Goal: Information Seeking & Learning: Learn about a topic

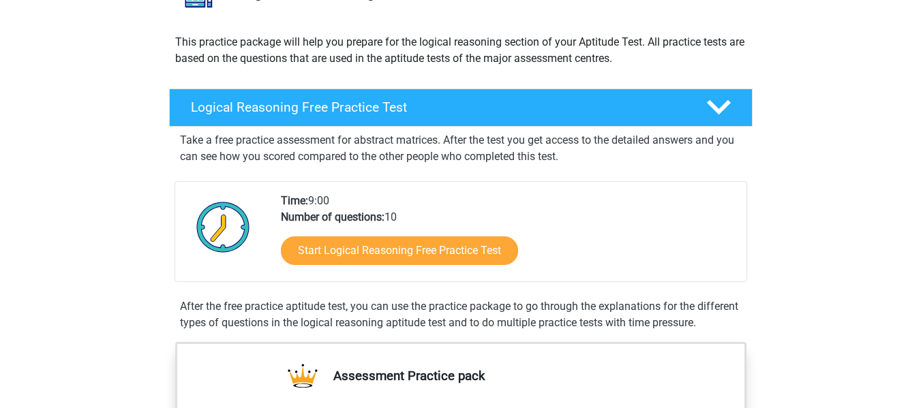
scroll to position [136, 0]
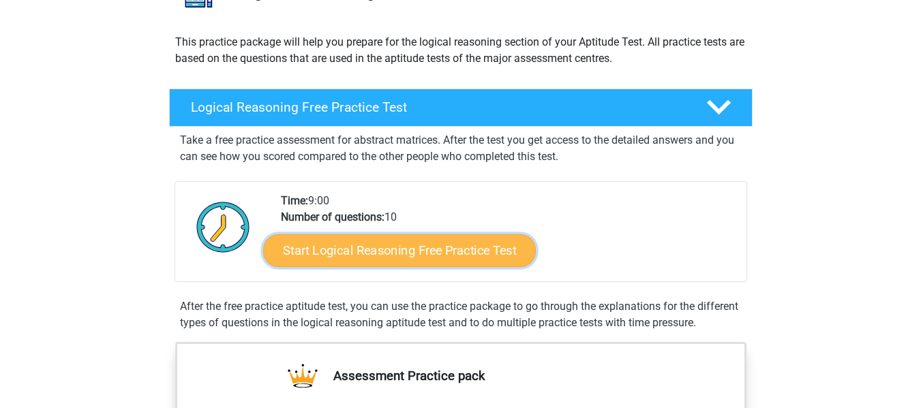
click at [429, 247] on link "Start Logical Reasoning Free Practice Test" at bounding box center [399, 250] width 273 height 33
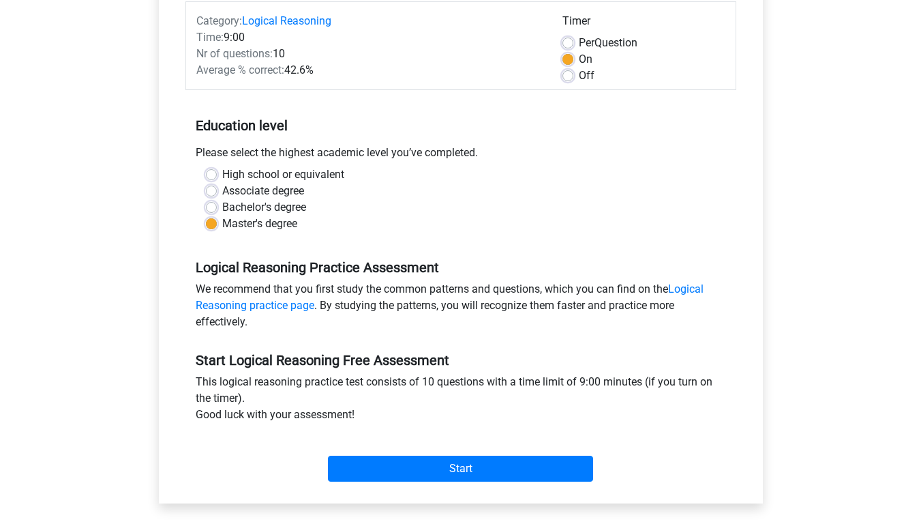
scroll to position [205, 0]
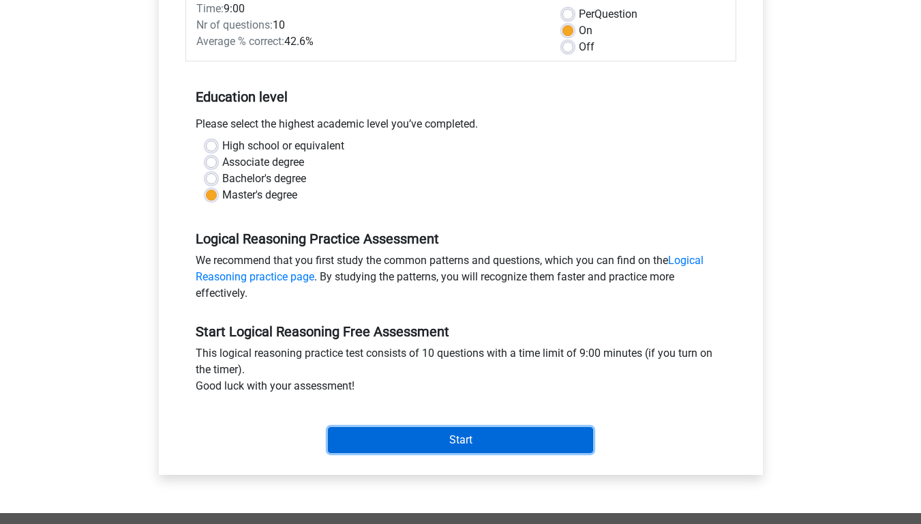
click at [481, 408] on input "Start" at bounding box center [460, 440] width 265 height 26
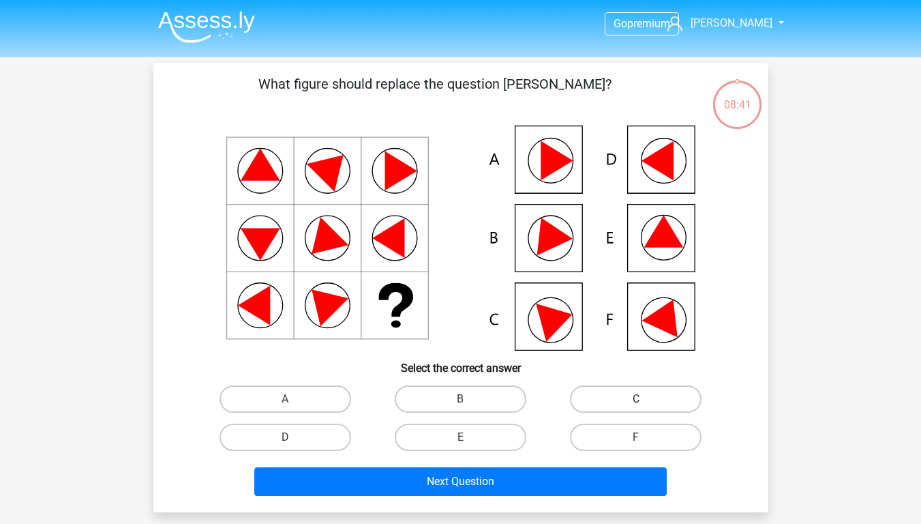
click at [672, 394] on label "C" at bounding box center [636, 398] width 132 height 27
click at [645, 399] on input "C" at bounding box center [640, 403] width 9 height 9
radio input "true"
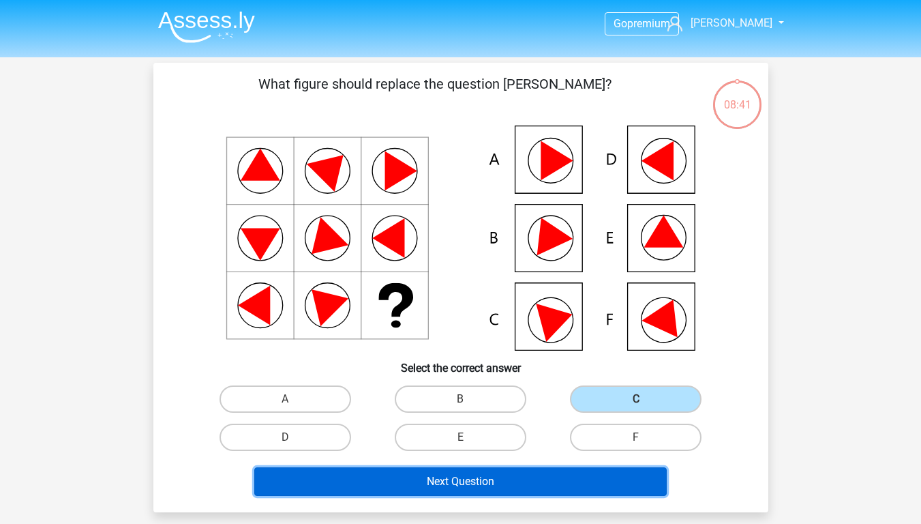
click at [565, 473] on button "Next Question" at bounding box center [460, 481] width 412 height 29
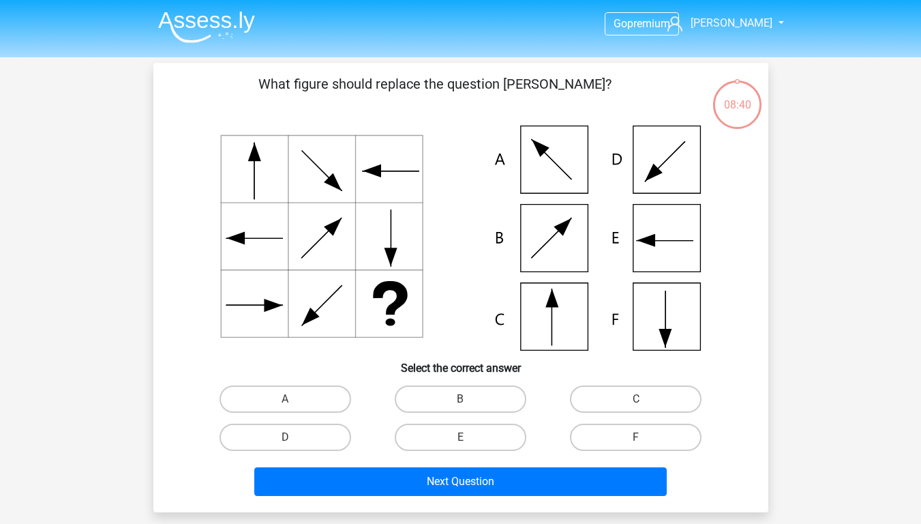
scroll to position [63, 0]
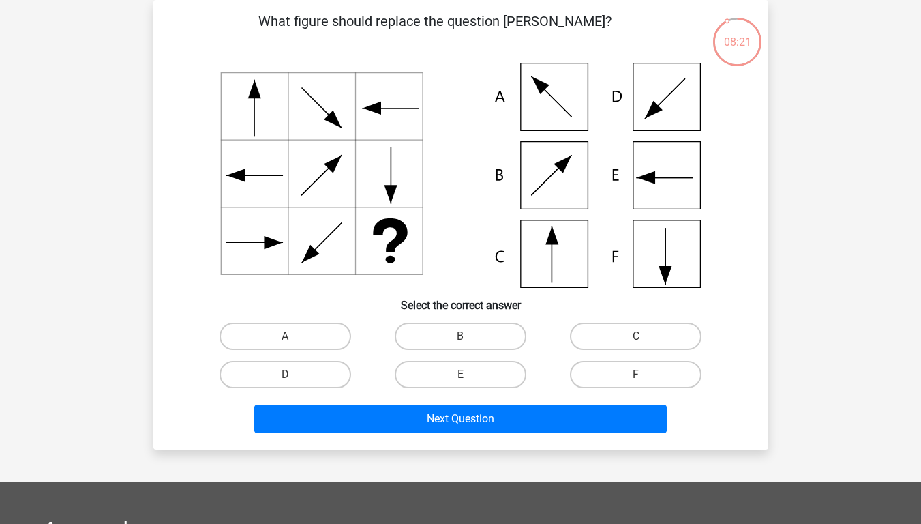
click at [678, 360] on div "F" at bounding box center [635, 374] width 175 height 38
click at [676, 363] on label "F" at bounding box center [636, 374] width 132 height 27
click at [645, 374] on input "F" at bounding box center [640, 378] width 9 height 9
radio input "true"
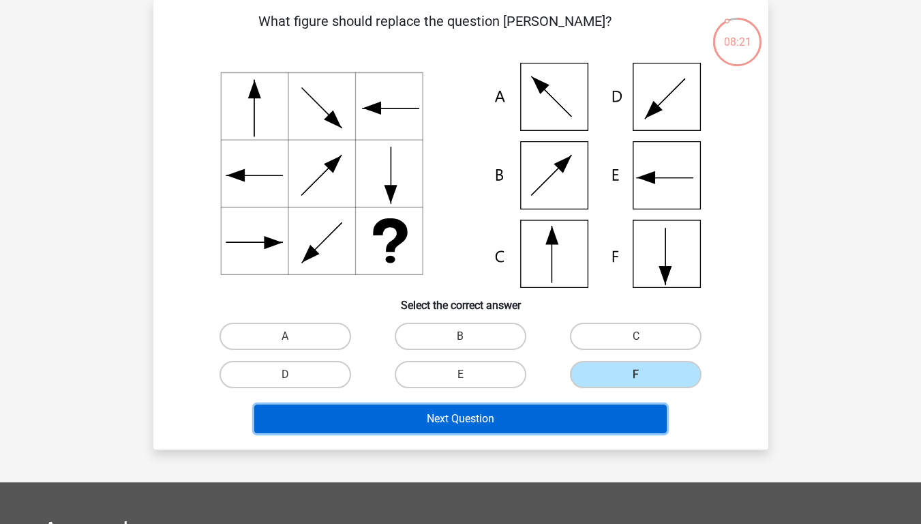
click at [589, 414] on button "Next Question" at bounding box center [460, 418] width 412 height 29
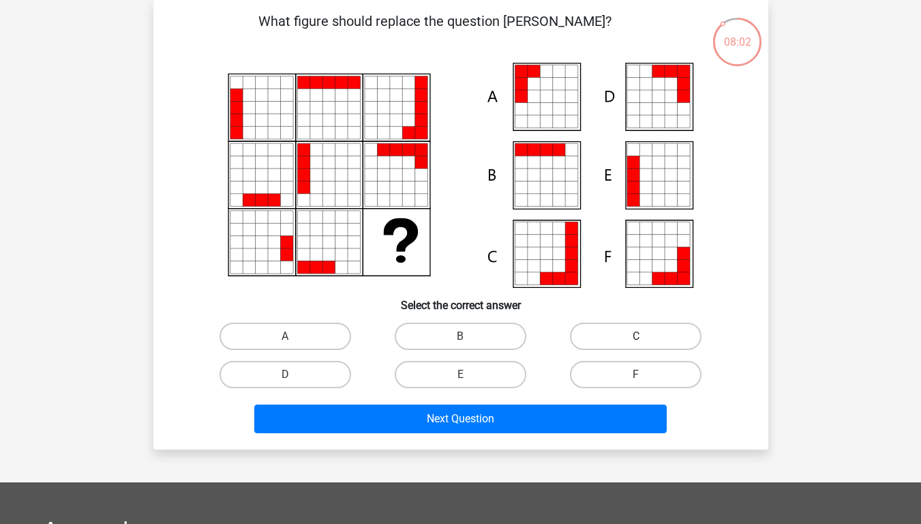
click at [609, 331] on label "C" at bounding box center [636, 335] width 132 height 27
click at [636, 336] on input "C" at bounding box center [640, 340] width 9 height 9
radio input "true"
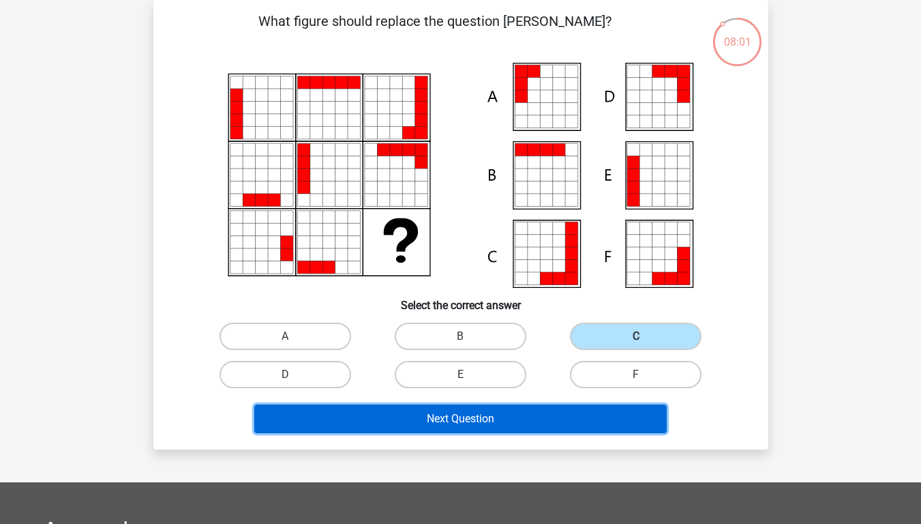
click at [558, 408] on button "Next Question" at bounding box center [460, 418] width 412 height 29
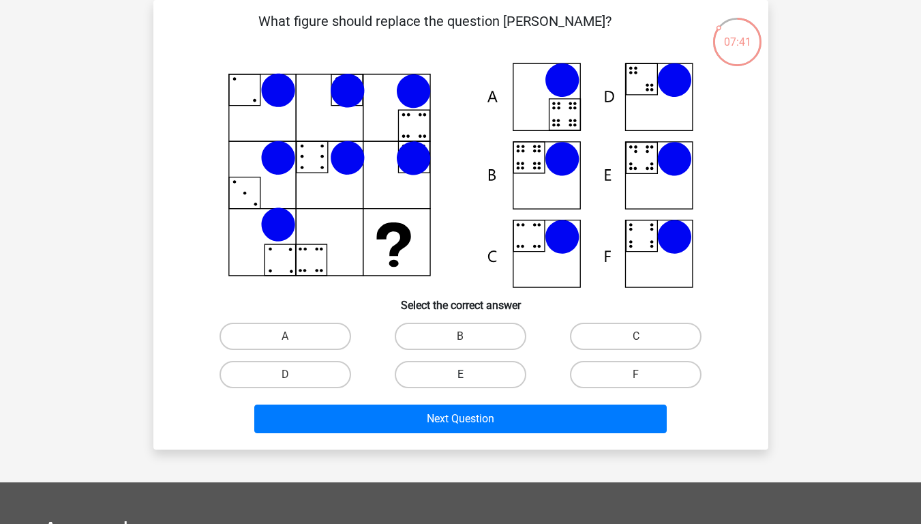
click at [420, 373] on label "E" at bounding box center [461, 374] width 132 height 27
click at [460, 374] on input "E" at bounding box center [464, 378] width 9 height 9
radio input "true"
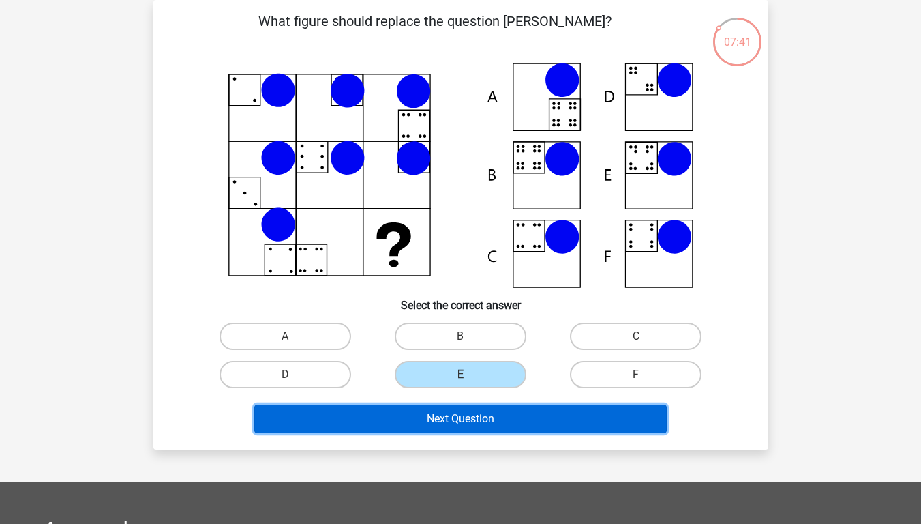
click at [433, 418] on button "Next Question" at bounding box center [460, 418] width 412 height 29
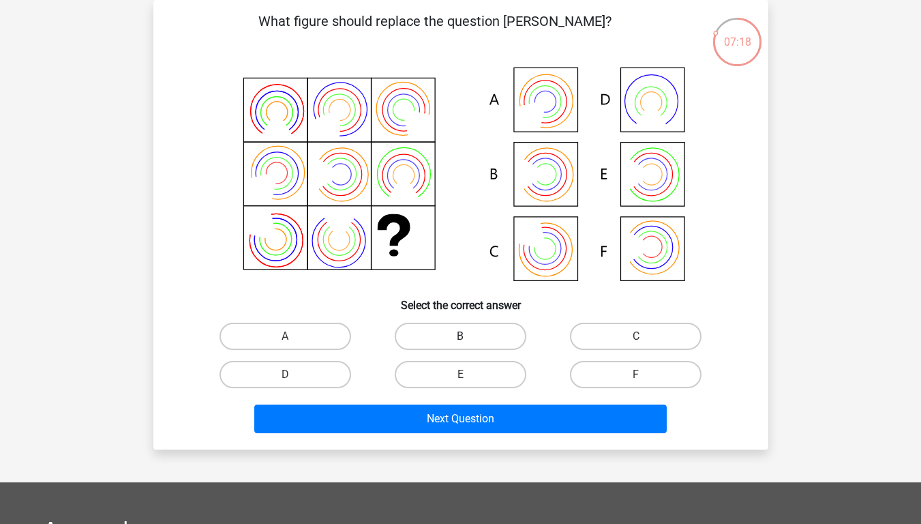
click at [481, 341] on label "B" at bounding box center [461, 335] width 132 height 27
click at [469, 341] on input "B" at bounding box center [464, 340] width 9 height 9
radio input "true"
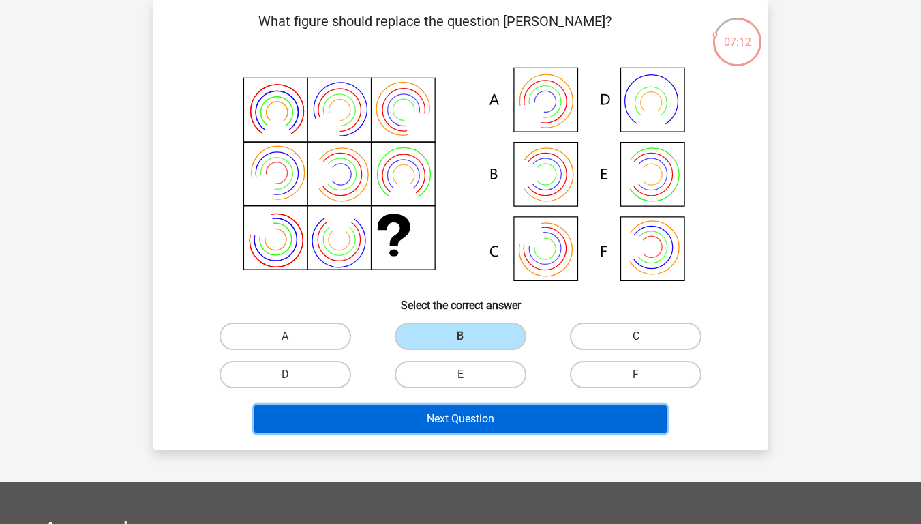
click at [625, 427] on button "Next Question" at bounding box center [460, 418] width 412 height 29
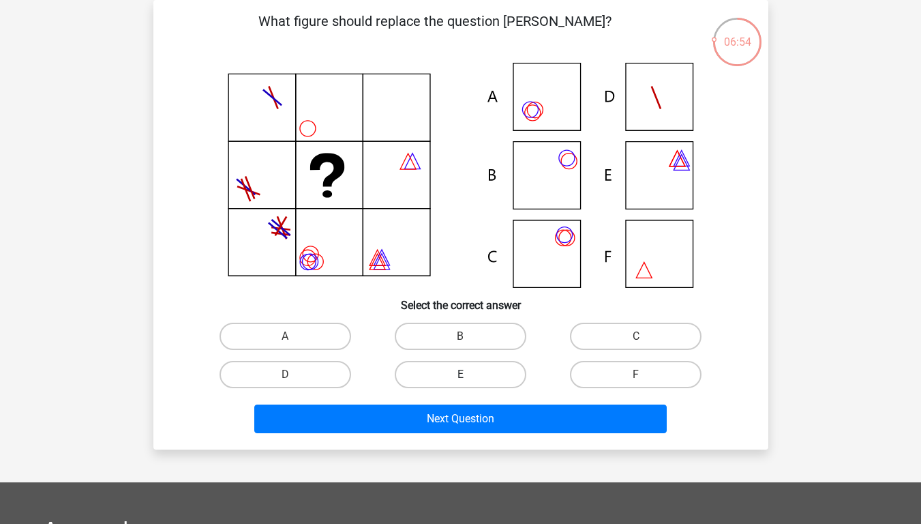
click at [472, 385] on label "E" at bounding box center [461, 374] width 132 height 27
click at [469, 383] on input "E" at bounding box center [464, 378] width 9 height 9
radio input "true"
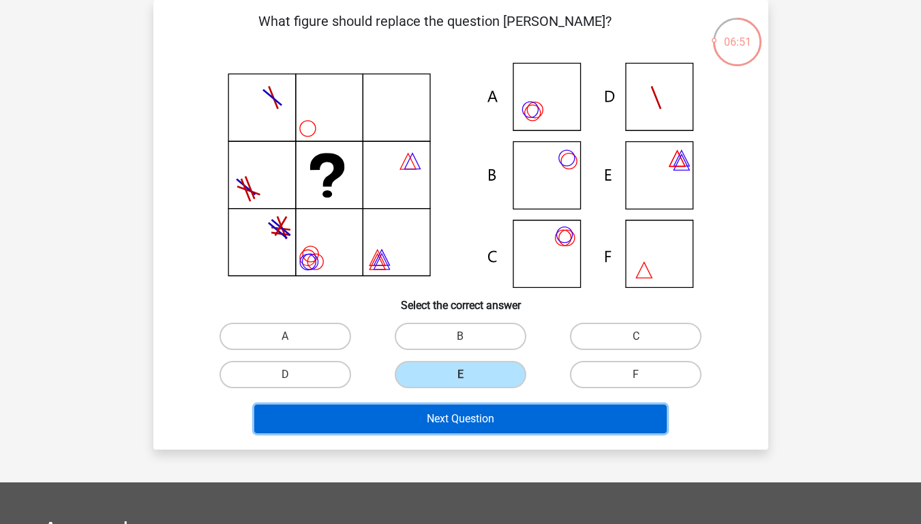
click at [475, 420] on button "Next Question" at bounding box center [460, 418] width 412 height 29
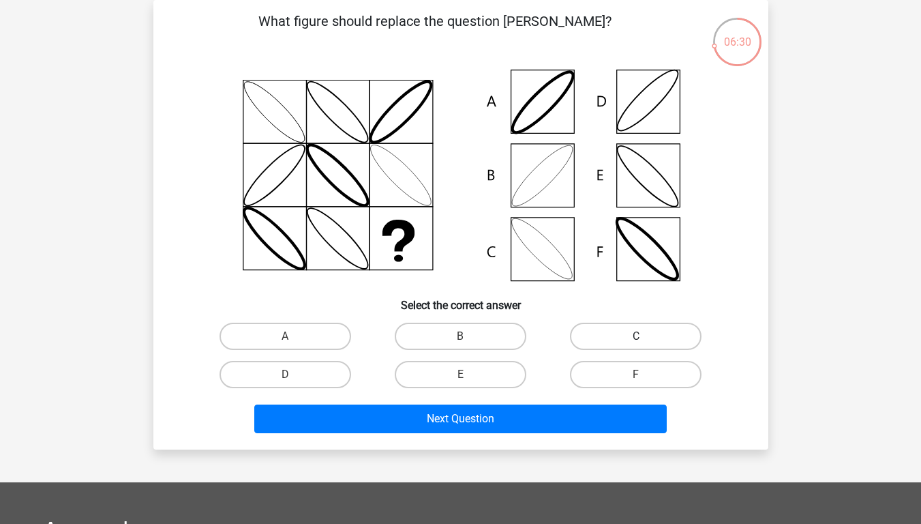
click at [595, 326] on label "C" at bounding box center [636, 335] width 132 height 27
click at [636, 336] on input "C" at bounding box center [640, 340] width 9 height 9
radio input "true"
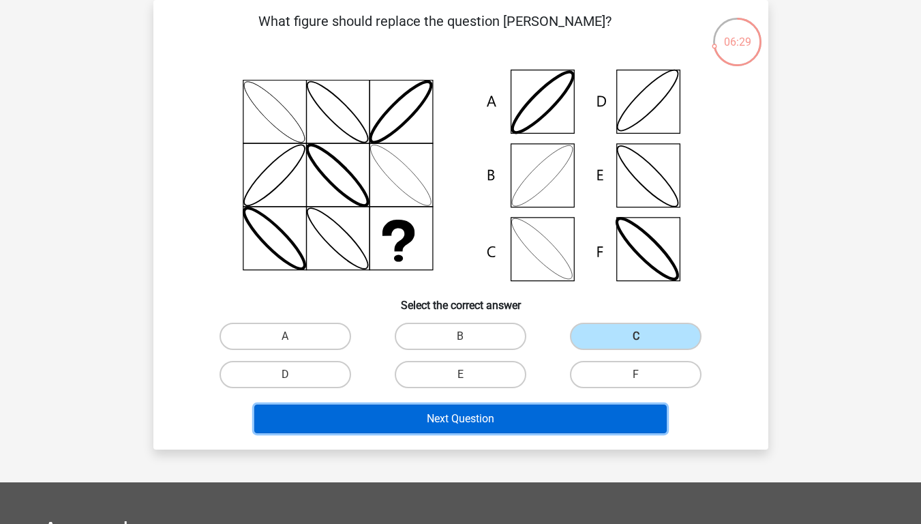
click at [547, 429] on button "Next Question" at bounding box center [460, 418] width 412 height 29
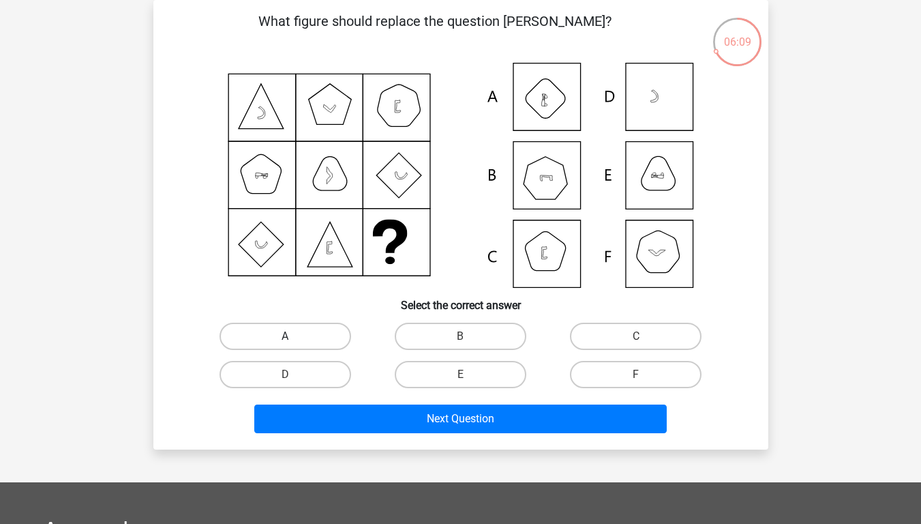
click at [299, 334] on label "A" at bounding box center [286, 335] width 132 height 27
click at [294, 336] on input "A" at bounding box center [289, 340] width 9 height 9
radio input "true"
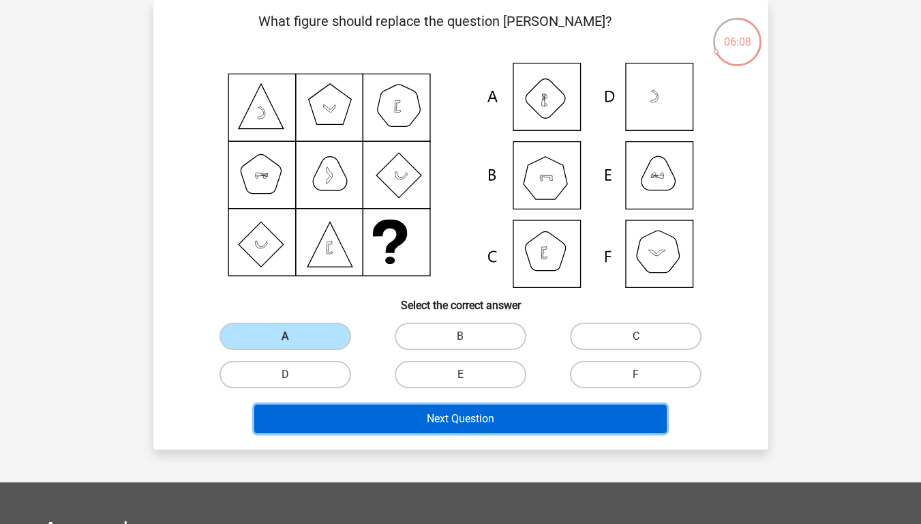
click at [370, 430] on button "Next Question" at bounding box center [460, 418] width 412 height 29
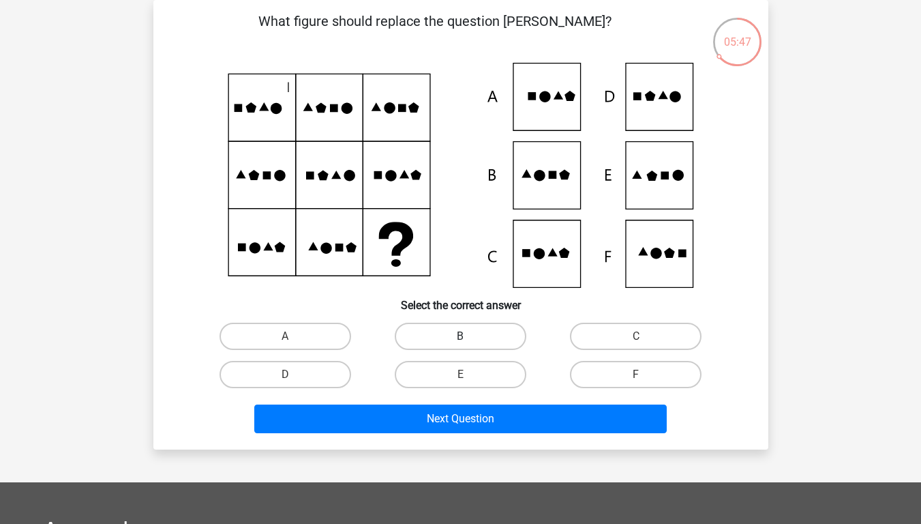
click at [443, 333] on label "B" at bounding box center [461, 335] width 132 height 27
click at [460, 336] on input "B" at bounding box center [464, 340] width 9 height 9
radio input "true"
click at [460, 436] on div "Next Question" at bounding box center [461, 421] width 526 height 34
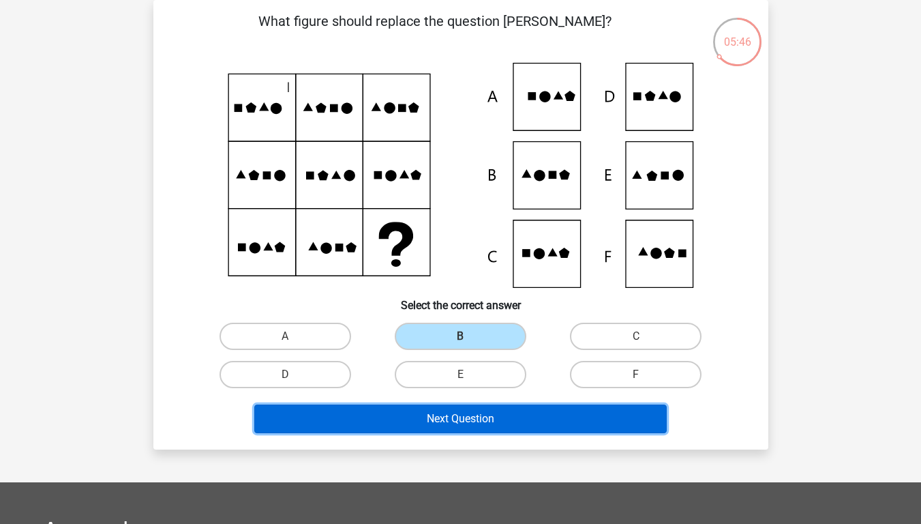
click at [464, 424] on button "Next Question" at bounding box center [460, 418] width 412 height 29
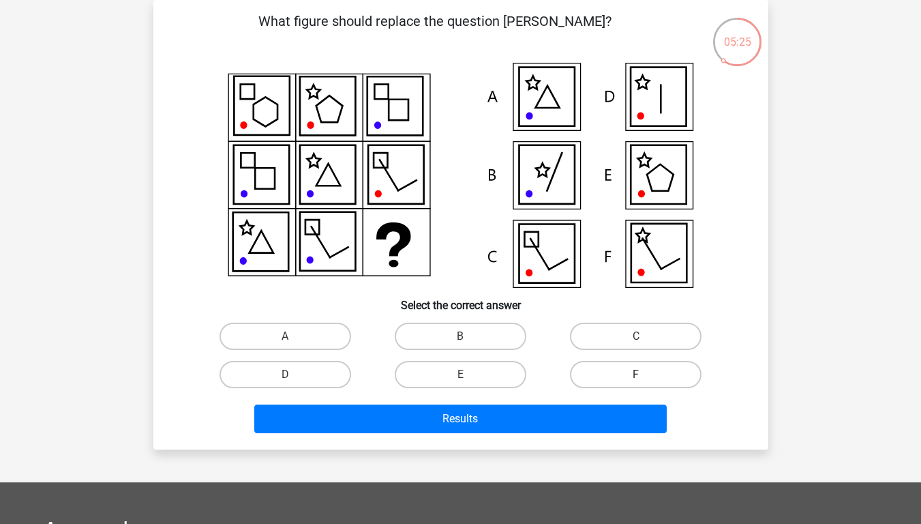
click at [646, 378] on label "F" at bounding box center [636, 374] width 132 height 27
click at [645, 378] on input "F" at bounding box center [640, 378] width 9 height 9
radio input "true"
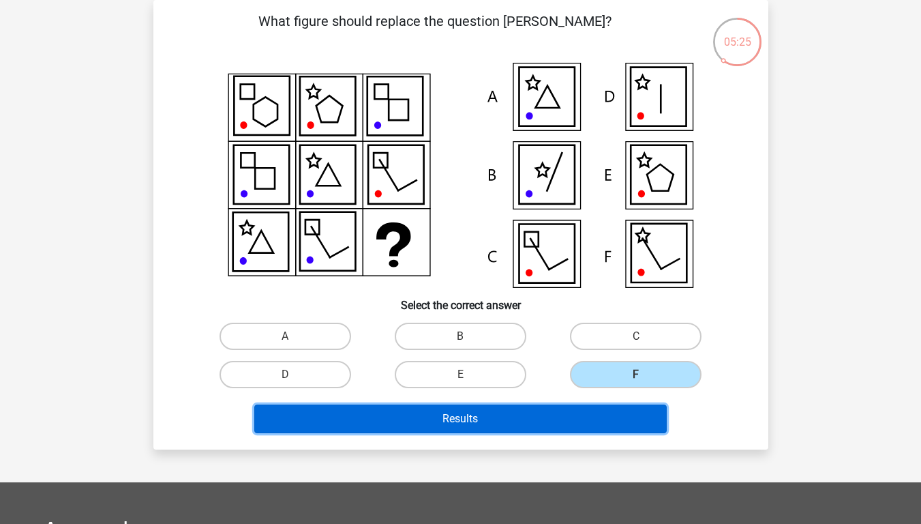
click at [613, 414] on button "Results" at bounding box center [460, 418] width 412 height 29
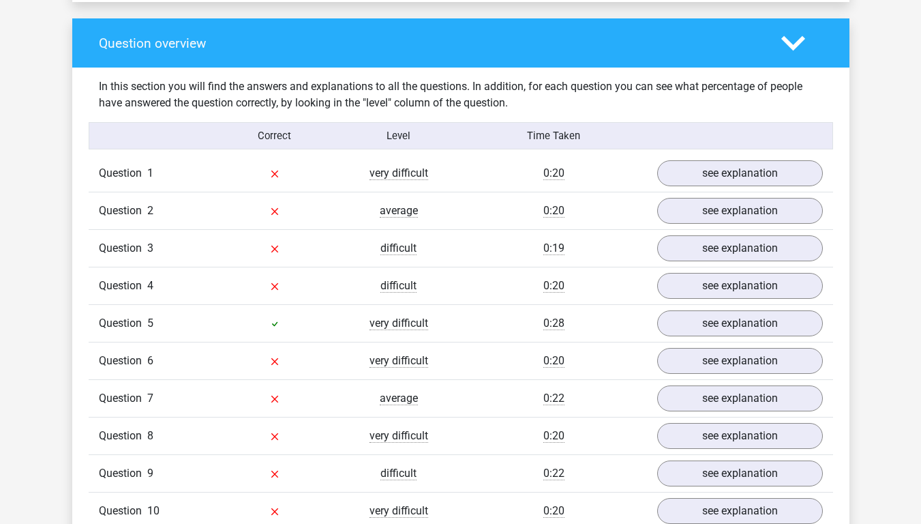
scroll to position [1023, 0]
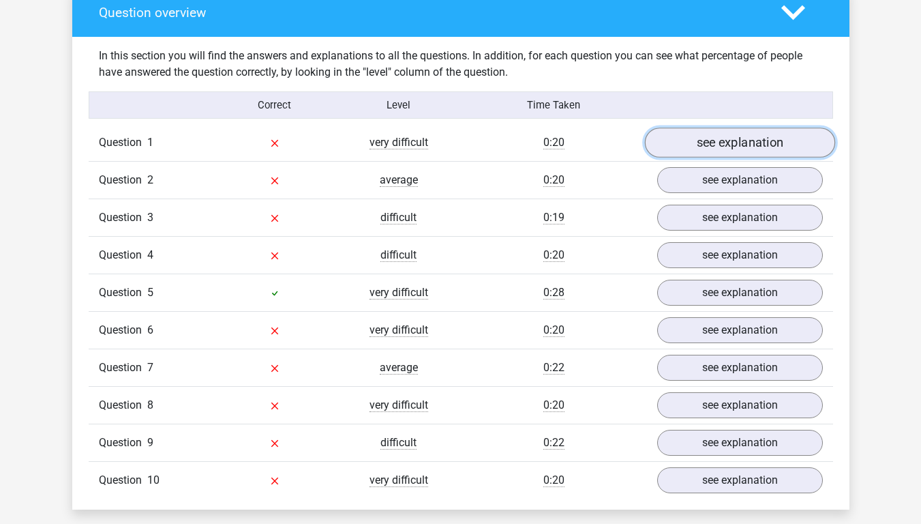
click at [691, 152] on link "see explanation" at bounding box center [739, 143] width 190 height 30
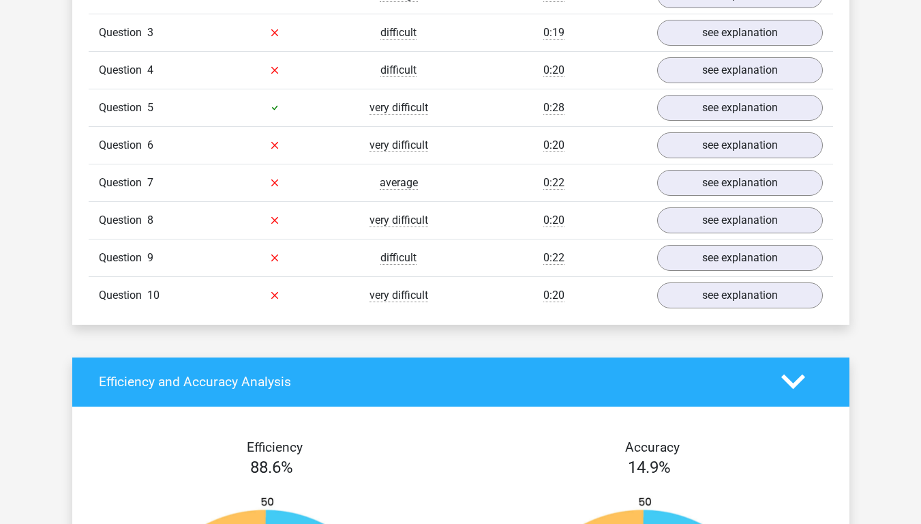
scroll to position [2045, 0]
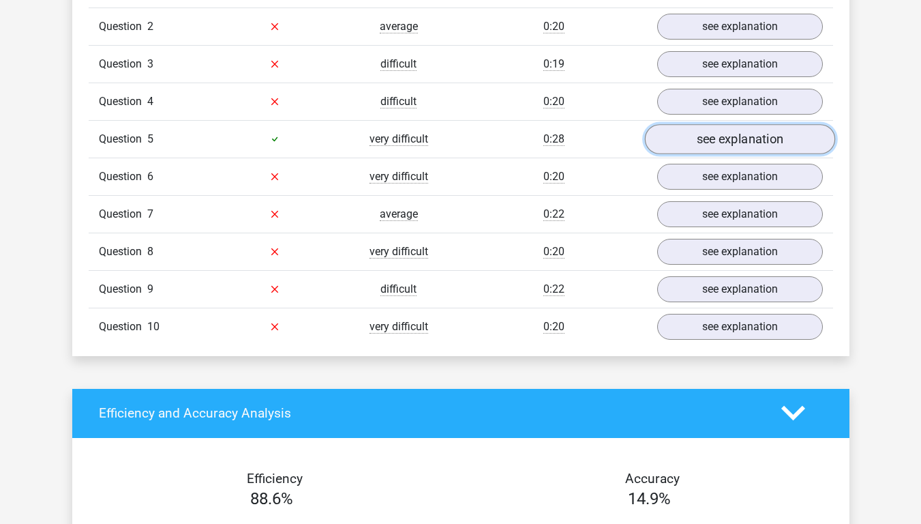
click at [727, 144] on link "see explanation" at bounding box center [739, 139] width 190 height 30
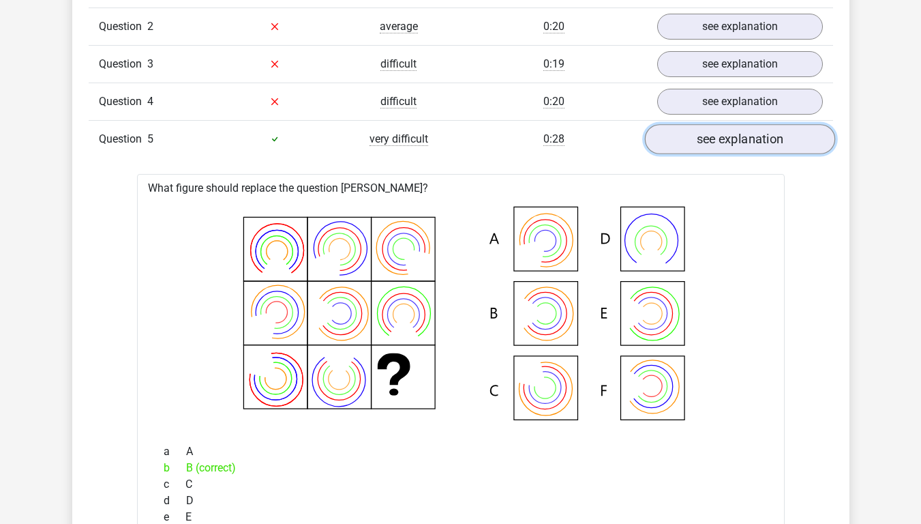
click at [725, 145] on link "see explanation" at bounding box center [739, 139] width 190 height 30
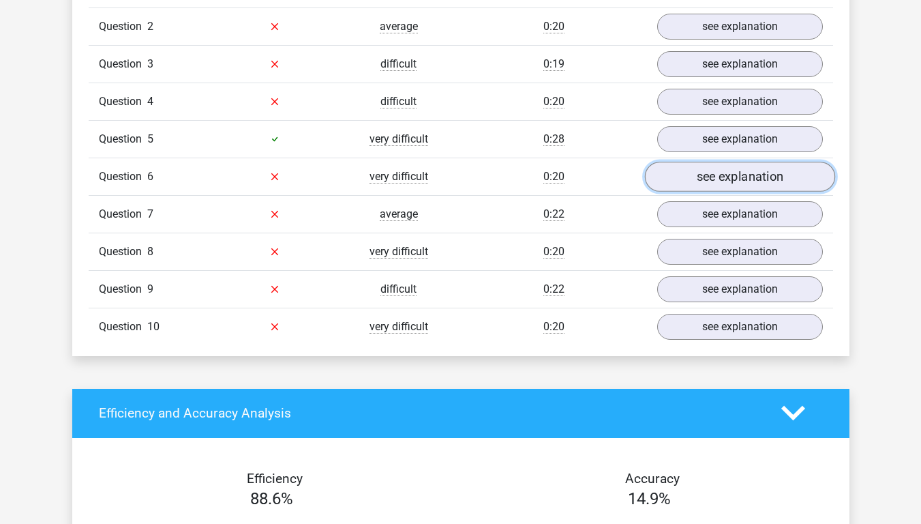
click at [718, 175] on link "see explanation" at bounding box center [739, 177] width 190 height 30
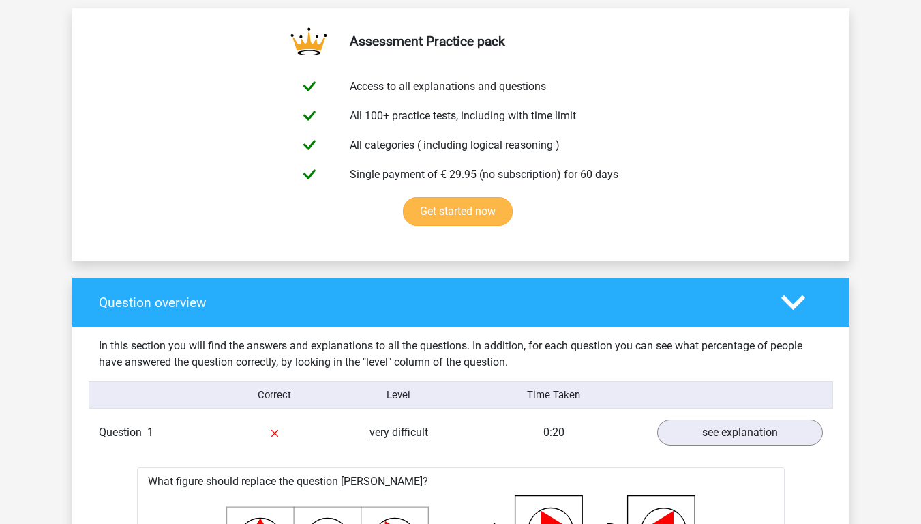
scroll to position [750, 0]
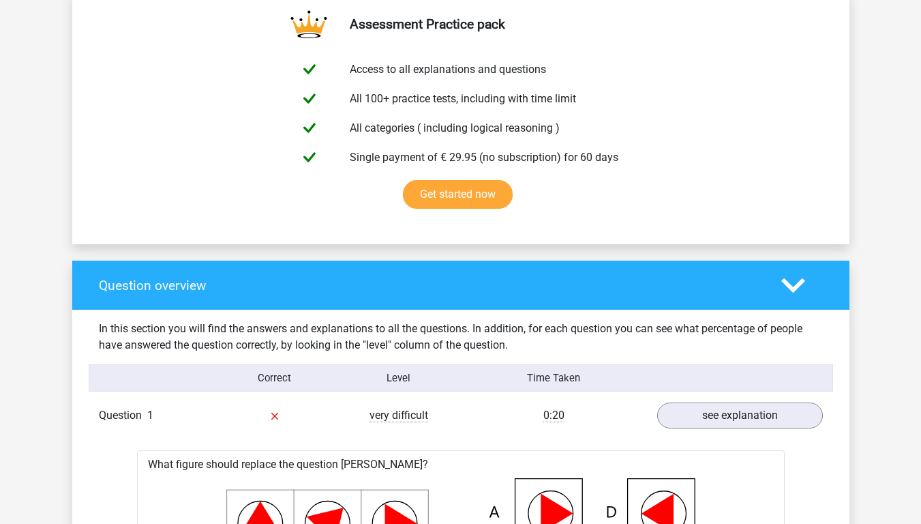
click at [802, 294] on icon at bounding box center [793, 285] width 24 height 24
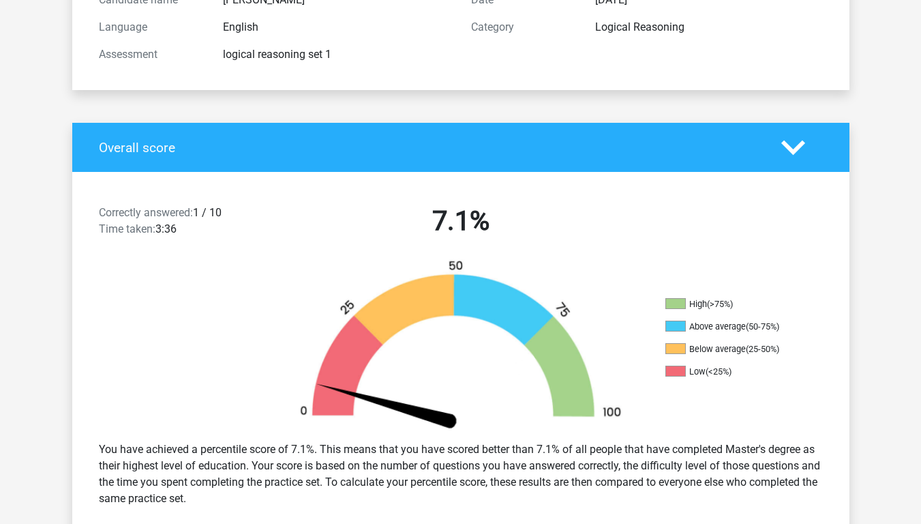
scroll to position [0, 0]
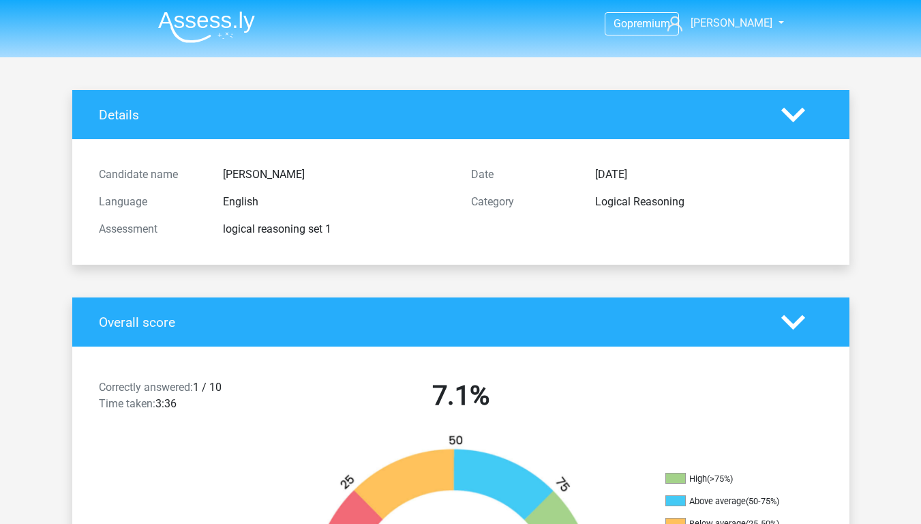
click at [834, 340] on div "Overall score" at bounding box center [460, 321] width 777 height 49
click at [791, 327] on polygon at bounding box center [793, 321] width 24 height 15
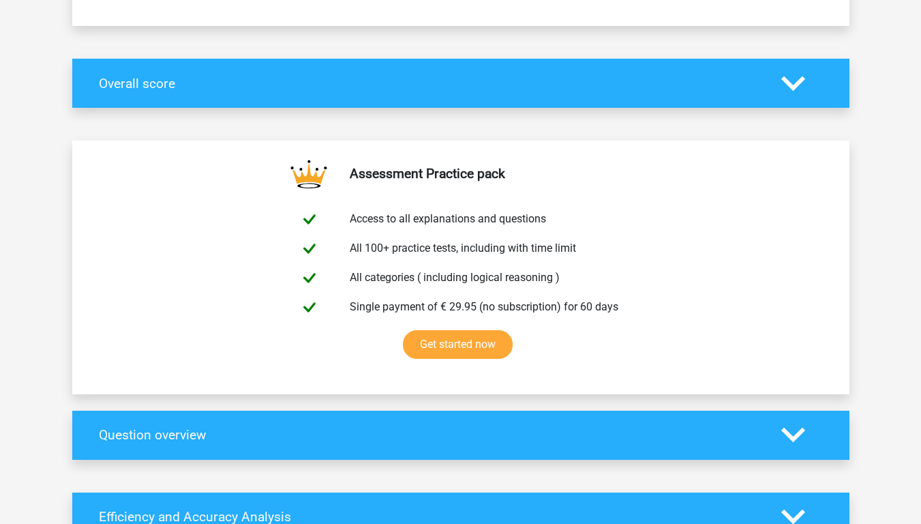
scroll to position [273, 0]
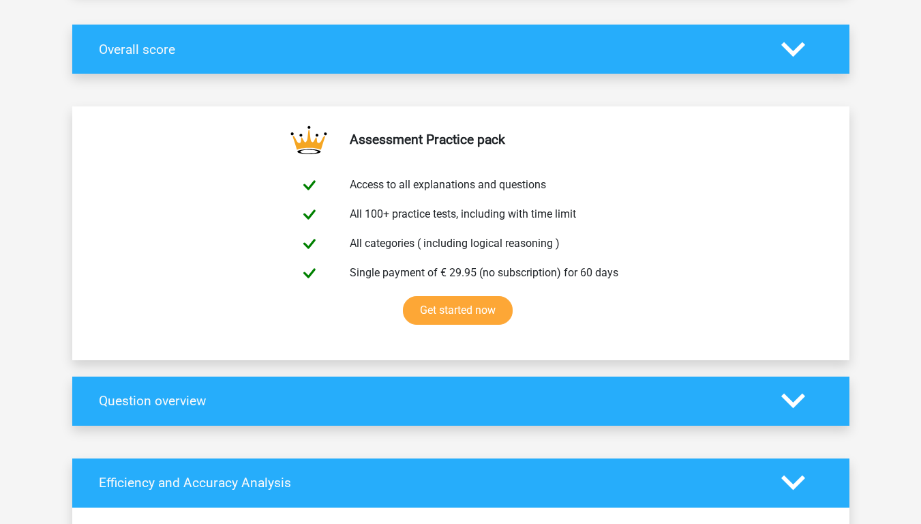
click at [797, 417] on div "Question overview" at bounding box center [460, 400] width 777 height 49
click at [796, 403] on icon at bounding box center [793, 401] width 24 height 24
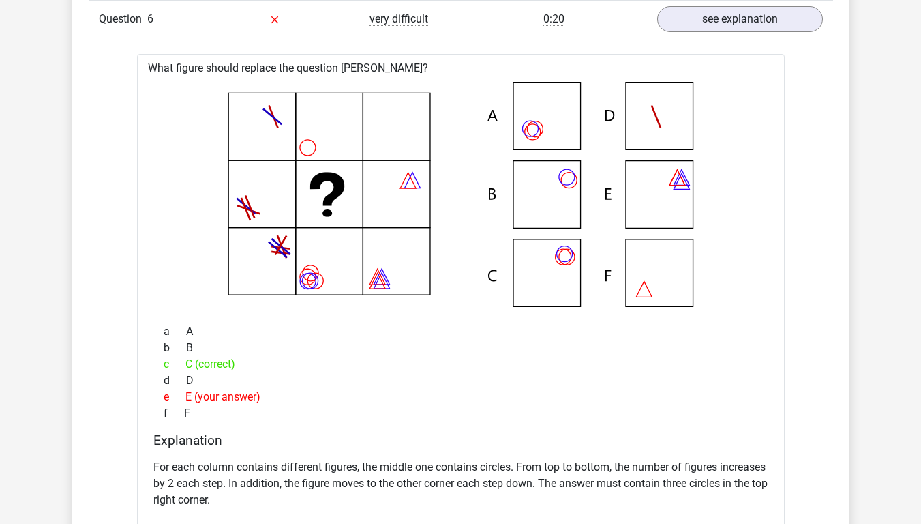
scroll to position [2318, 0]
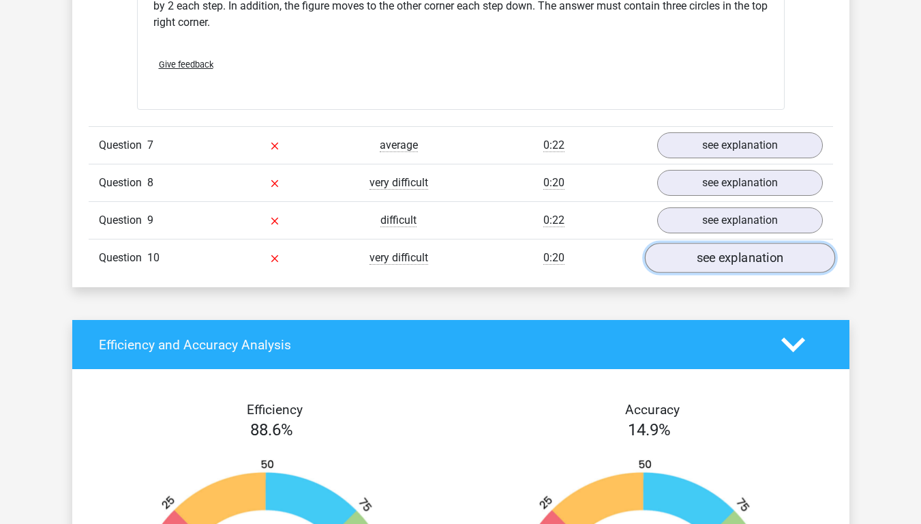
click at [759, 258] on link "see explanation" at bounding box center [739, 258] width 190 height 30
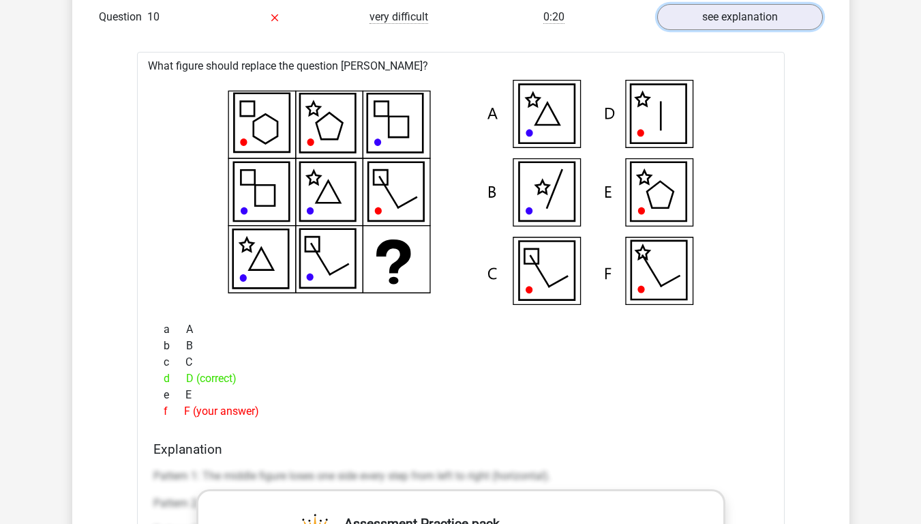
scroll to position [2590, 0]
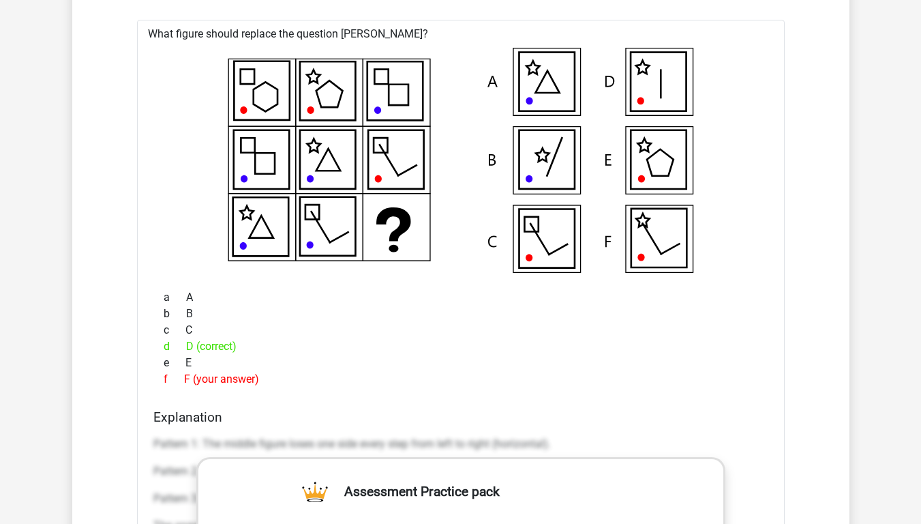
click at [765, 194] on div at bounding box center [461, 160] width 626 height 236
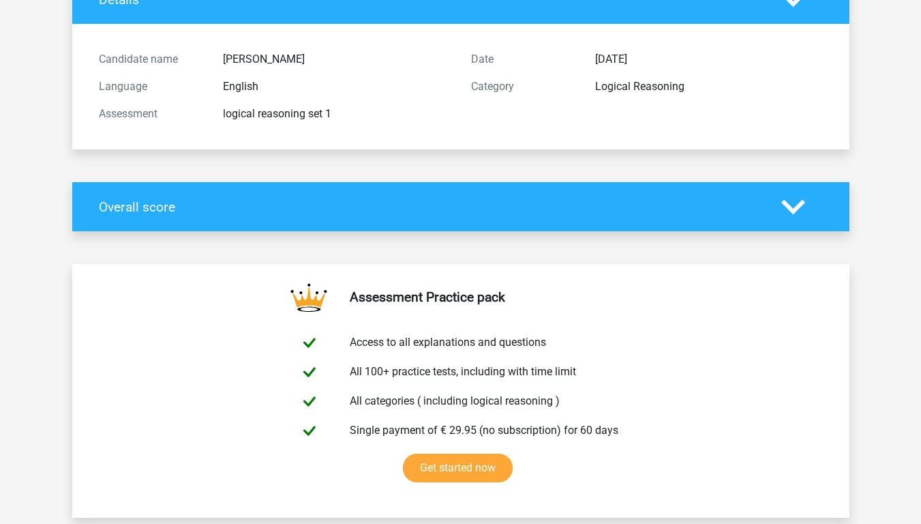
scroll to position [0, 0]
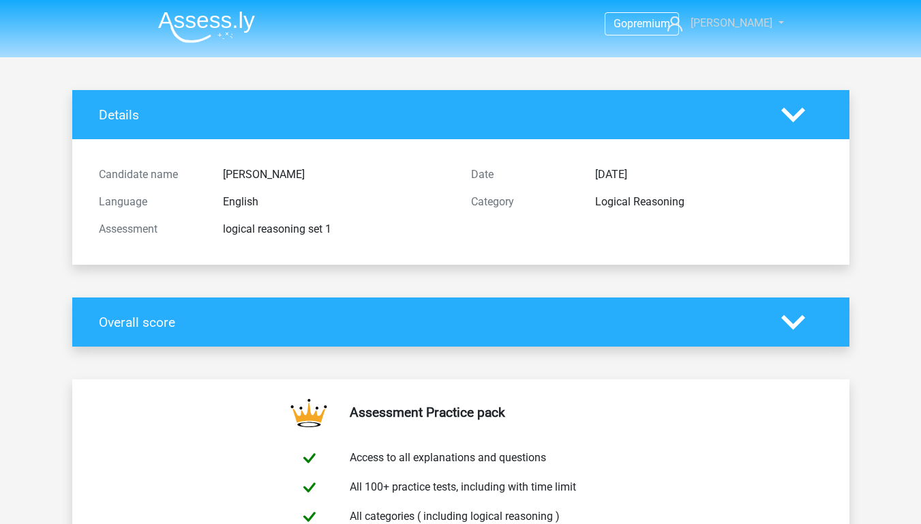
click at [757, 15] on link "[PERSON_NAME]" at bounding box center [718, 23] width 112 height 16
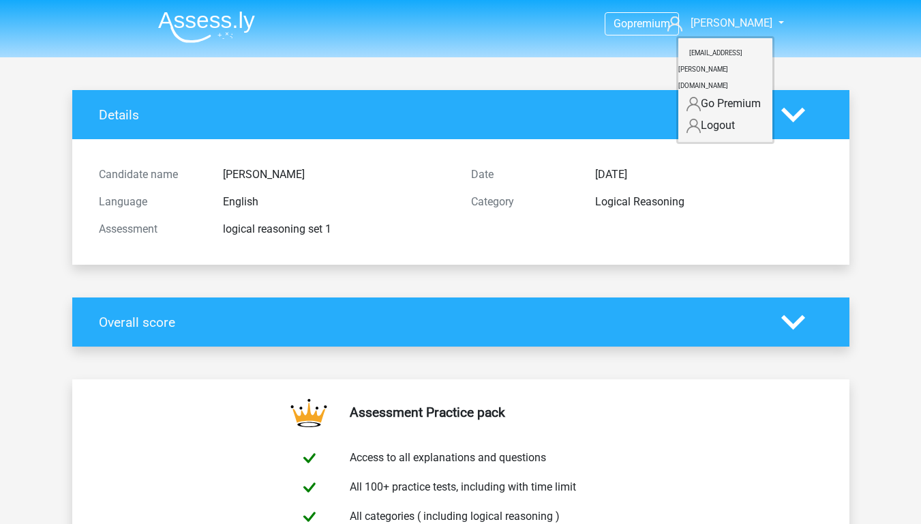
click at [207, 20] on img at bounding box center [206, 27] width 97 height 32
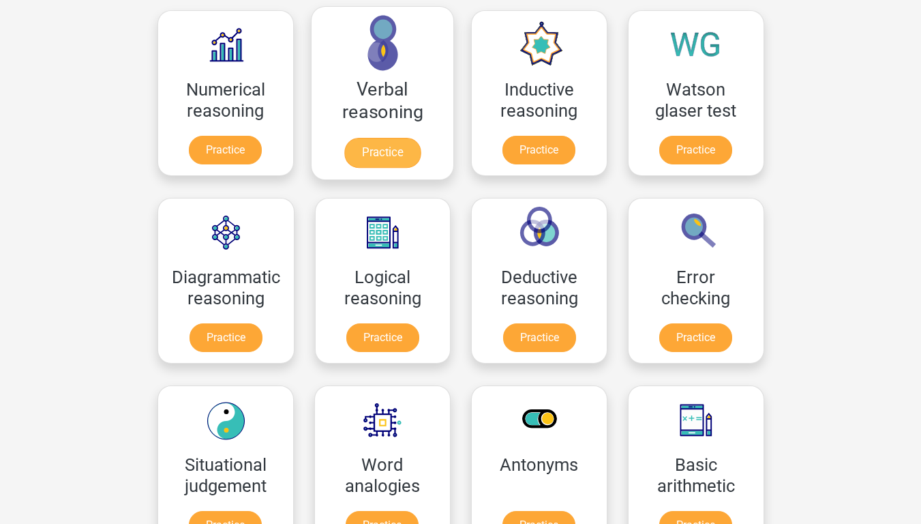
scroll to position [205, 0]
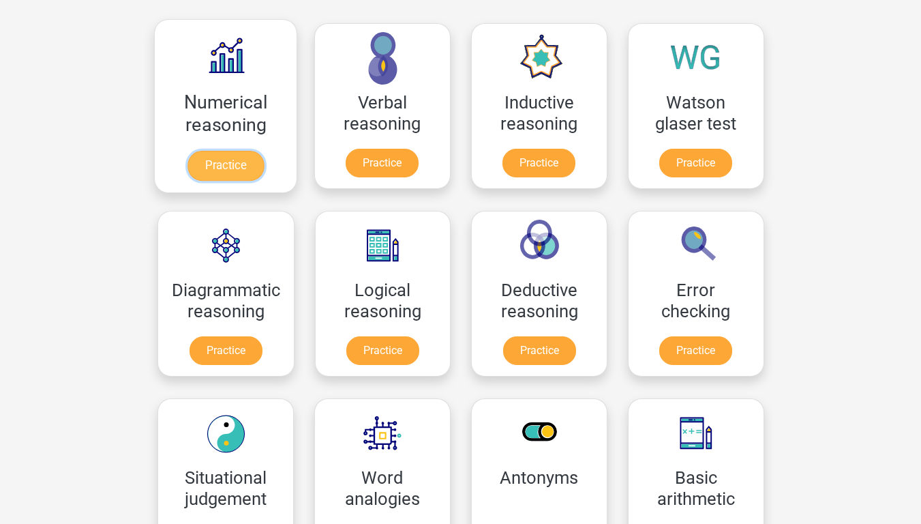
click at [244, 164] on link "Practice" at bounding box center [225, 166] width 76 height 30
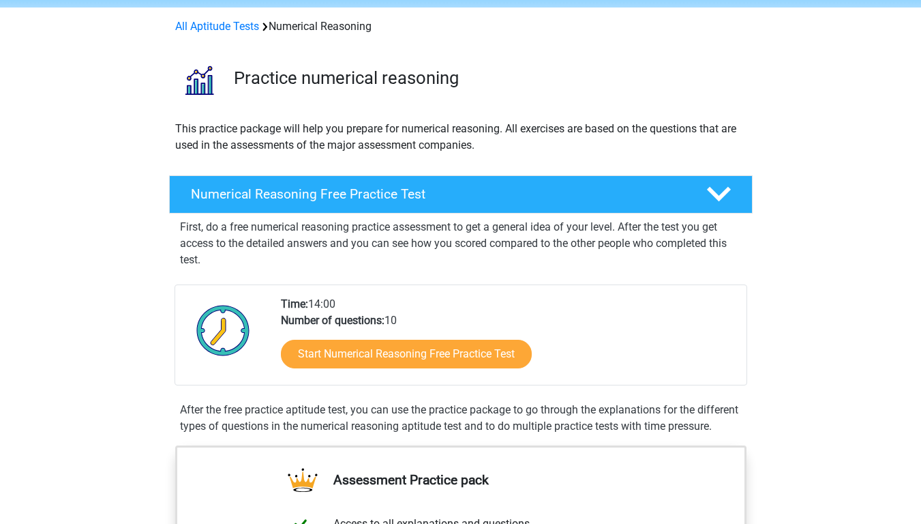
scroll to position [68, 0]
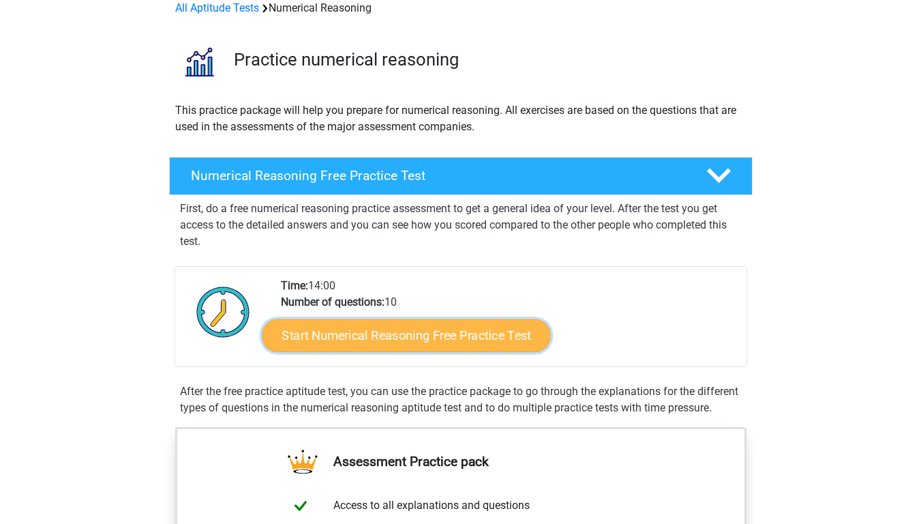
click at [481, 339] on link "Start Numerical Reasoning Free Practice Test" at bounding box center [406, 334] width 288 height 33
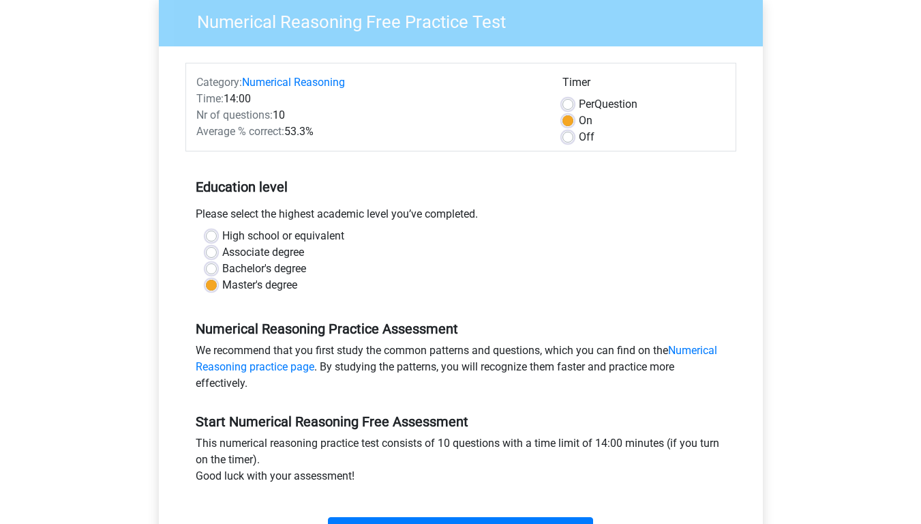
scroll to position [273, 0]
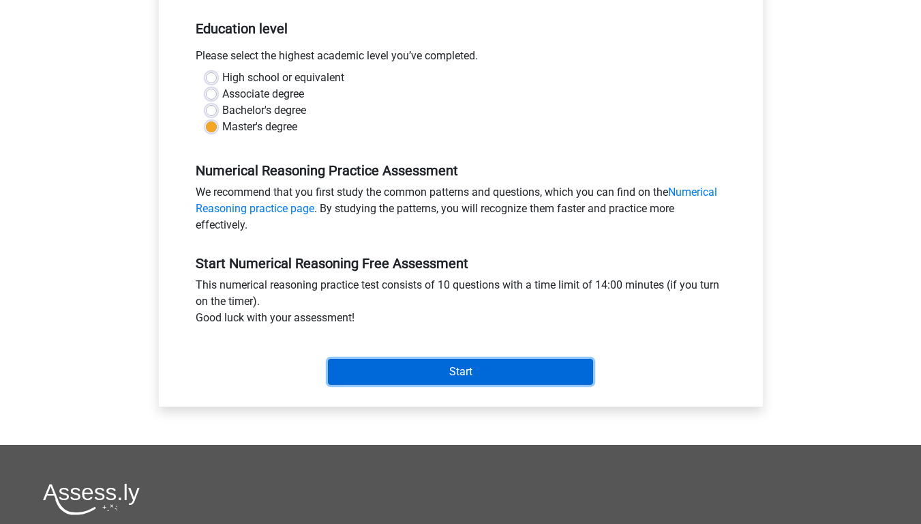
click at [500, 374] on input "Start" at bounding box center [460, 372] width 265 height 26
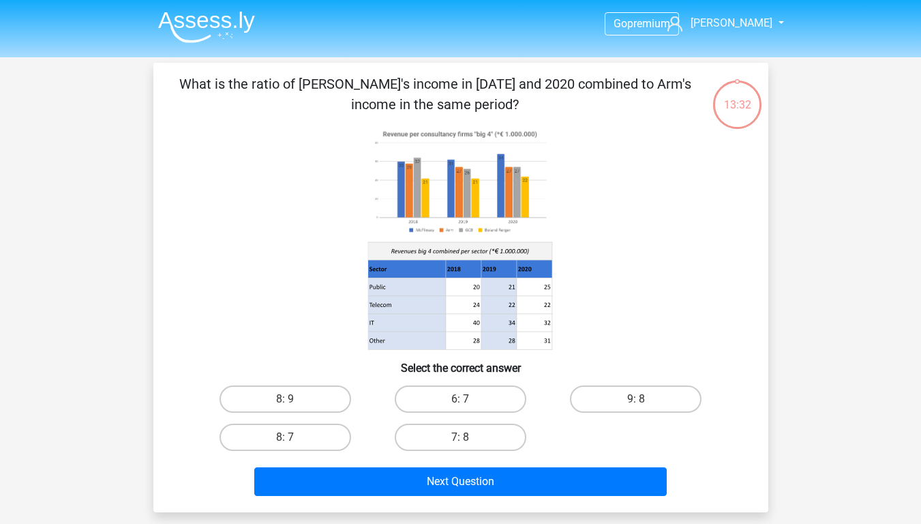
click at [466, 439] on input "7: 8" at bounding box center [464, 441] width 9 height 9
radio input "true"
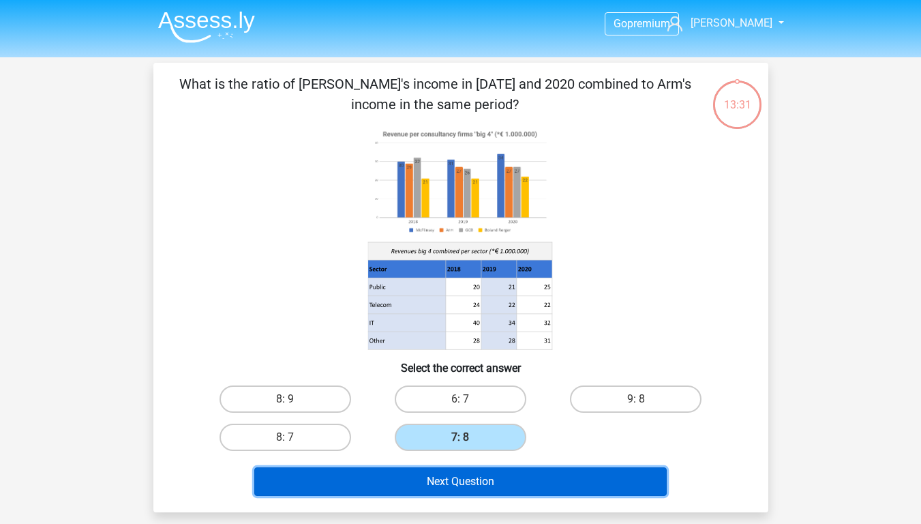
click at [482, 485] on button "Next Question" at bounding box center [460, 481] width 412 height 29
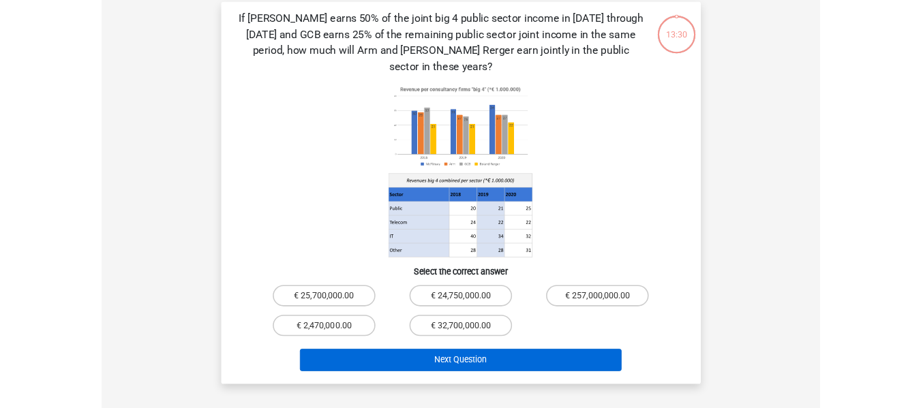
scroll to position [63, 0]
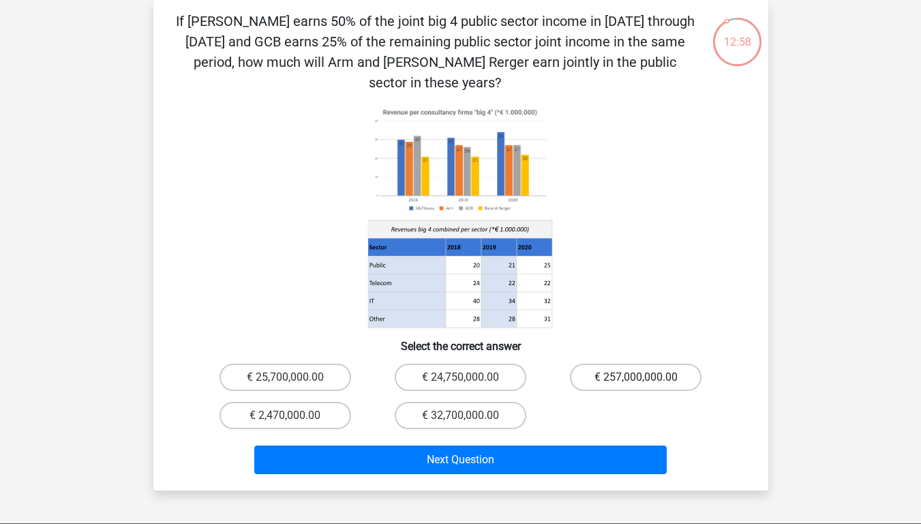
click at [632, 363] on label "€ 257,000,000.00" at bounding box center [636, 376] width 132 height 27
click at [636, 377] on input "€ 257,000,000.00" at bounding box center [640, 381] width 9 height 9
radio input "true"
click at [599, 455] on div "Next Question" at bounding box center [461, 462] width 526 height 34
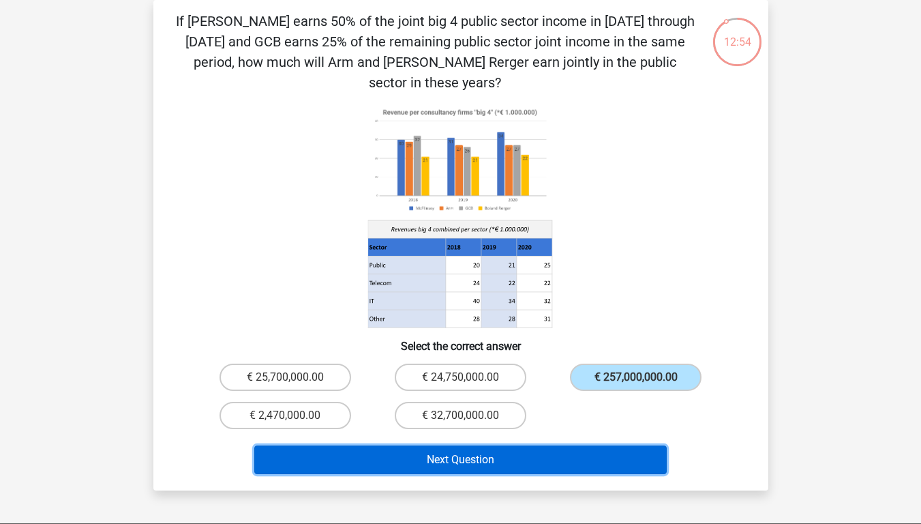
click at [599, 445] on button "Next Question" at bounding box center [460, 459] width 412 height 29
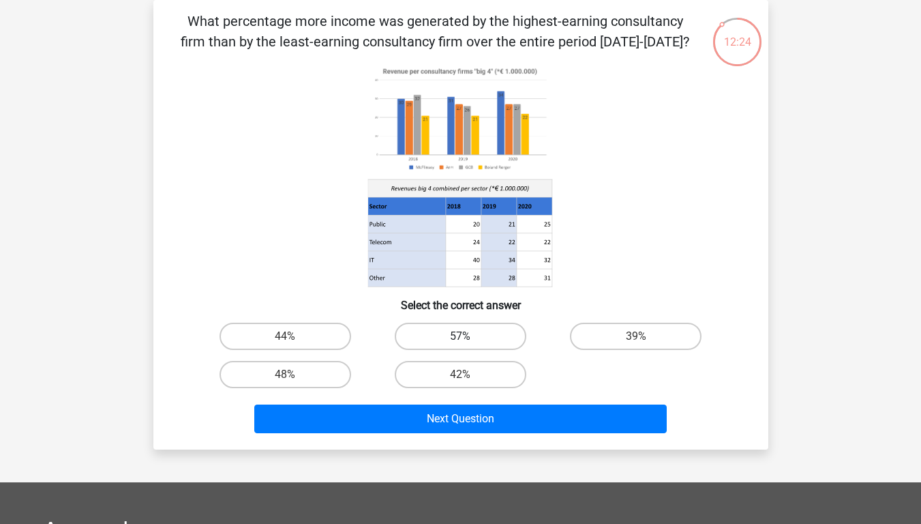
click at [496, 331] on label "57%" at bounding box center [461, 335] width 132 height 27
click at [469, 336] on input "57%" at bounding box center [464, 340] width 9 height 9
radio input "true"
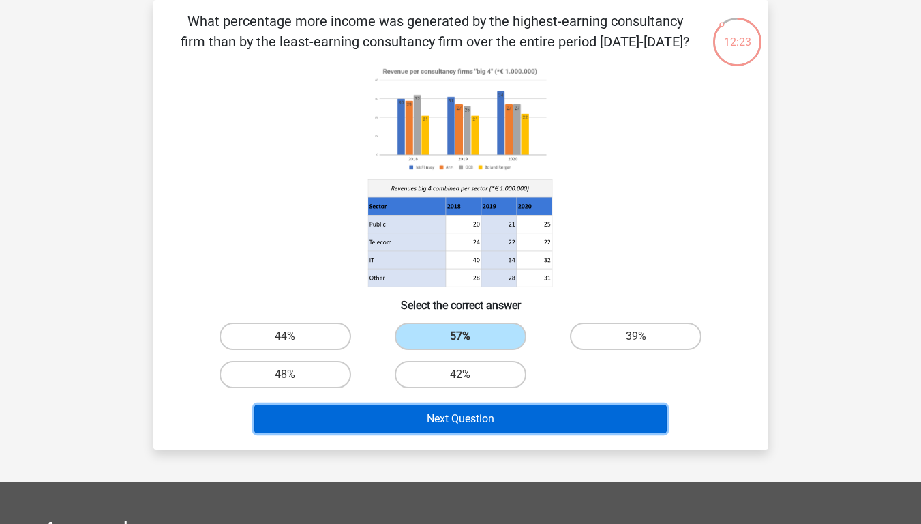
click at [532, 432] on button "Next Question" at bounding box center [460, 418] width 412 height 29
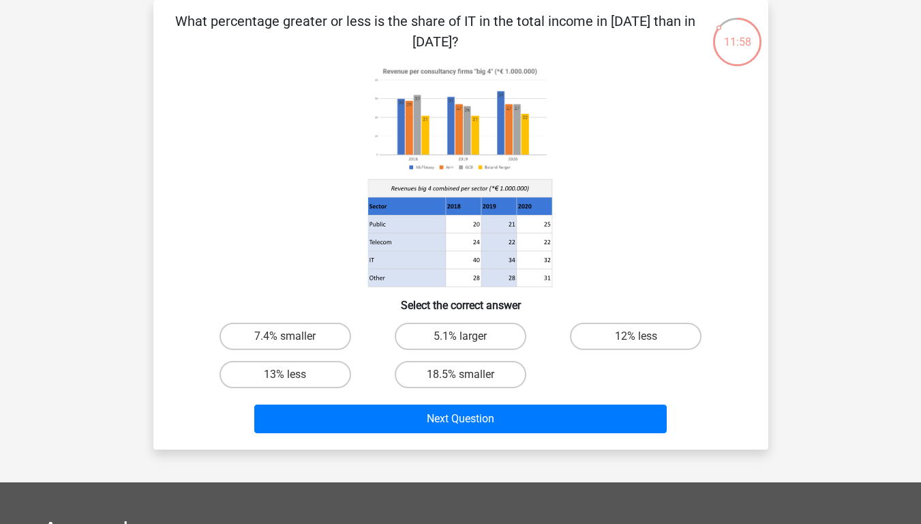
click at [286, 345] on input "7.4% smaller" at bounding box center [289, 340] width 9 height 9
radio input "true"
click at [290, 335] on label "7.4% smaller" at bounding box center [286, 335] width 132 height 27
click at [290, 336] on input "7.4% smaller" at bounding box center [289, 340] width 9 height 9
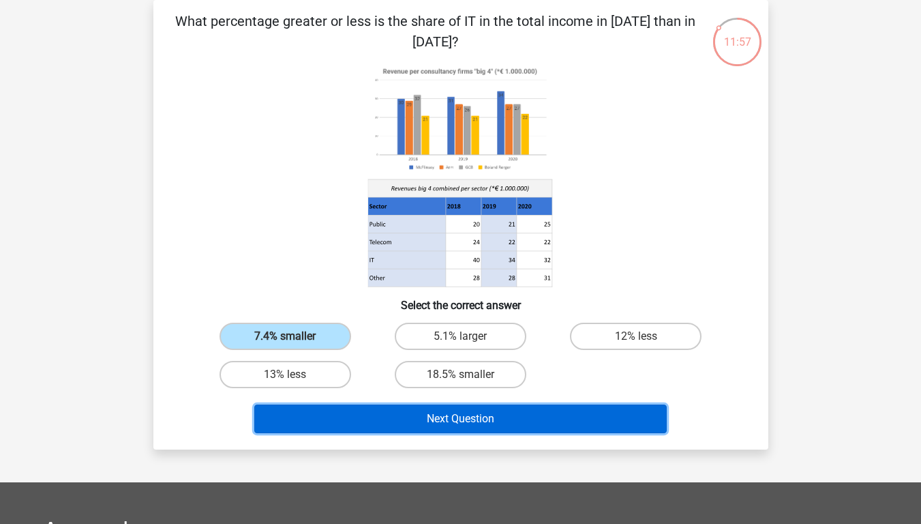
click at [421, 420] on button "Next Question" at bounding box center [460, 418] width 412 height 29
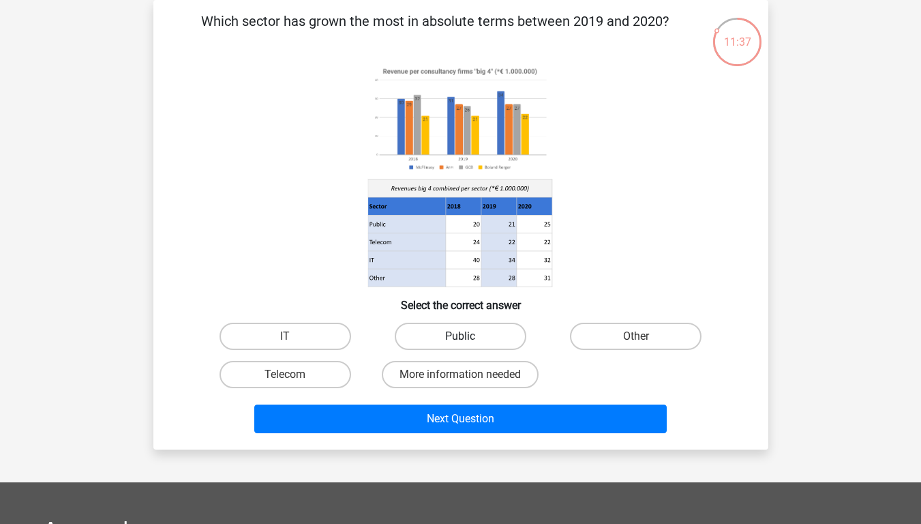
click at [519, 341] on label "Public" at bounding box center [461, 335] width 132 height 27
click at [469, 341] on input "Public" at bounding box center [464, 340] width 9 height 9
radio input "true"
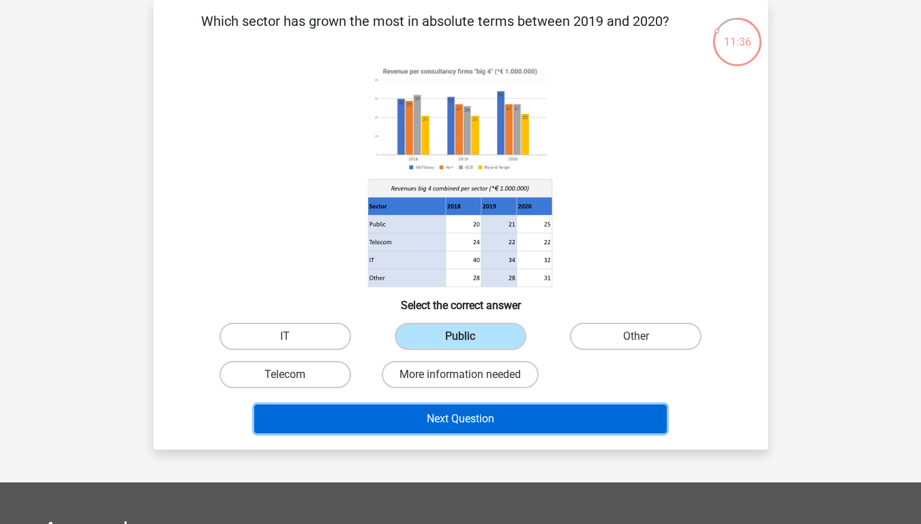
click at [548, 414] on button "Next Question" at bounding box center [460, 418] width 412 height 29
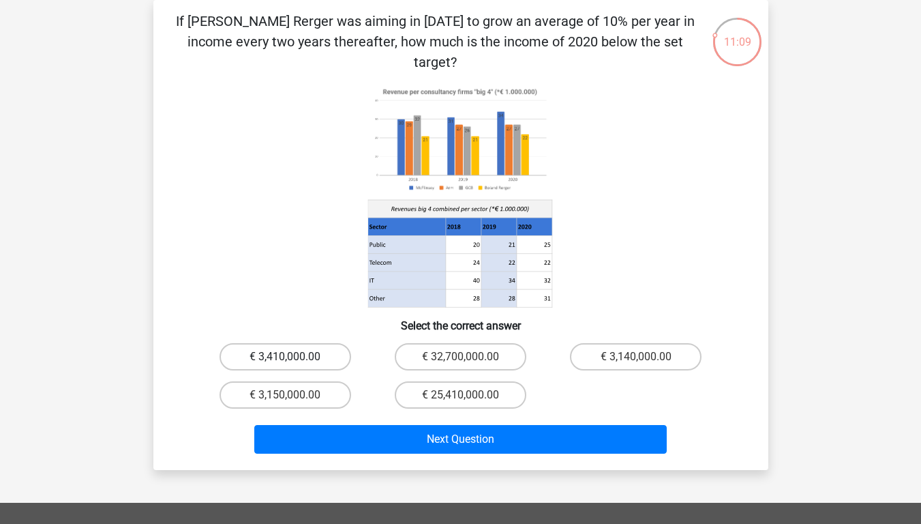
click at [317, 345] on label "€ 3,410,000.00" at bounding box center [286, 356] width 132 height 27
click at [294, 357] on input "€ 3,410,000.00" at bounding box center [289, 361] width 9 height 9
radio input "true"
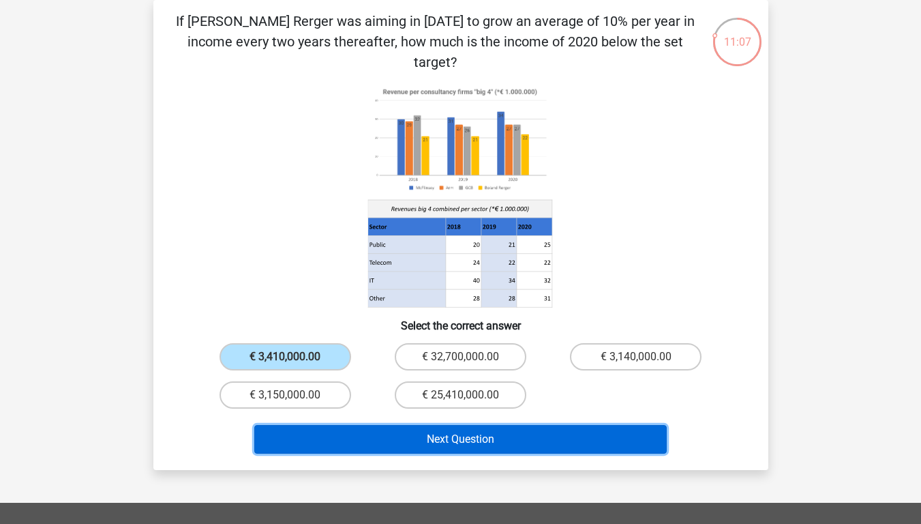
click at [392, 427] on button "Next Question" at bounding box center [460, 439] width 412 height 29
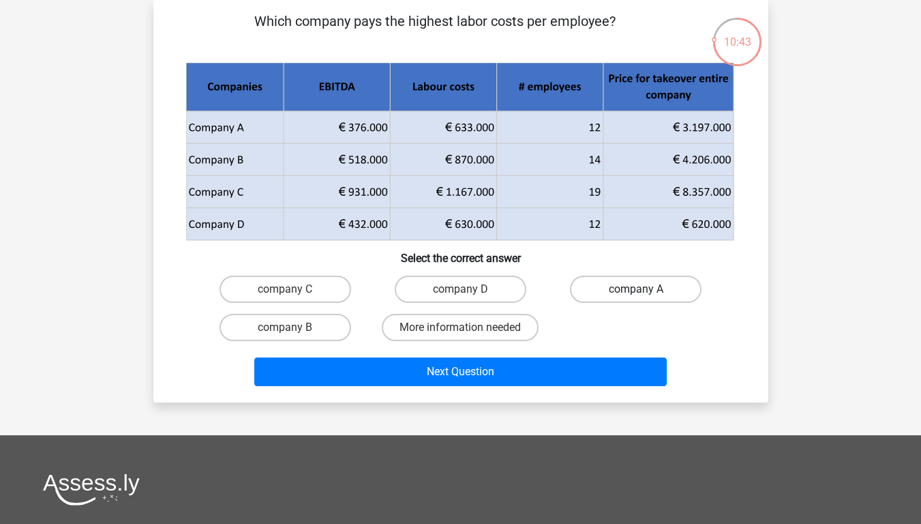
click at [616, 289] on label "company A" at bounding box center [636, 288] width 132 height 27
click at [636, 289] on input "company A" at bounding box center [640, 293] width 9 height 9
radio input "true"
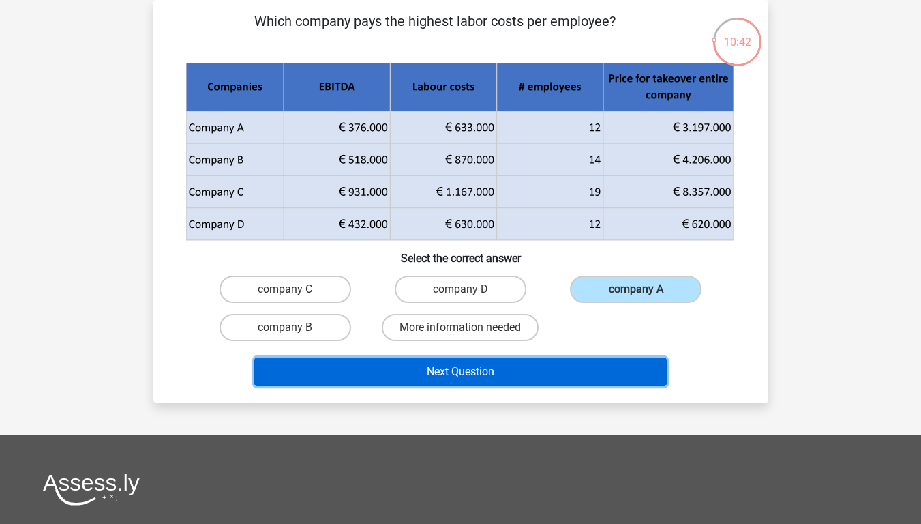
click at [557, 379] on button "Next Question" at bounding box center [460, 371] width 412 height 29
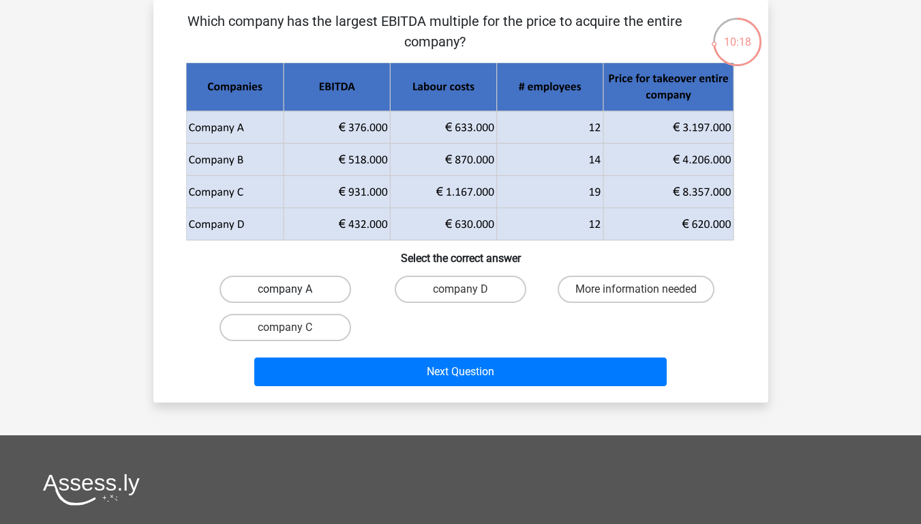
click at [269, 282] on label "company A" at bounding box center [286, 288] width 132 height 27
click at [285, 289] on input "company A" at bounding box center [289, 293] width 9 height 9
radio input "true"
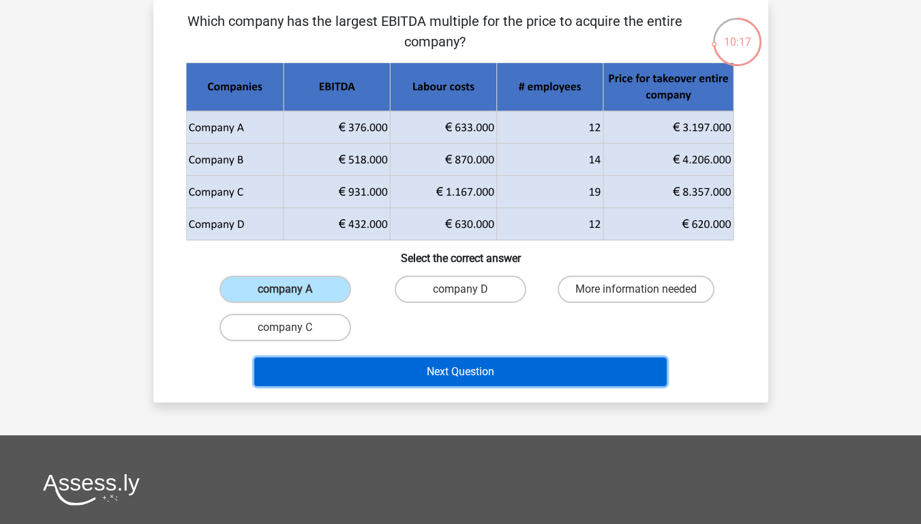
click at [436, 385] on button "Next Question" at bounding box center [460, 371] width 412 height 29
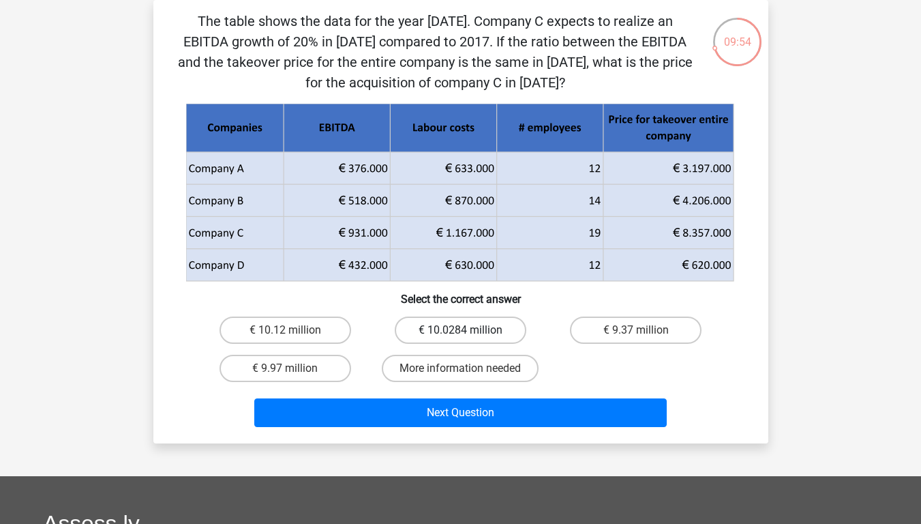
click at [488, 330] on label "€ 10.0284 million" at bounding box center [461, 329] width 132 height 27
click at [469, 330] on input "€ 10.0284 million" at bounding box center [464, 334] width 9 height 9
radio input "true"
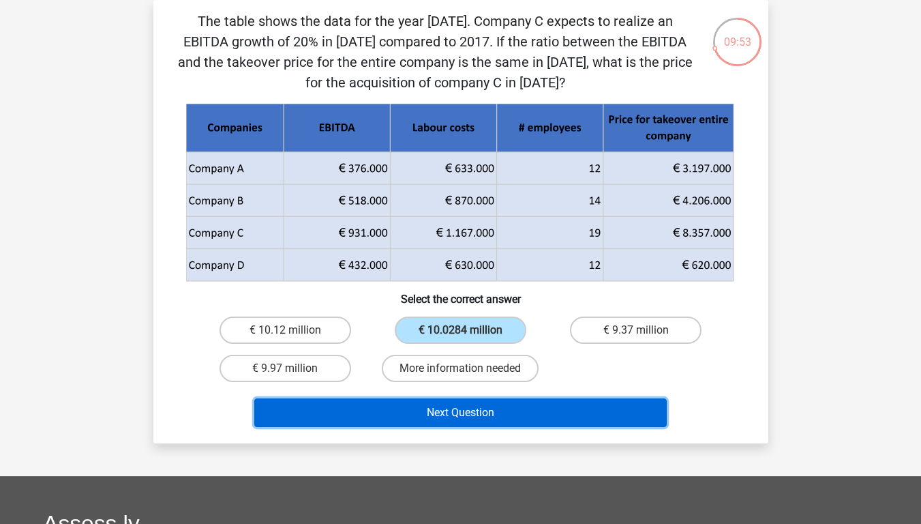
click at [494, 414] on button "Next Question" at bounding box center [460, 412] width 412 height 29
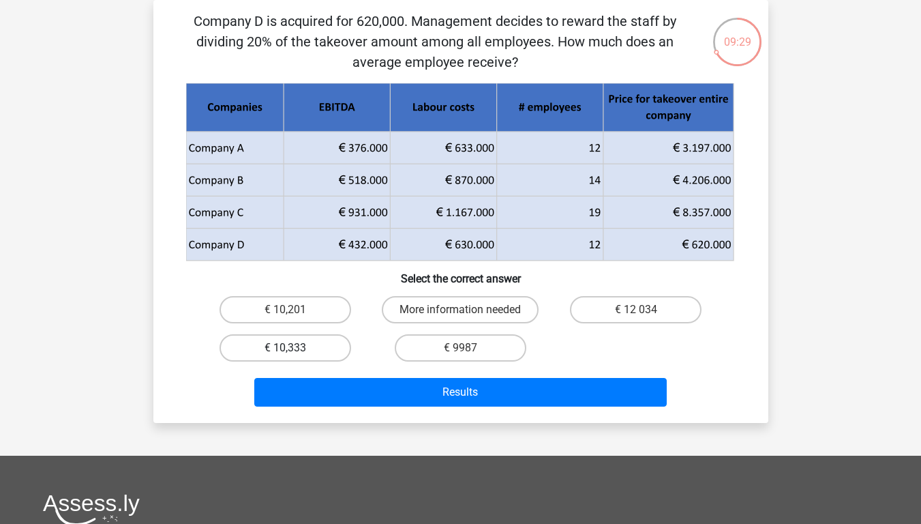
click at [312, 352] on label "€ 10,333" at bounding box center [286, 347] width 132 height 27
click at [294, 352] on input "€ 10,333" at bounding box center [289, 352] width 9 height 9
radio input "true"
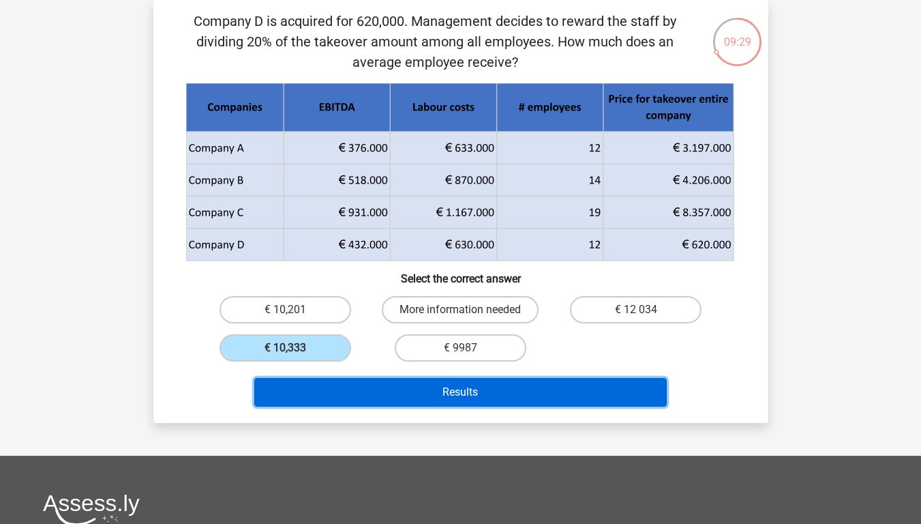
click at [369, 389] on button "Results" at bounding box center [460, 392] width 412 height 29
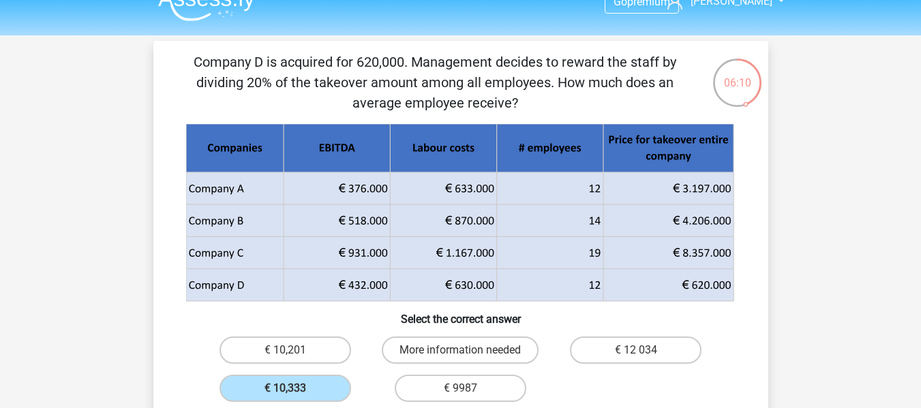
scroll to position [0, 0]
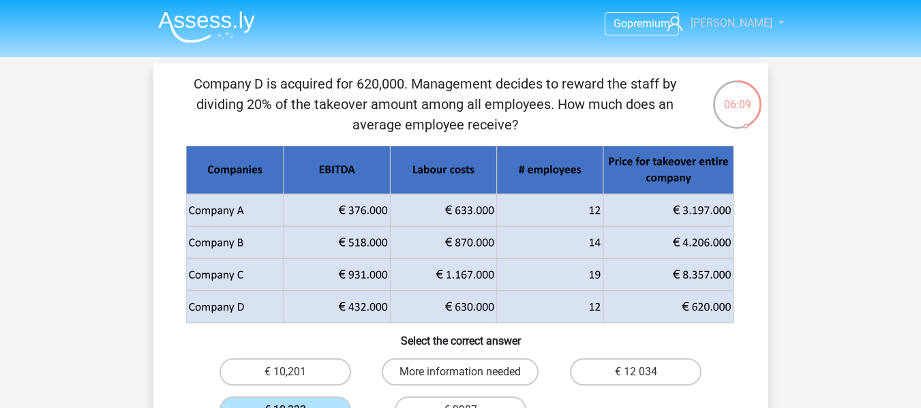
click at [735, 18] on span "[PERSON_NAME]" at bounding box center [732, 22] width 82 height 13
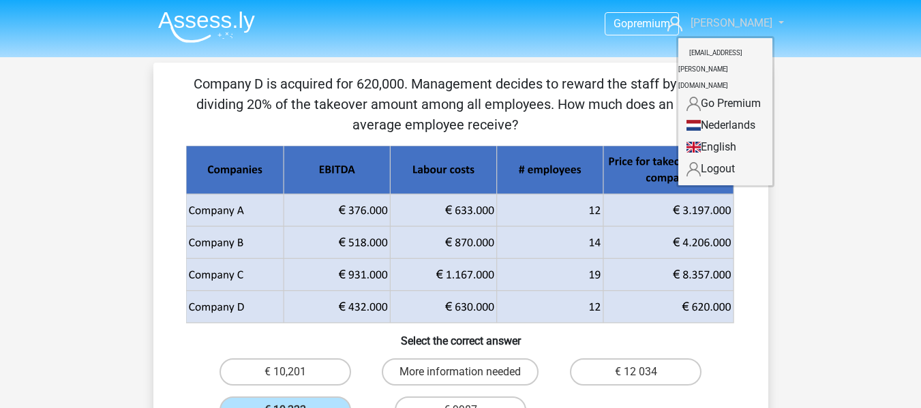
click at [743, 22] on span "[PERSON_NAME]" at bounding box center [732, 22] width 82 height 13
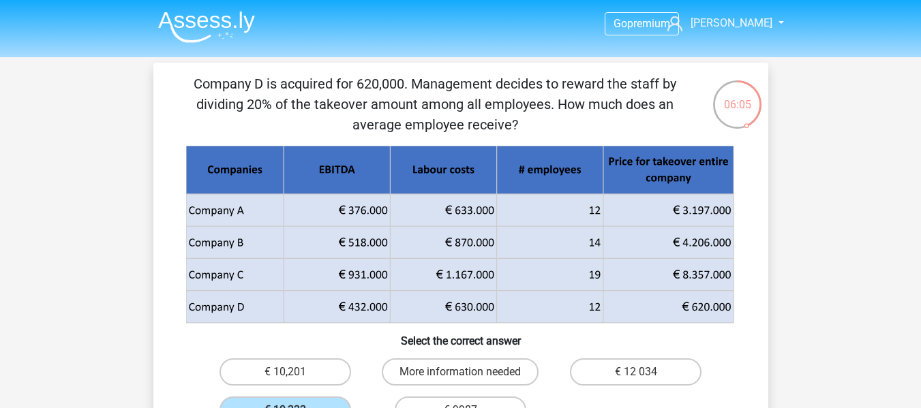
click at [228, 28] on img at bounding box center [206, 27] width 97 height 32
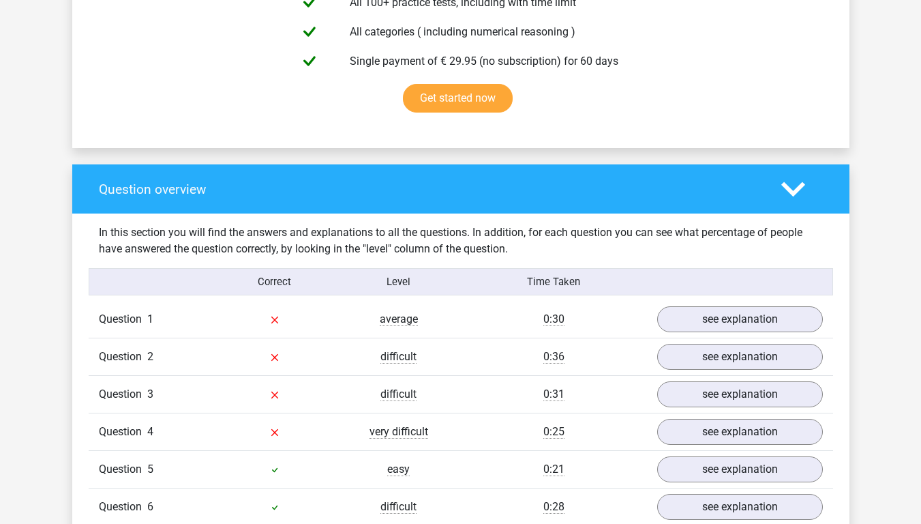
scroll to position [750, 0]
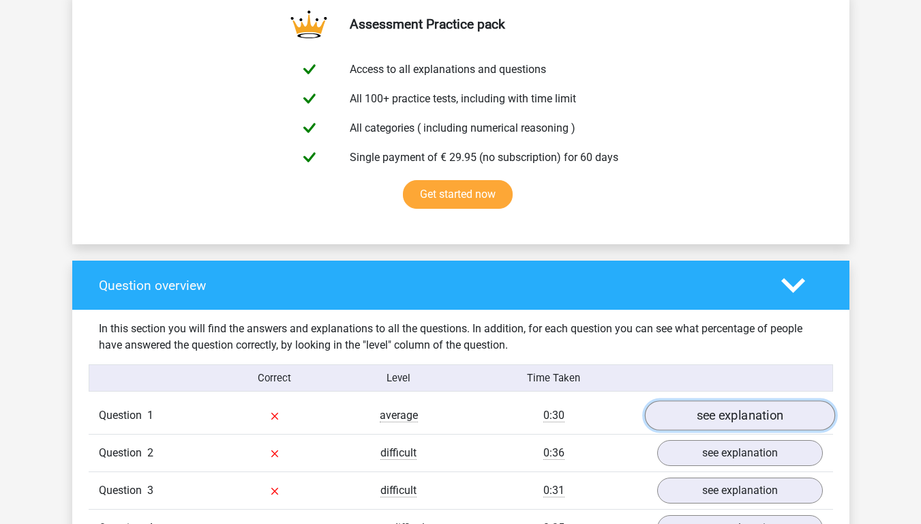
click at [716, 414] on link "see explanation" at bounding box center [739, 416] width 190 height 30
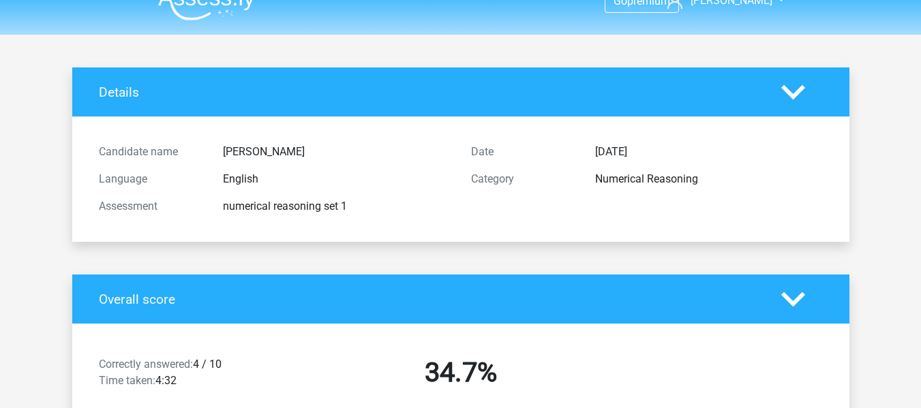
scroll to position [0, 0]
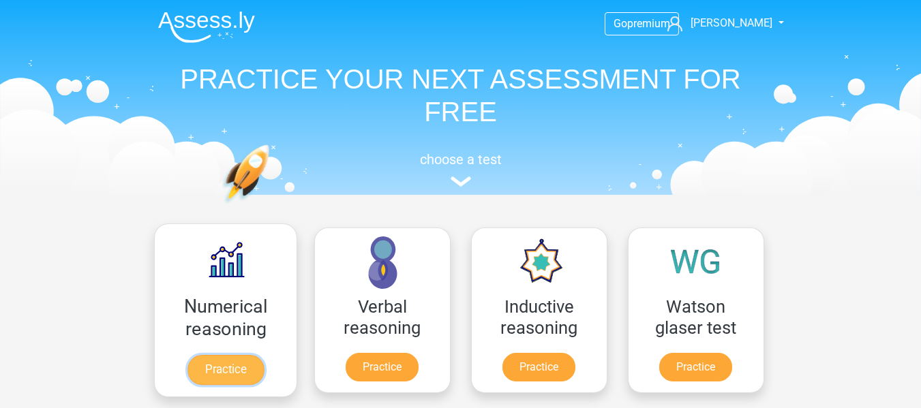
click at [245, 365] on link "Practice" at bounding box center [225, 370] width 76 height 30
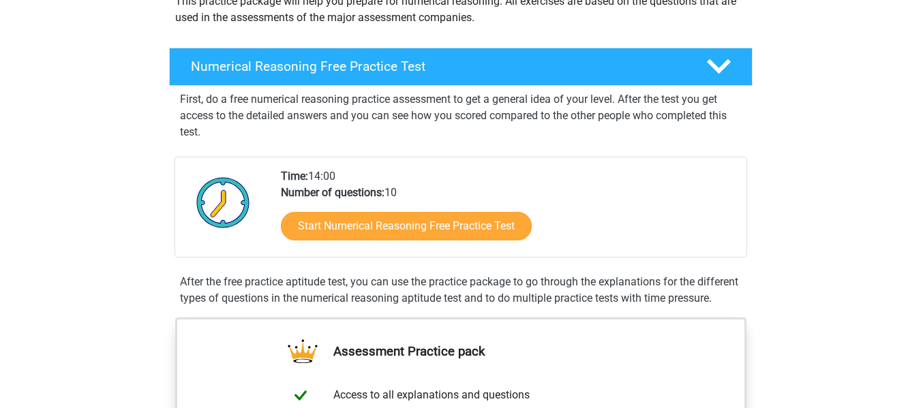
scroll to position [205, 0]
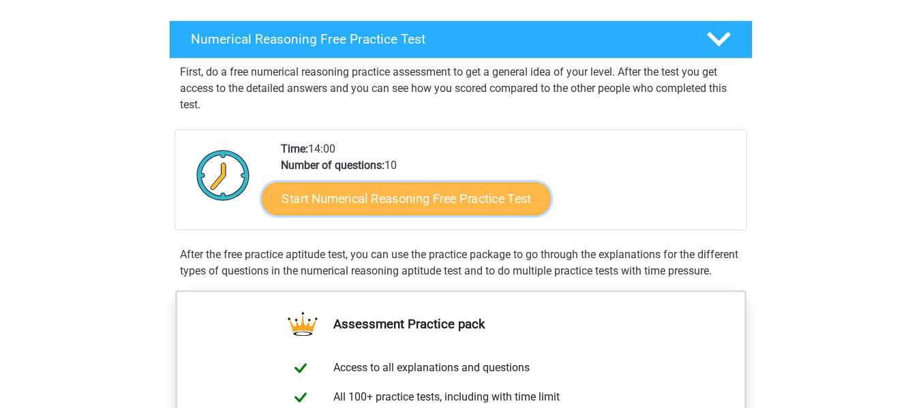
click at [402, 199] on link "Start Numerical Reasoning Free Practice Test" at bounding box center [406, 198] width 288 height 33
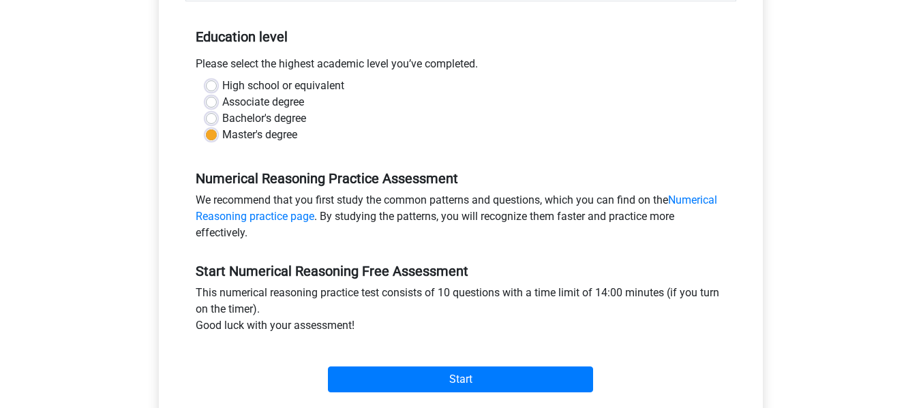
scroll to position [341, 0]
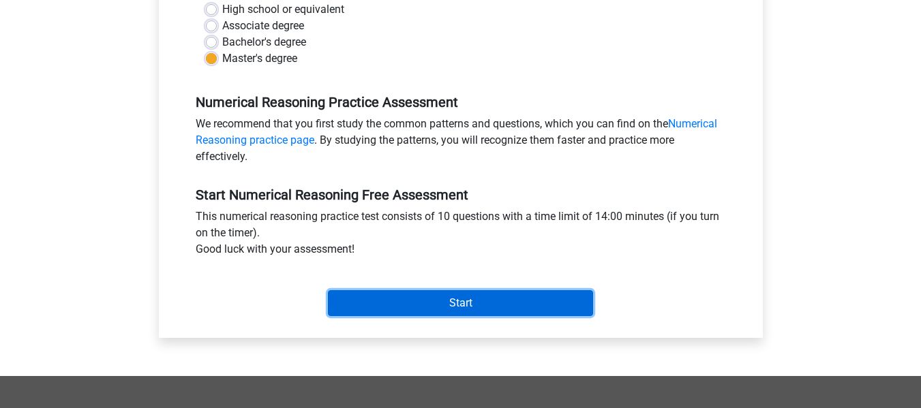
click at [430, 312] on input "Start" at bounding box center [460, 303] width 265 height 26
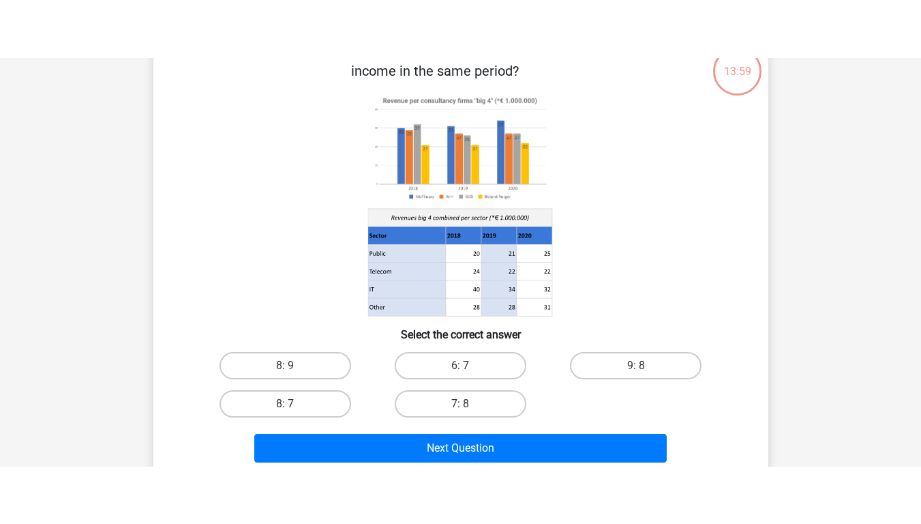
scroll to position [68, 0]
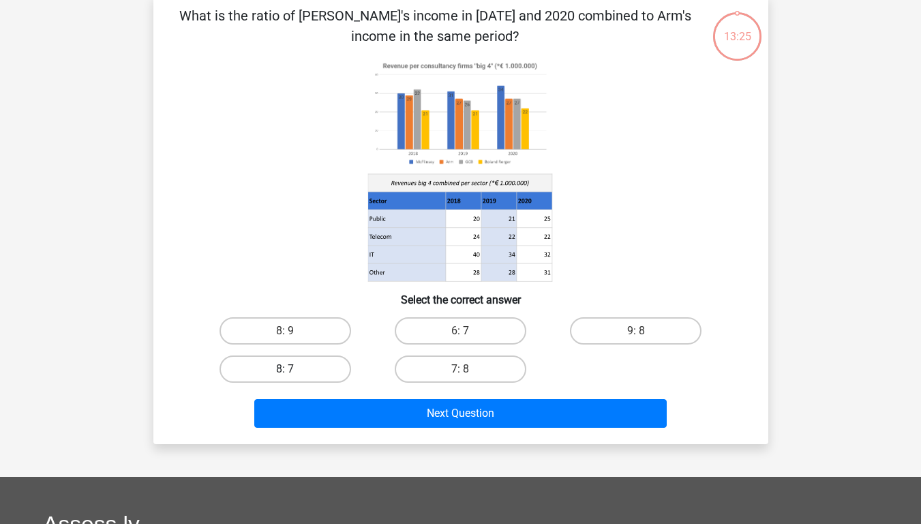
click at [319, 368] on label "8: 7" at bounding box center [286, 368] width 132 height 27
click at [294, 369] on input "8: 7" at bounding box center [289, 373] width 9 height 9
radio input "true"
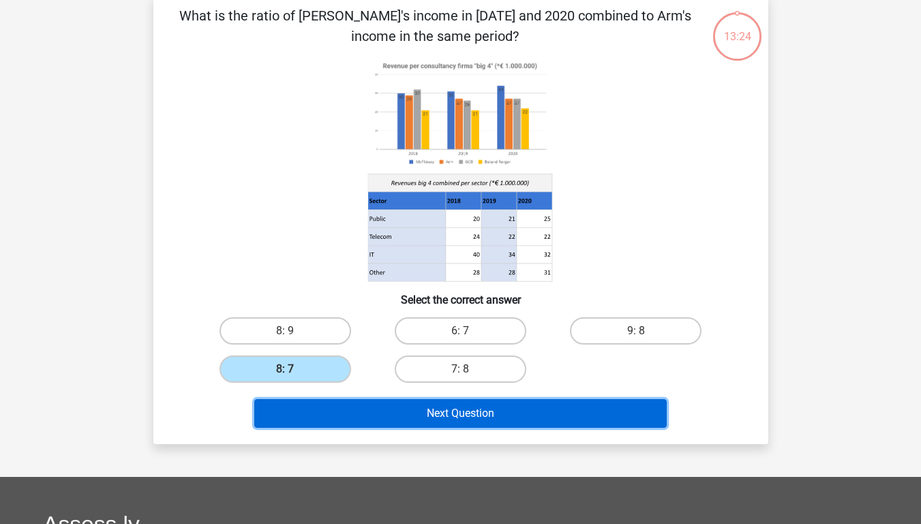
click at [380, 406] on button "Next Question" at bounding box center [460, 413] width 412 height 29
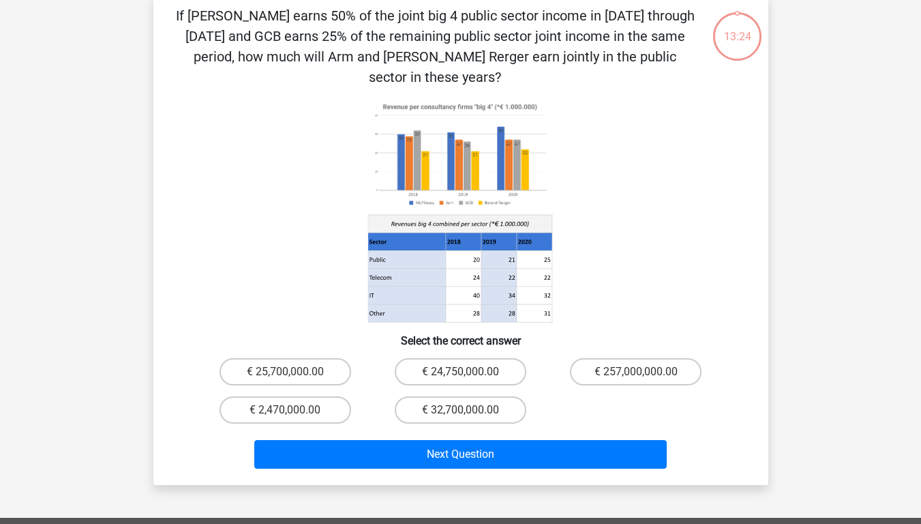
scroll to position [63, 0]
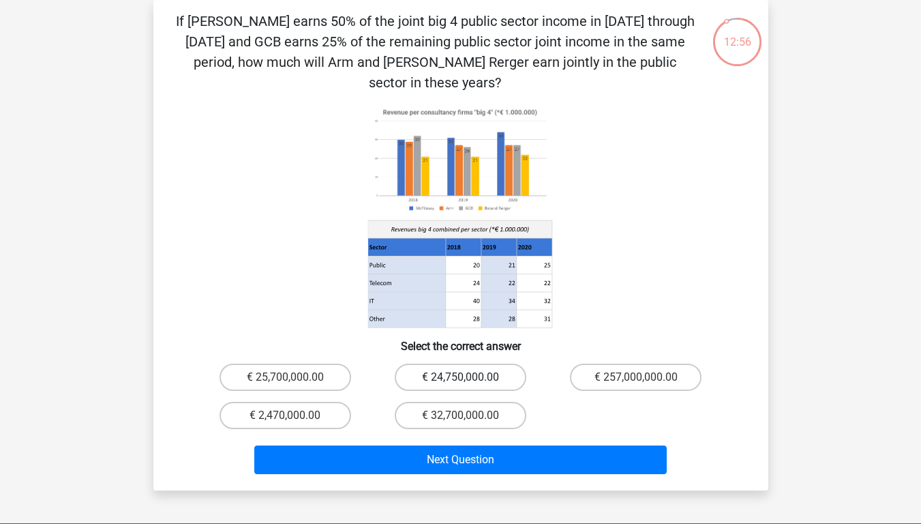
click at [505, 363] on label "€ 24,750,000.00" at bounding box center [461, 376] width 132 height 27
click at [469, 377] on input "€ 24,750,000.00" at bounding box center [464, 381] width 9 height 9
radio input "true"
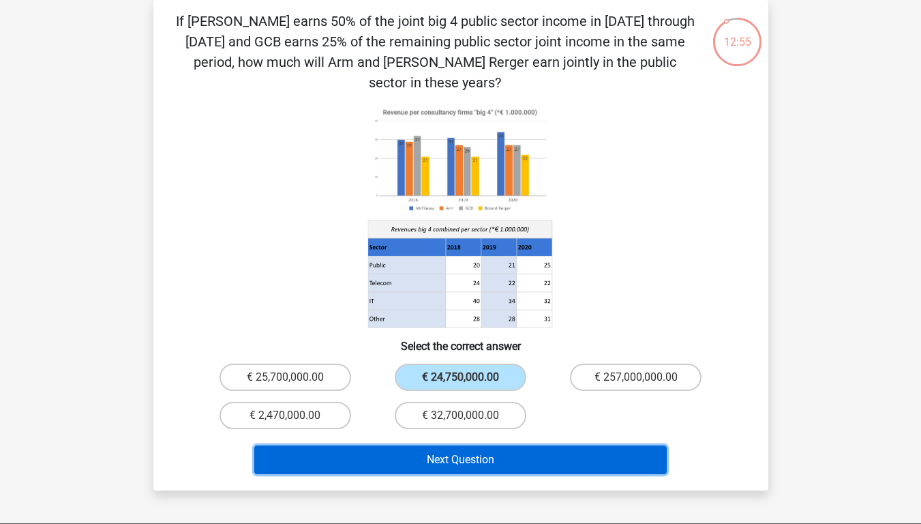
click at [528, 408] on button "Next Question" at bounding box center [460, 459] width 412 height 29
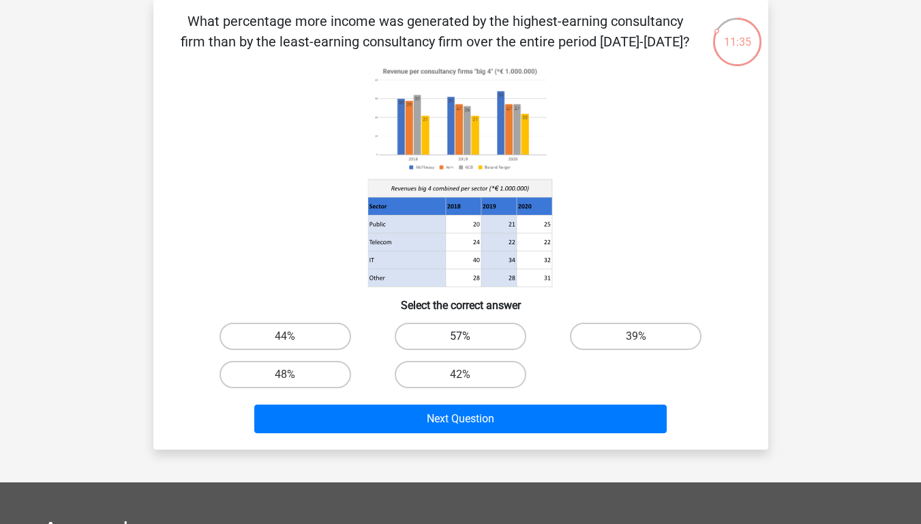
click at [507, 337] on label "57%" at bounding box center [461, 335] width 132 height 27
click at [469, 337] on input "57%" at bounding box center [464, 340] width 9 height 9
radio input "true"
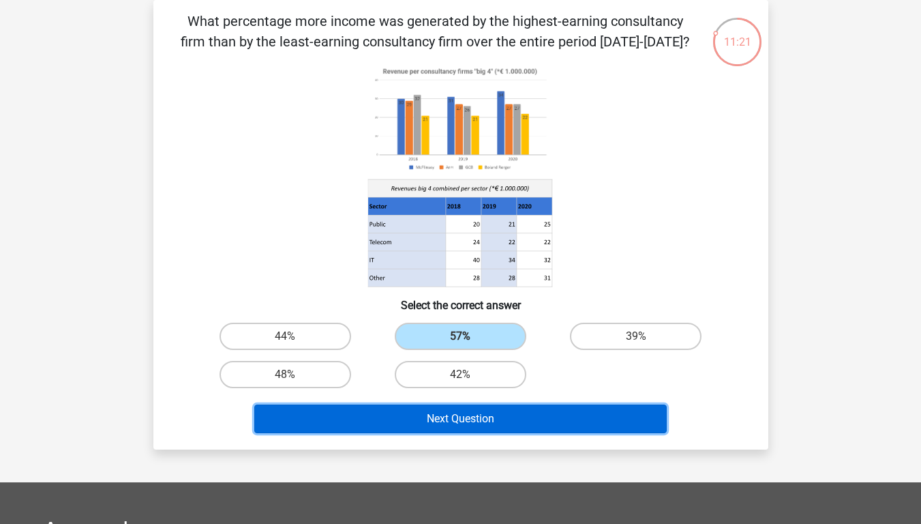
click at [481, 408] on button "Next Question" at bounding box center [460, 418] width 412 height 29
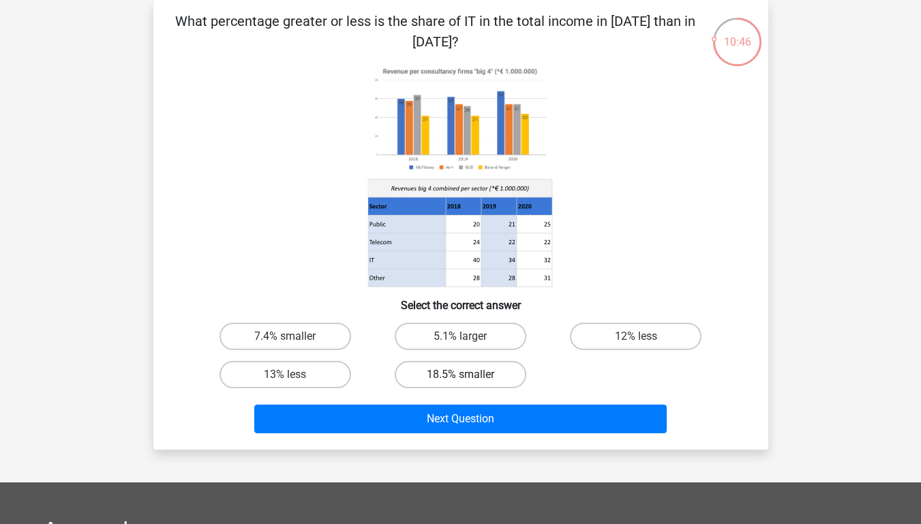
click at [474, 368] on label "18.5% smaller" at bounding box center [461, 374] width 132 height 27
click at [469, 374] on input "18.5% smaller" at bounding box center [464, 378] width 9 height 9
radio input "true"
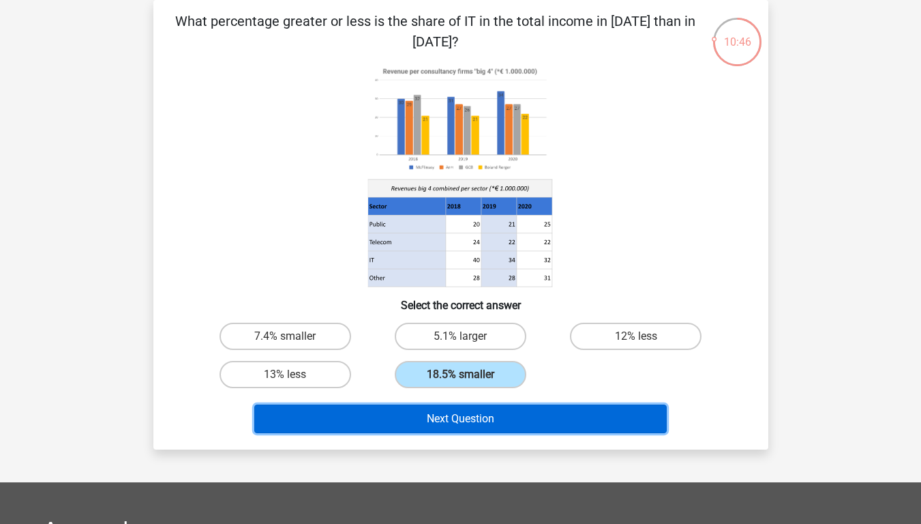
click at [487, 408] on button "Next Question" at bounding box center [460, 418] width 412 height 29
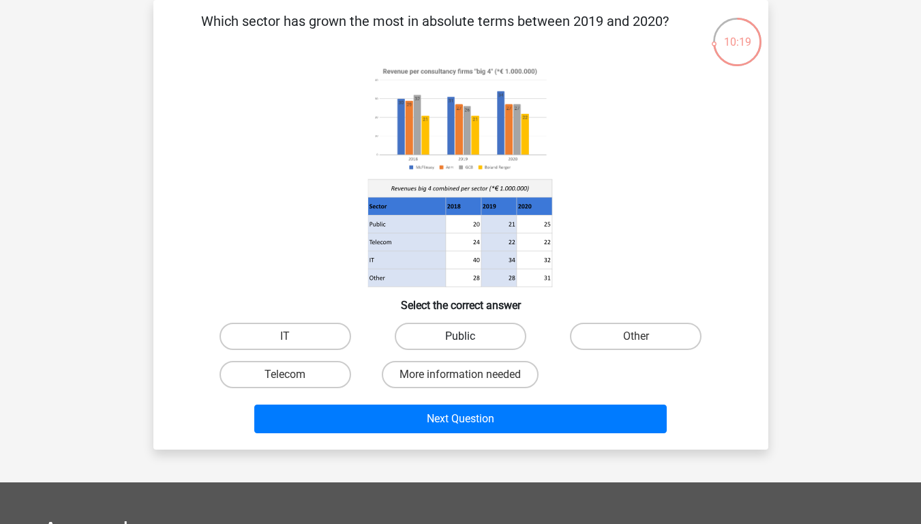
click at [514, 338] on label "Public" at bounding box center [461, 335] width 132 height 27
click at [469, 338] on input "Public" at bounding box center [464, 340] width 9 height 9
radio input "true"
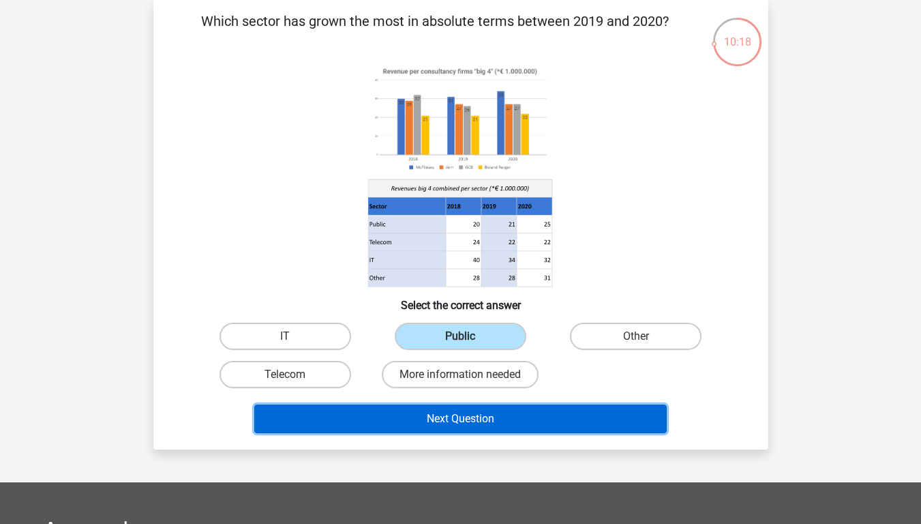
click at [543, 408] on button "Next Question" at bounding box center [460, 418] width 412 height 29
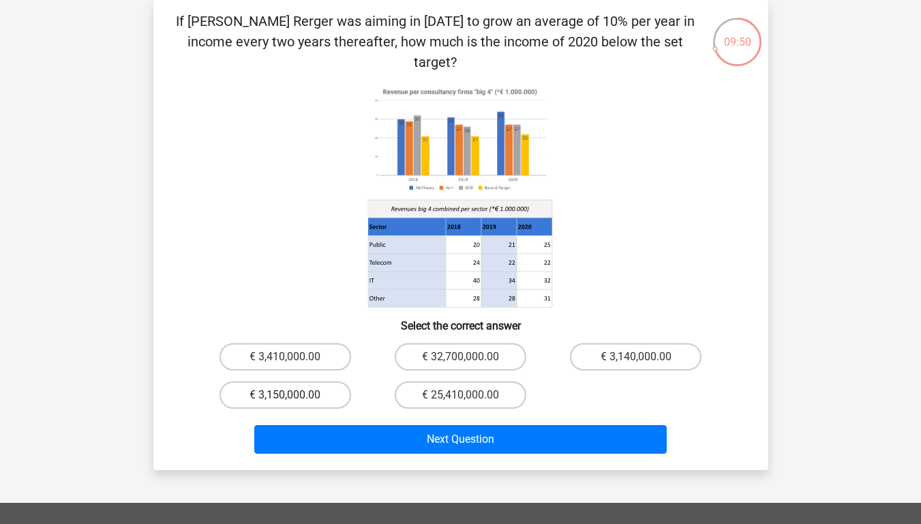
click at [317, 381] on label "€ 3,150,000.00" at bounding box center [286, 394] width 132 height 27
click at [294, 395] on input "€ 3,150,000.00" at bounding box center [289, 399] width 9 height 9
radio input "true"
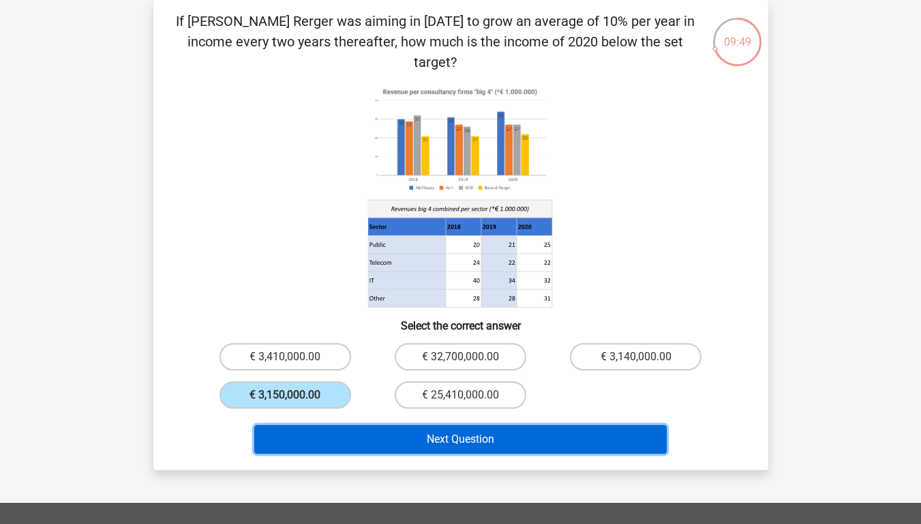
click at [408, 408] on button "Next Question" at bounding box center [460, 439] width 412 height 29
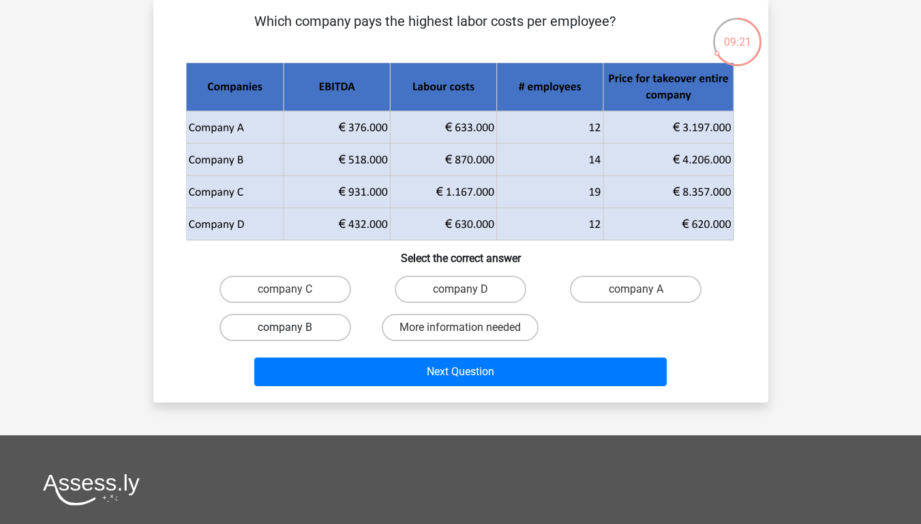
click at [329, 316] on label "company B" at bounding box center [286, 327] width 132 height 27
click at [294, 327] on input "company B" at bounding box center [289, 331] width 9 height 9
radio input "true"
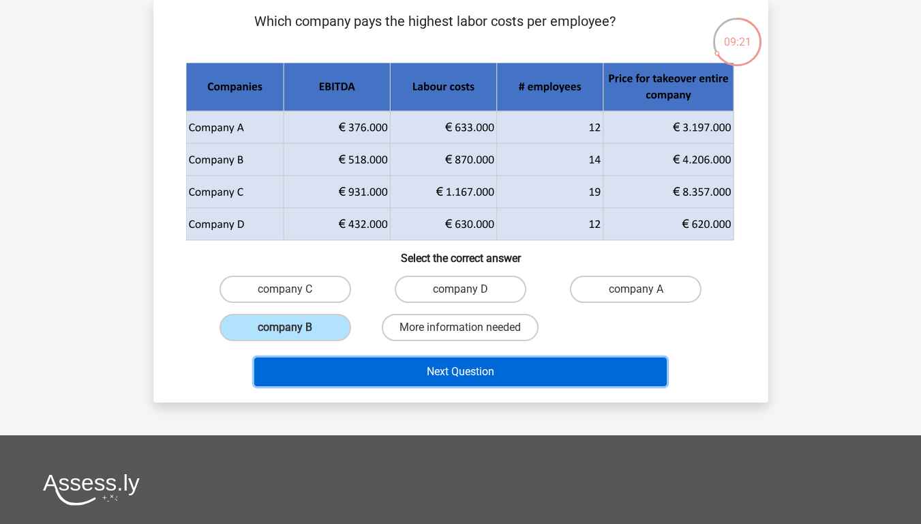
click at [361, 370] on button "Next Question" at bounding box center [460, 371] width 412 height 29
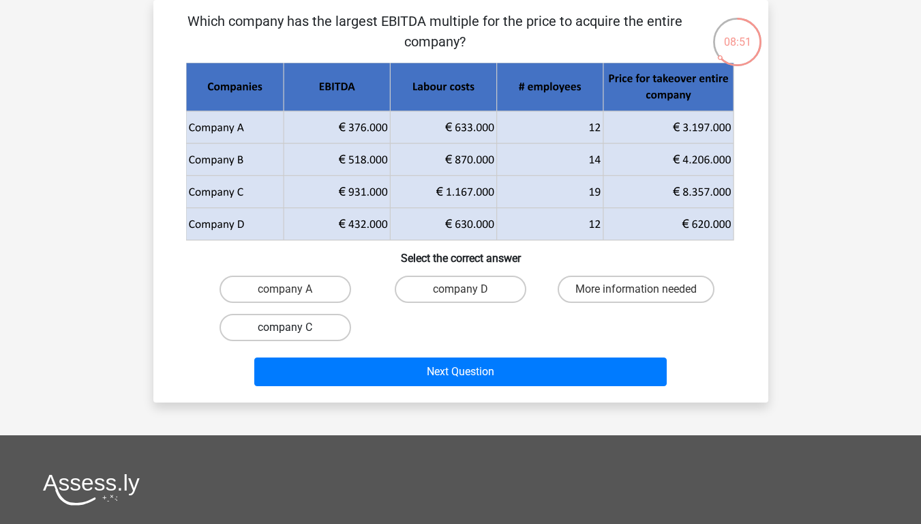
click at [328, 329] on label "company C" at bounding box center [286, 327] width 132 height 27
click at [294, 329] on input "company C" at bounding box center [289, 331] width 9 height 9
radio input "true"
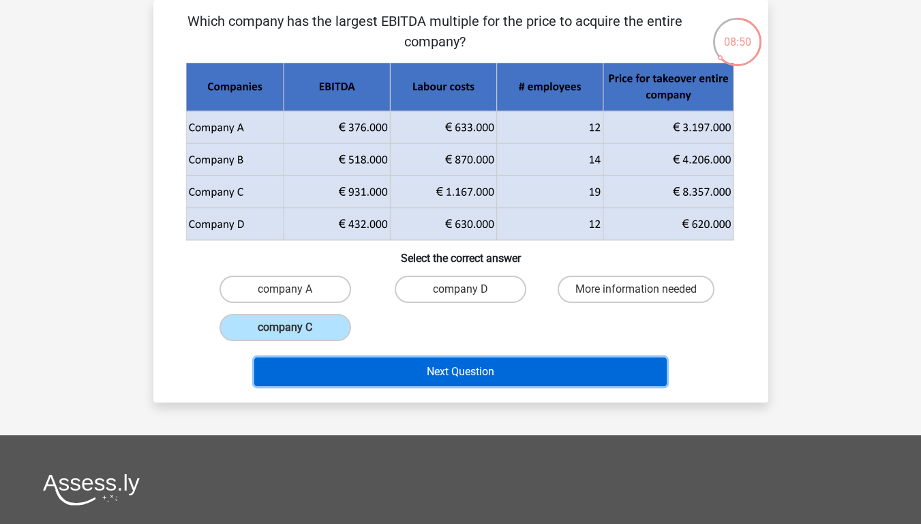
click at [370, 373] on button "Next Question" at bounding box center [460, 371] width 412 height 29
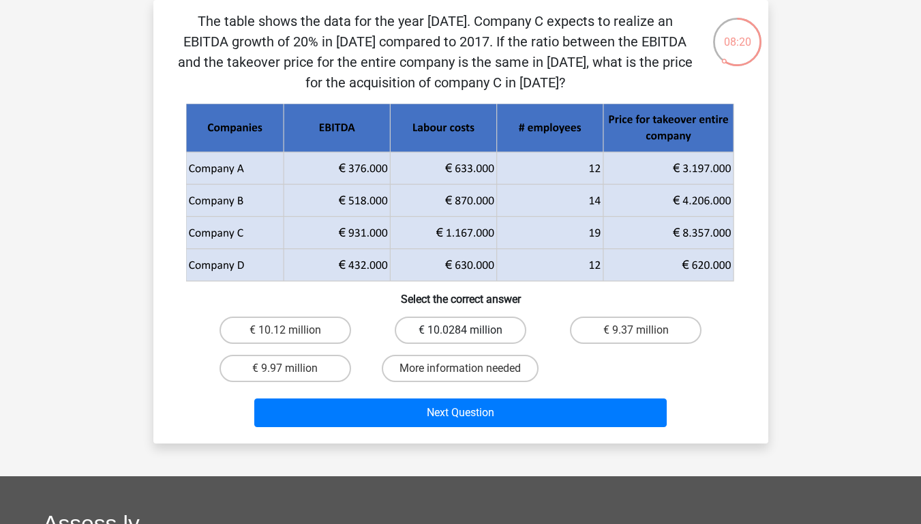
click at [501, 335] on label "€ 10.0284 million" at bounding box center [461, 329] width 132 height 27
click at [469, 335] on input "€ 10.0284 million" at bounding box center [464, 334] width 9 height 9
radio input "true"
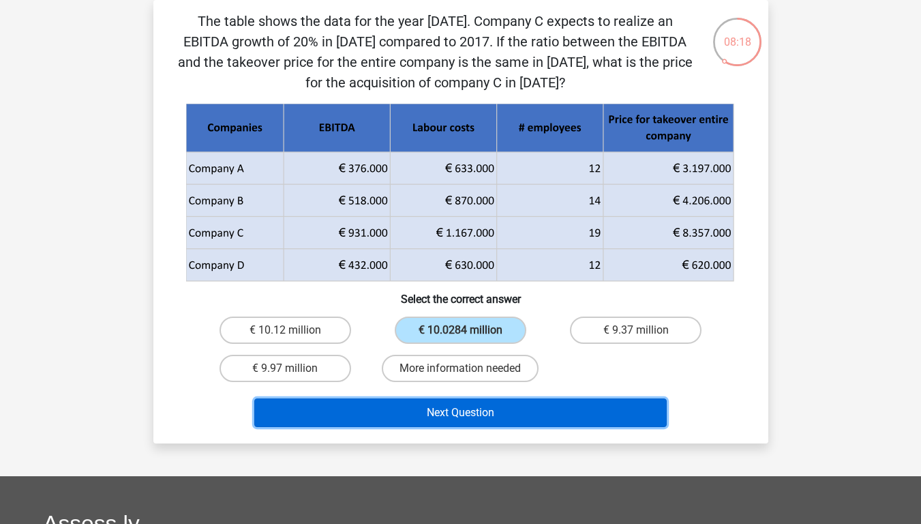
click at [526, 408] on button "Next Question" at bounding box center [460, 412] width 412 height 29
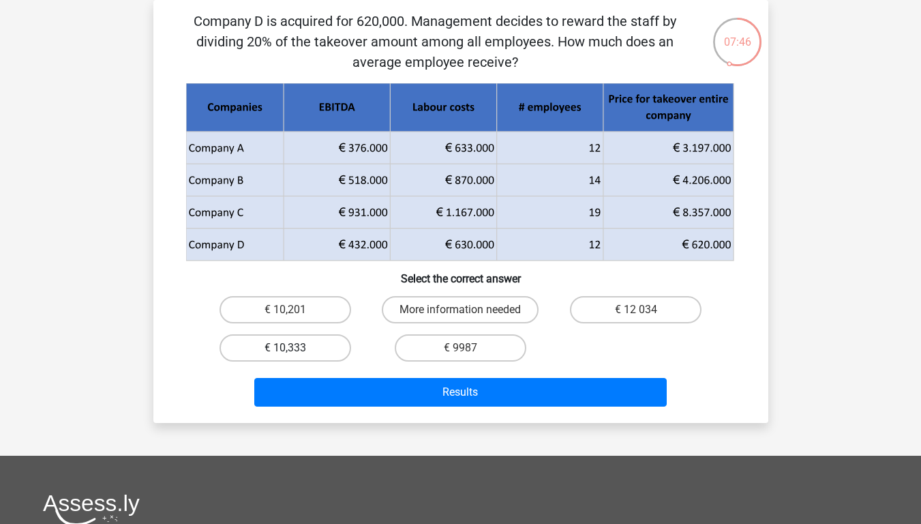
click at [294, 351] on label "€ 10,333" at bounding box center [286, 347] width 132 height 27
click at [294, 351] on input "€ 10,333" at bounding box center [289, 352] width 9 height 9
radio input "true"
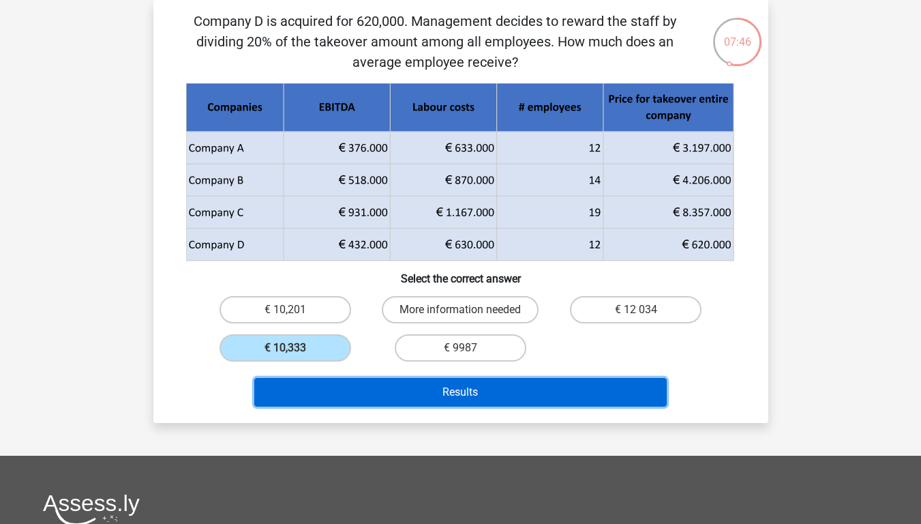
click at [340, 391] on button "Results" at bounding box center [460, 392] width 412 height 29
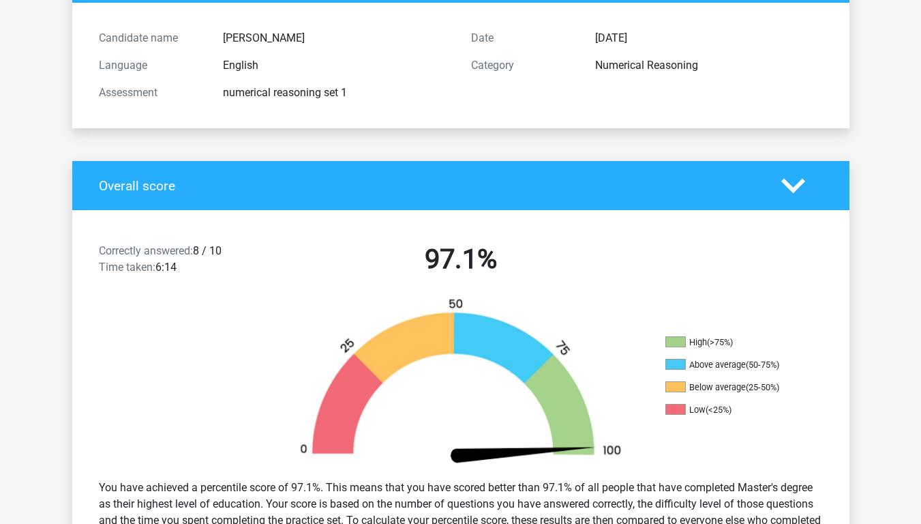
scroll to position [205, 0]
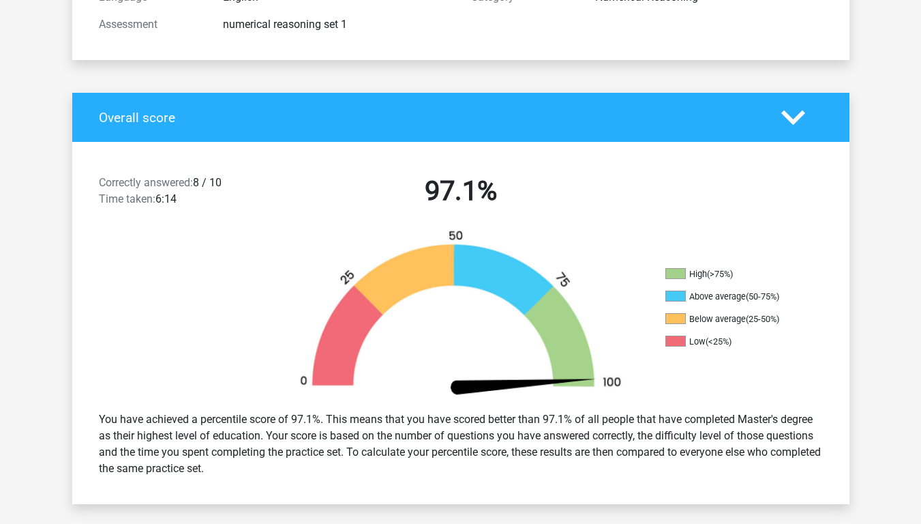
click at [796, 119] on polygon at bounding box center [793, 117] width 24 height 15
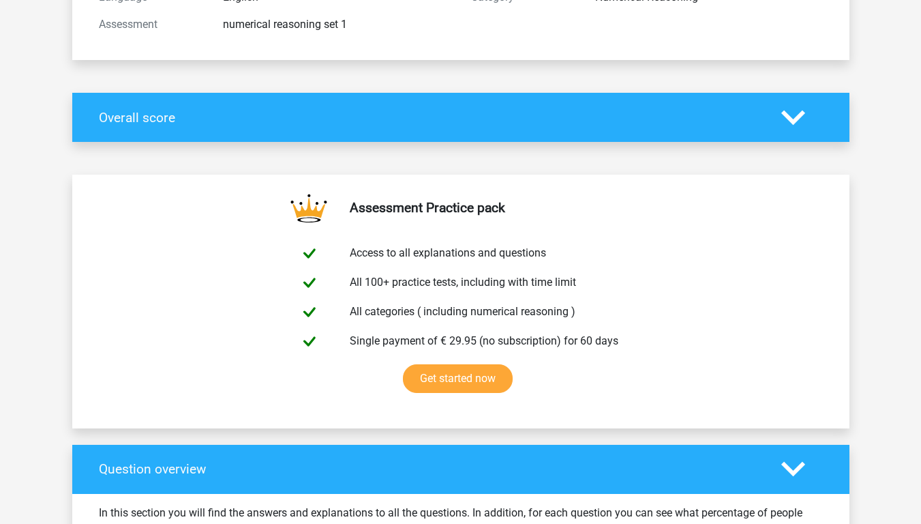
click at [796, 119] on polygon at bounding box center [793, 117] width 24 height 15
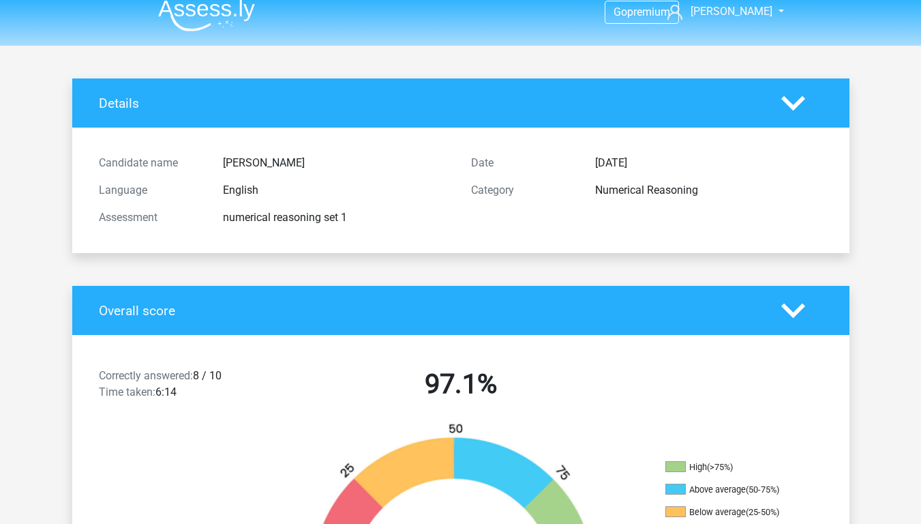
scroll to position [0, 0]
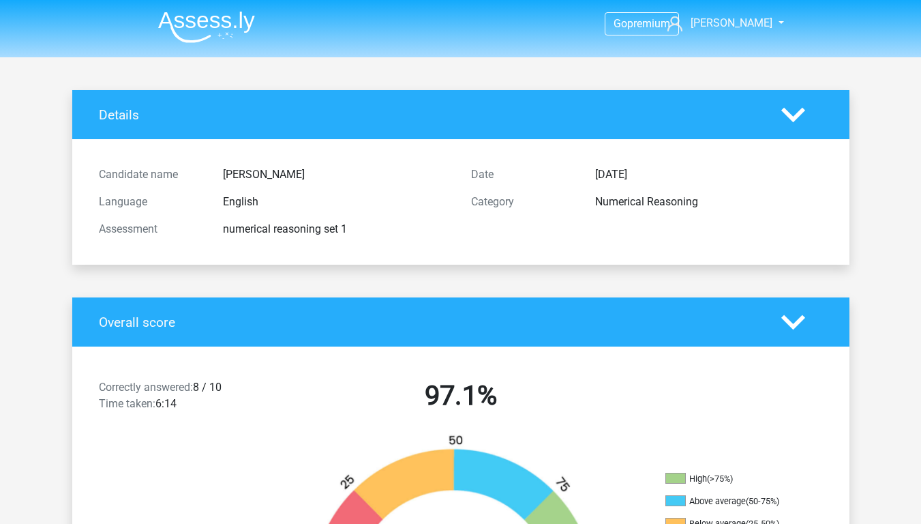
click at [791, 127] on div "Details" at bounding box center [460, 114] width 777 height 49
click at [792, 121] on polygon at bounding box center [793, 114] width 24 height 15
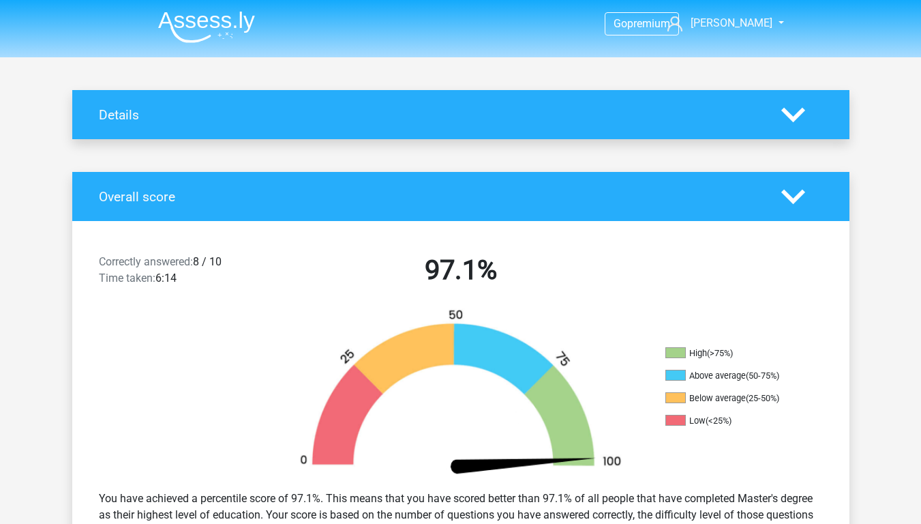
click at [792, 121] on polygon at bounding box center [793, 114] width 24 height 15
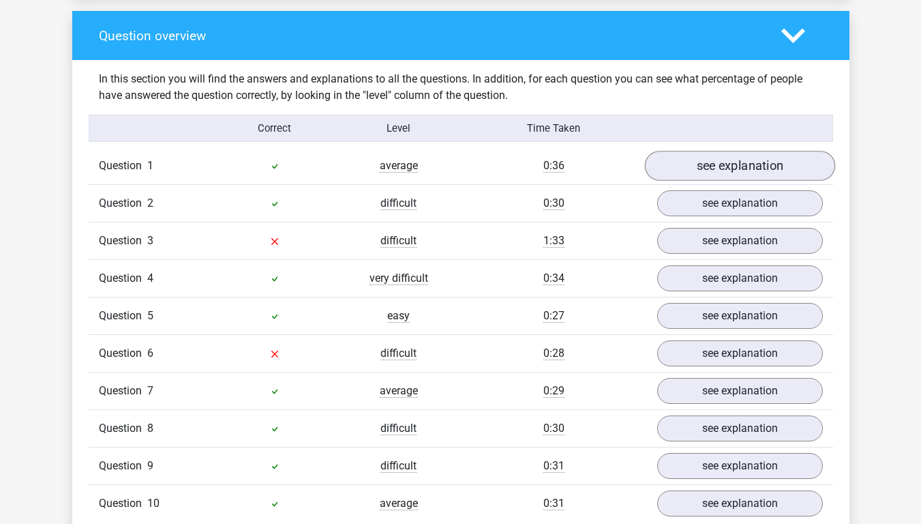
scroll to position [1023, 0]
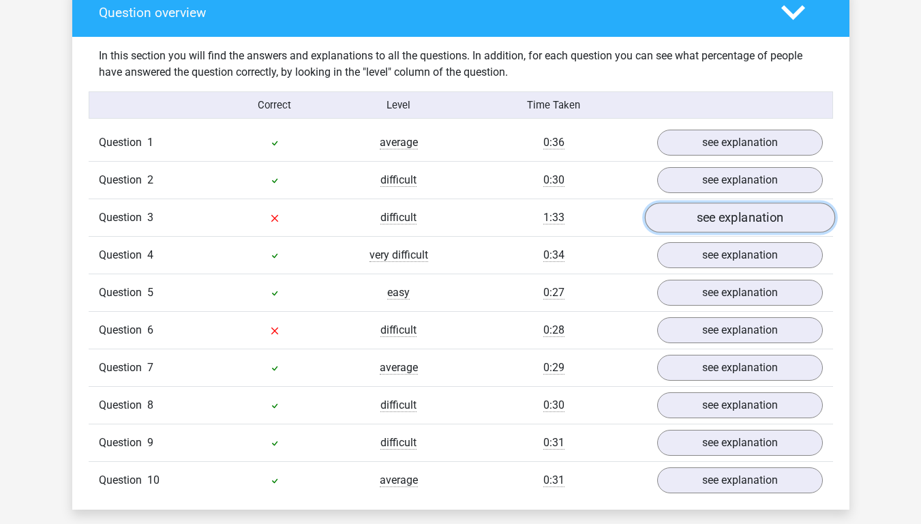
click at [707, 227] on link "see explanation" at bounding box center [739, 218] width 190 height 30
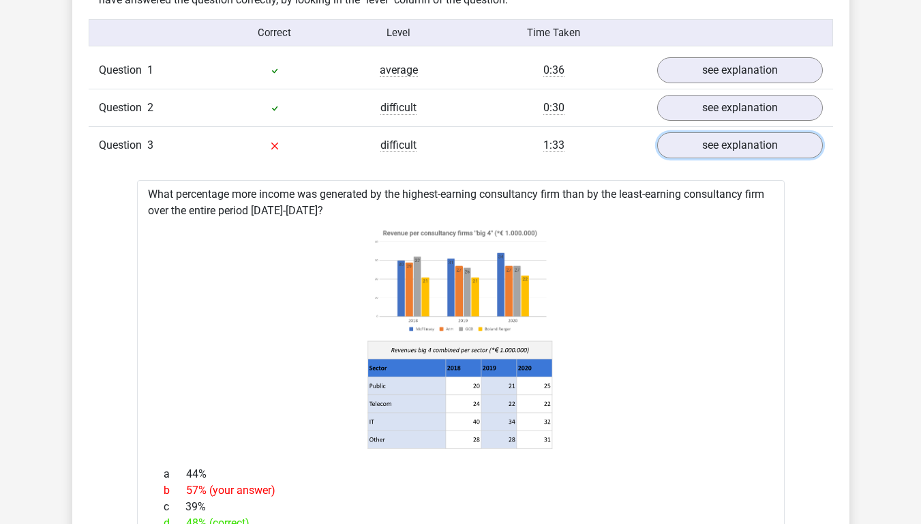
scroll to position [1091, 0]
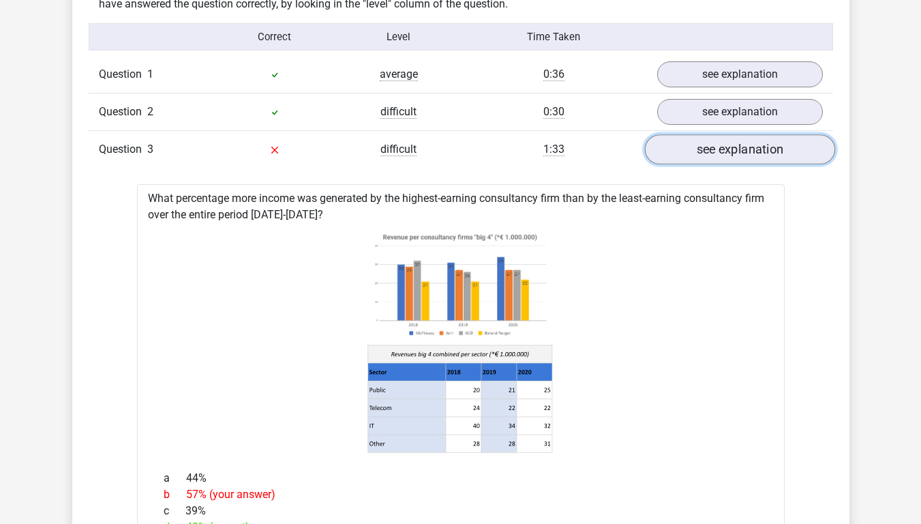
click at [686, 153] on link "see explanation" at bounding box center [739, 150] width 190 height 30
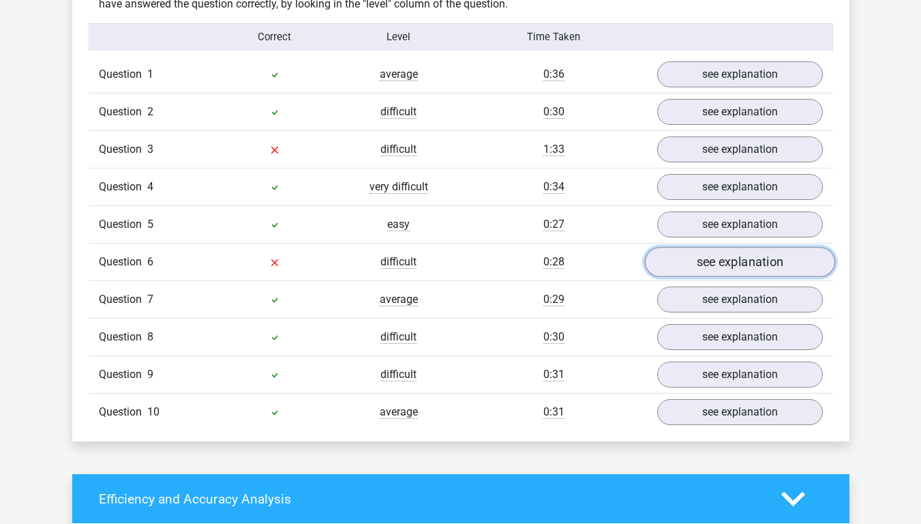
click at [695, 260] on link "see explanation" at bounding box center [739, 262] width 190 height 30
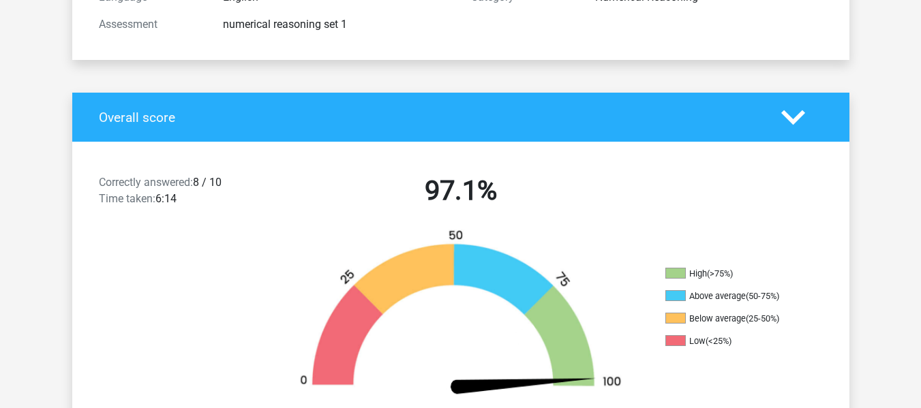
scroll to position [0, 0]
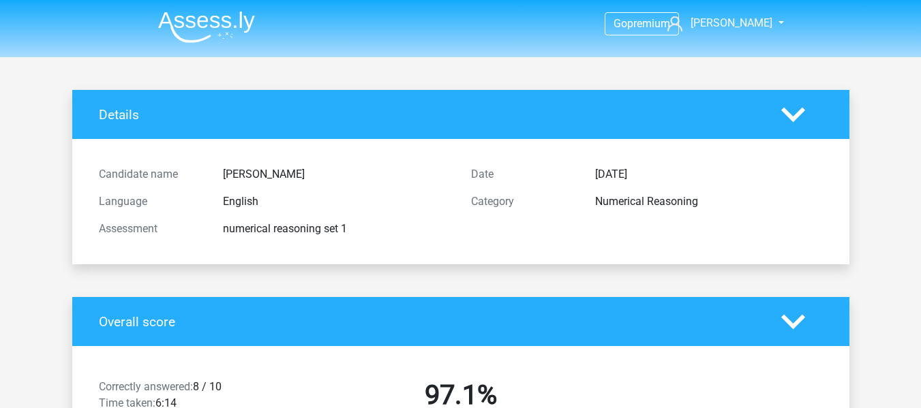
click at [231, 21] on img at bounding box center [206, 27] width 97 height 32
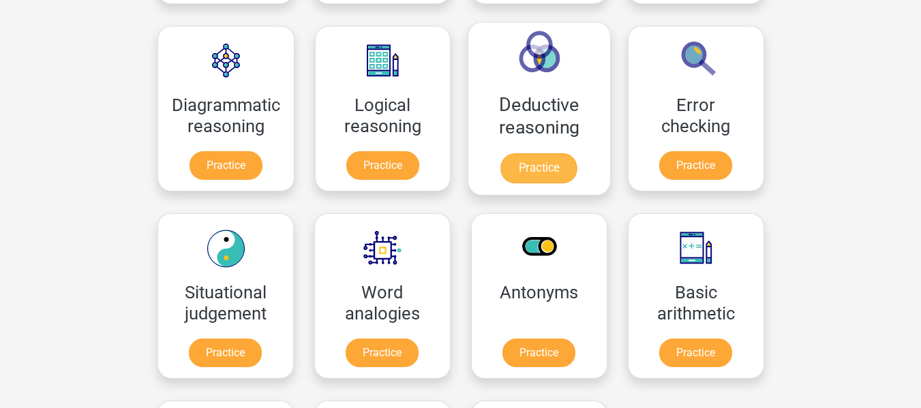
scroll to position [205, 0]
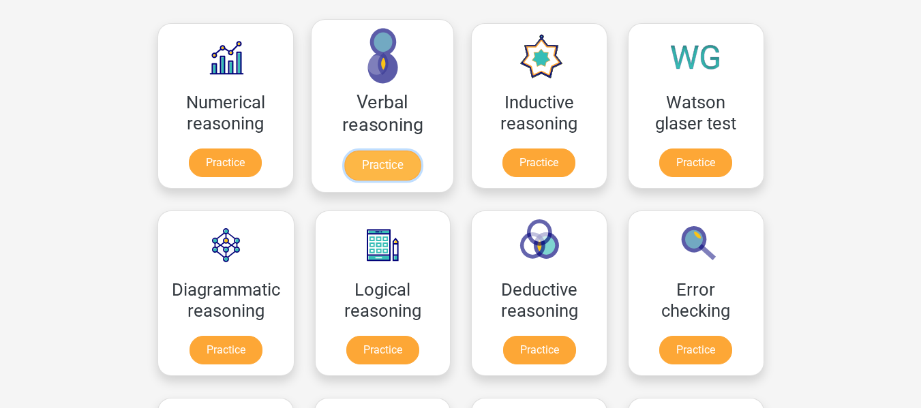
click at [374, 162] on link "Practice" at bounding box center [382, 166] width 76 height 30
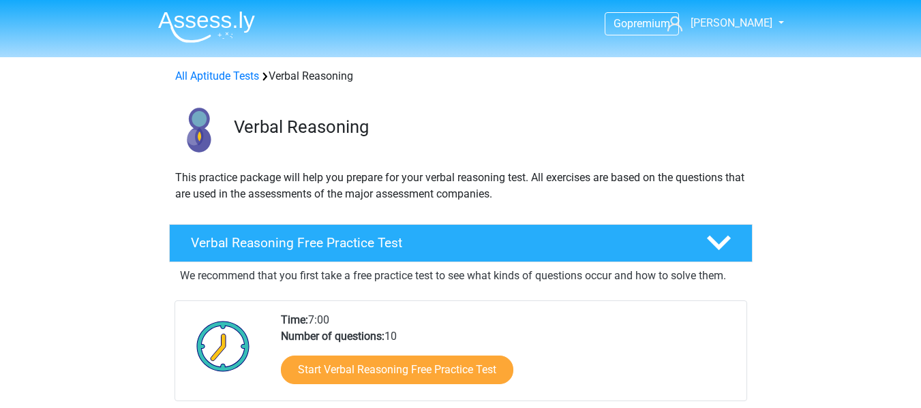
scroll to position [68, 0]
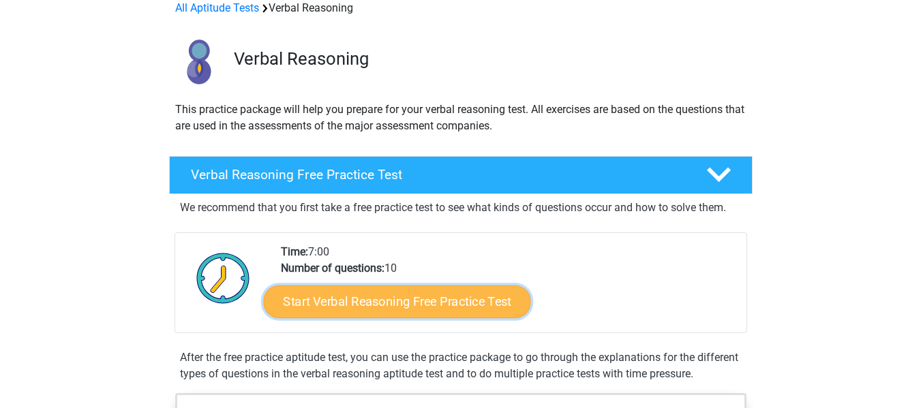
click at [401, 300] on link "Start Verbal Reasoning Free Practice Test" at bounding box center [396, 302] width 267 height 33
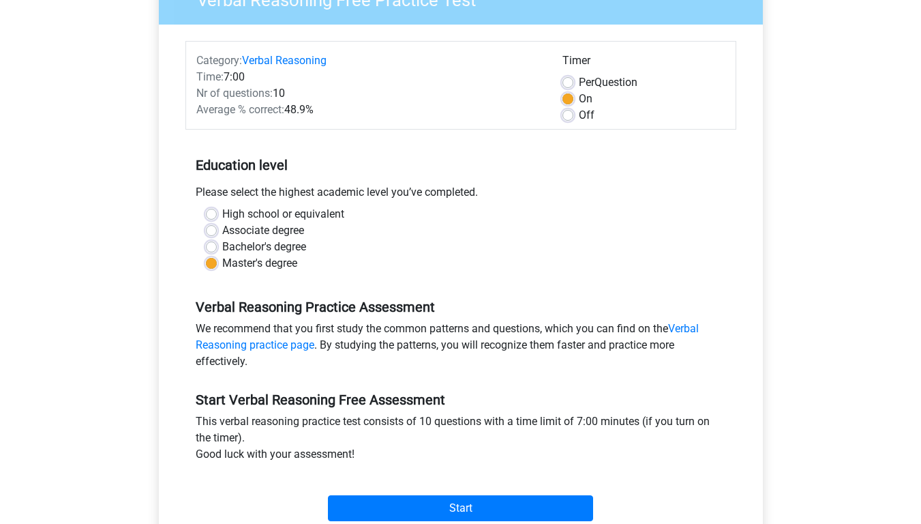
scroll to position [205, 0]
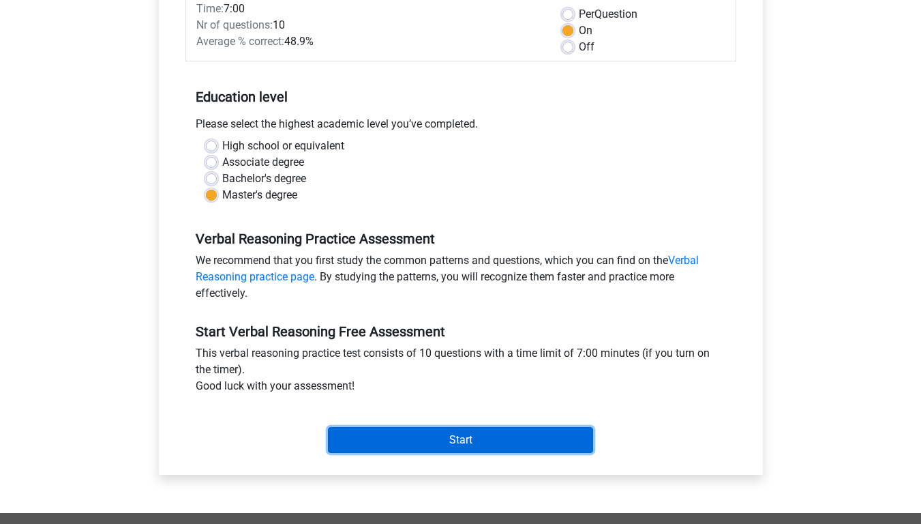
click at [510, 408] on input "Start" at bounding box center [460, 440] width 265 height 26
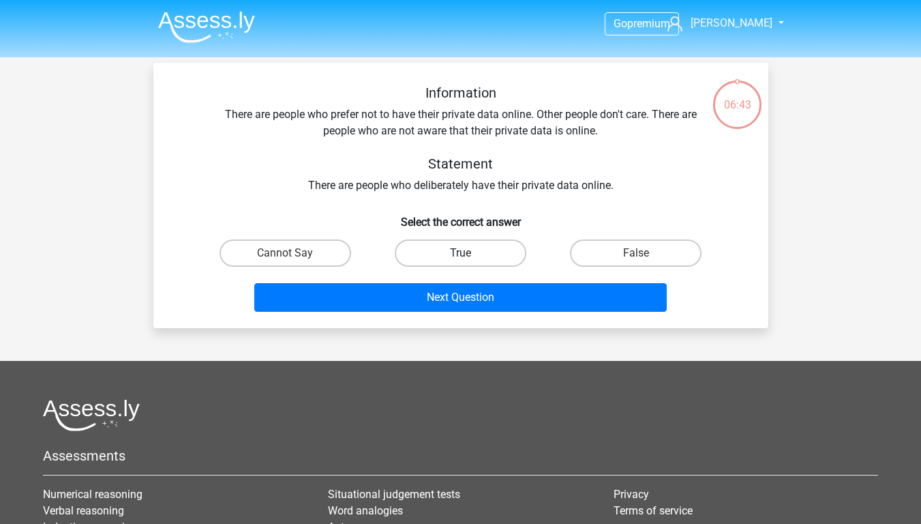
click at [502, 243] on label "True" at bounding box center [461, 252] width 132 height 27
click at [469, 253] on input "True" at bounding box center [464, 257] width 9 height 9
radio input "true"
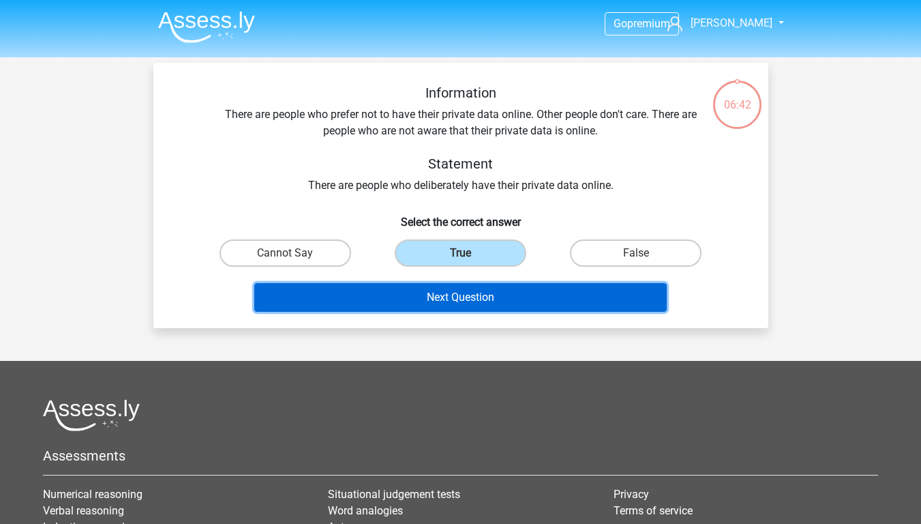
click at [518, 309] on button "Next Question" at bounding box center [460, 297] width 412 height 29
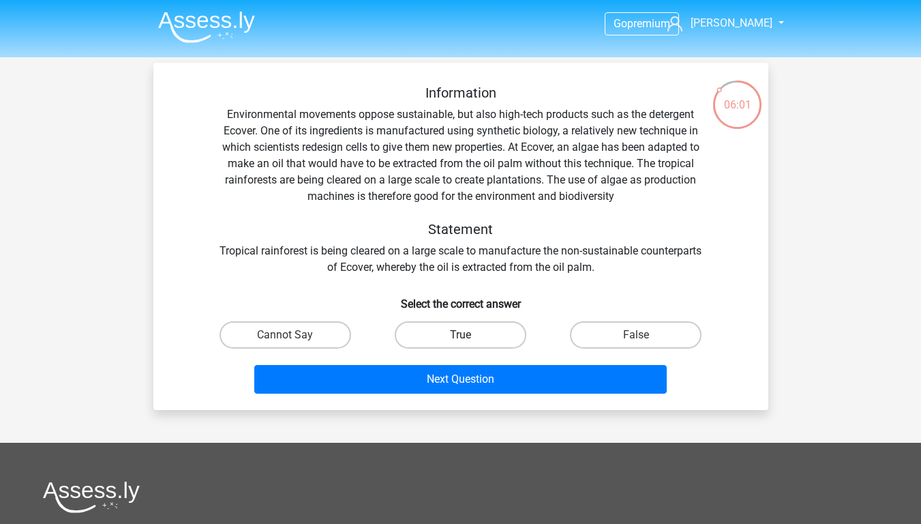
click at [432, 338] on label "True" at bounding box center [461, 334] width 132 height 27
click at [460, 338] on input "True" at bounding box center [464, 339] width 9 height 9
radio input "true"
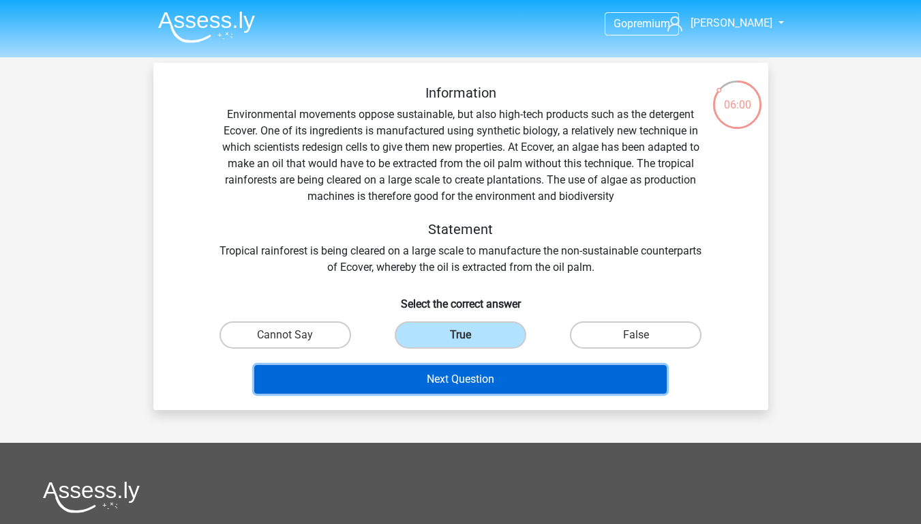
click at [452, 376] on button "Next Question" at bounding box center [460, 379] width 412 height 29
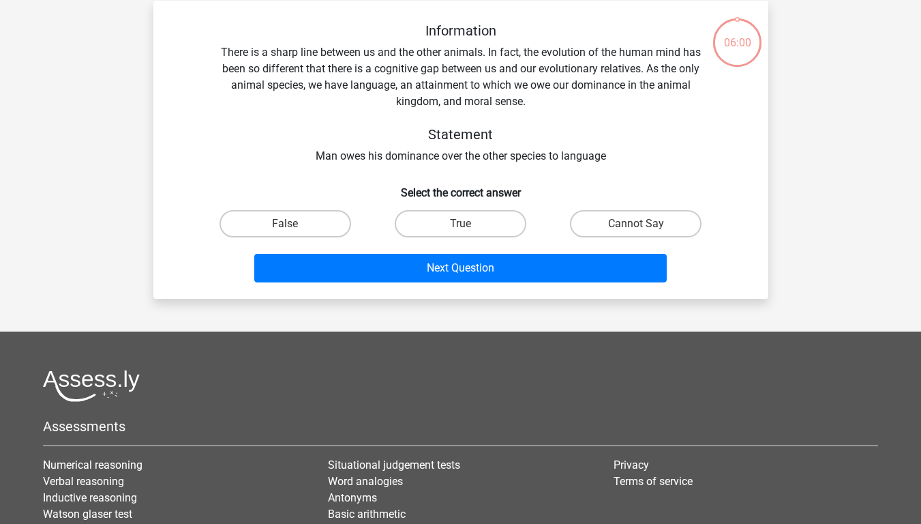
scroll to position [63, 0]
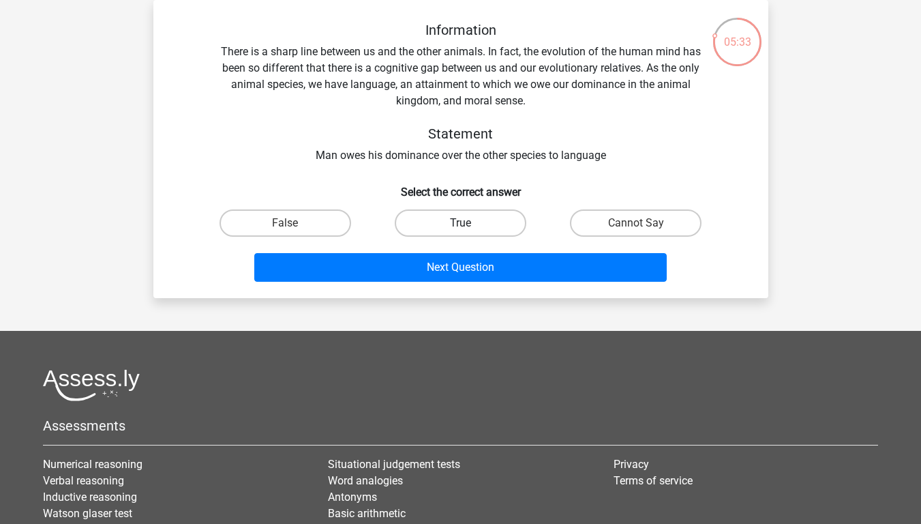
click at [476, 222] on label "True" at bounding box center [461, 222] width 132 height 27
click at [469, 223] on input "True" at bounding box center [464, 227] width 9 height 9
radio input "true"
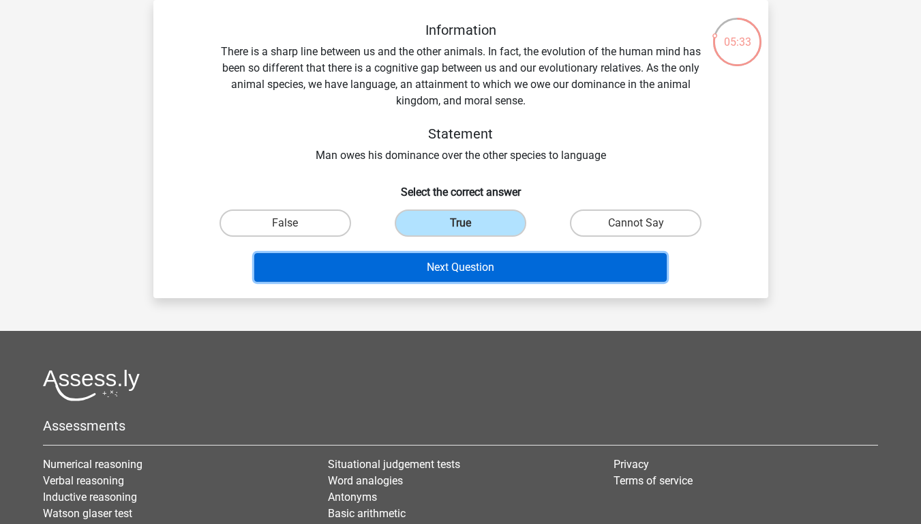
click at [492, 267] on button "Next Question" at bounding box center [460, 267] width 412 height 29
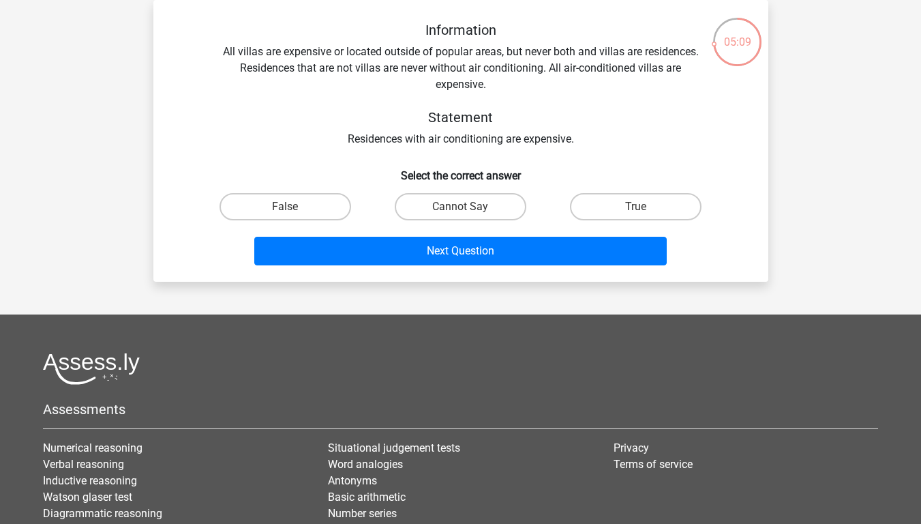
click at [493, 188] on div "Cannot Say" at bounding box center [460, 206] width 175 height 38
click at [491, 203] on label "Cannot Say" at bounding box center [461, 206] width 132 height 27
click at [469, 207] on input "Cannot Say" at bounding box center [464, 211] width 9 height 9
radio input "true"
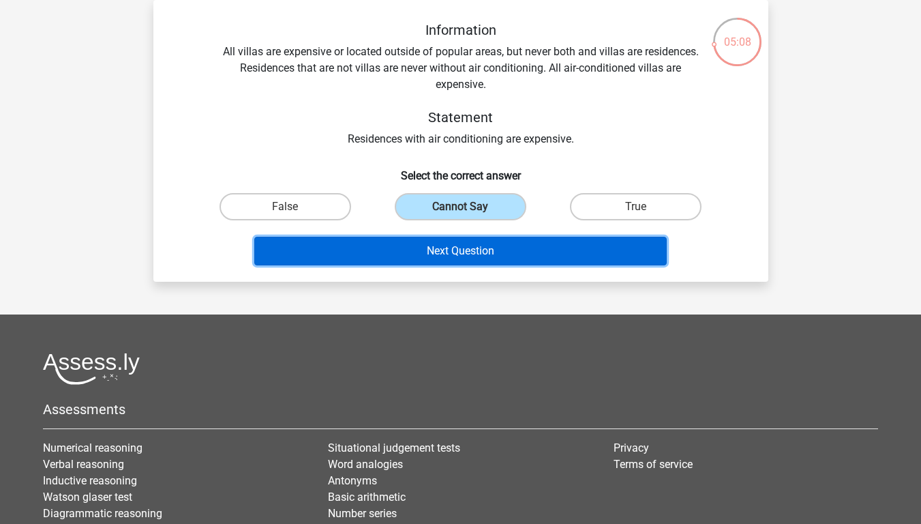
click at [498, 246] on button "Next Question" at bounding box center [460, 251] width 412 height 29
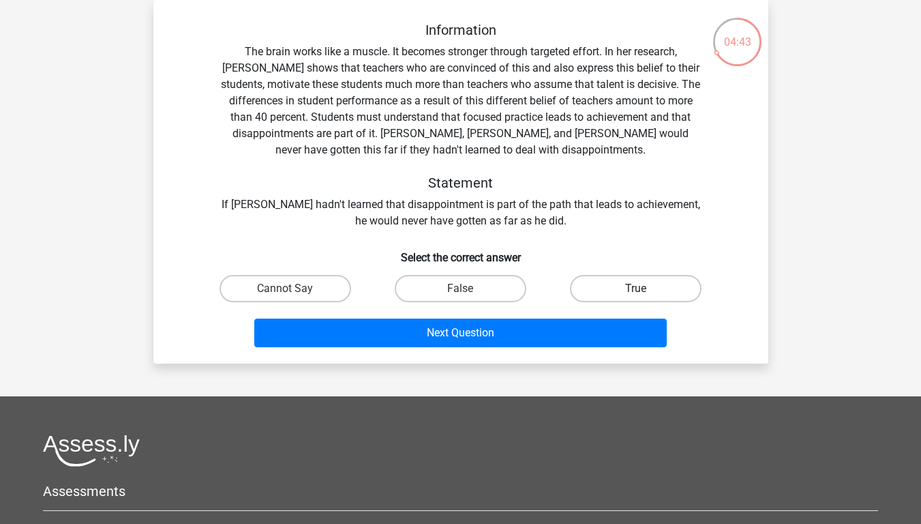
click at [579, 286] on label "True" at bounding box center [636, 288] width 132 height 27
click at [636, 288] on input "True" at bounding box center [640, 292] width 9 height 9
radio input "true"
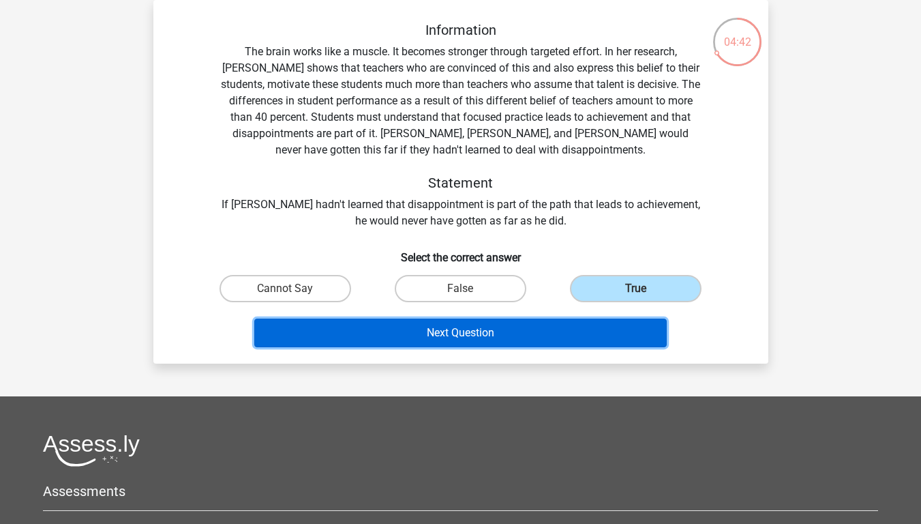
click at [566, 325] on button "Next Question" at bounding box center [460, 332] width 412 height 29
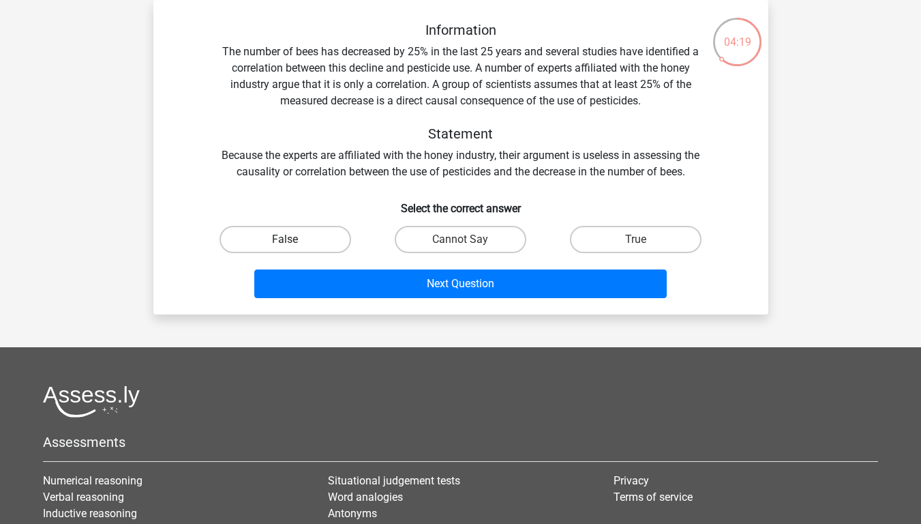
click at [311, 238] on label "False" at bounding box center [286, 239] width 132 height 27
click at [294, 239] on input "False" at bounding box center [289, 243] width 9 height 9
radio input "true"
click at [423, 300] on div "Next Question" at bounding box center [461, 286] width 526 height 34
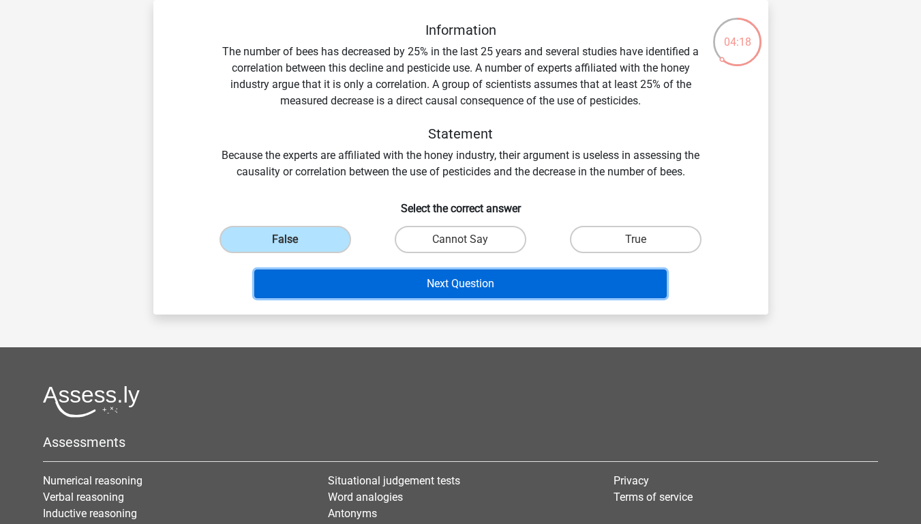
click at [429, 284] on button "Next Question" at bounding box center [460, 283] width 412 height 29
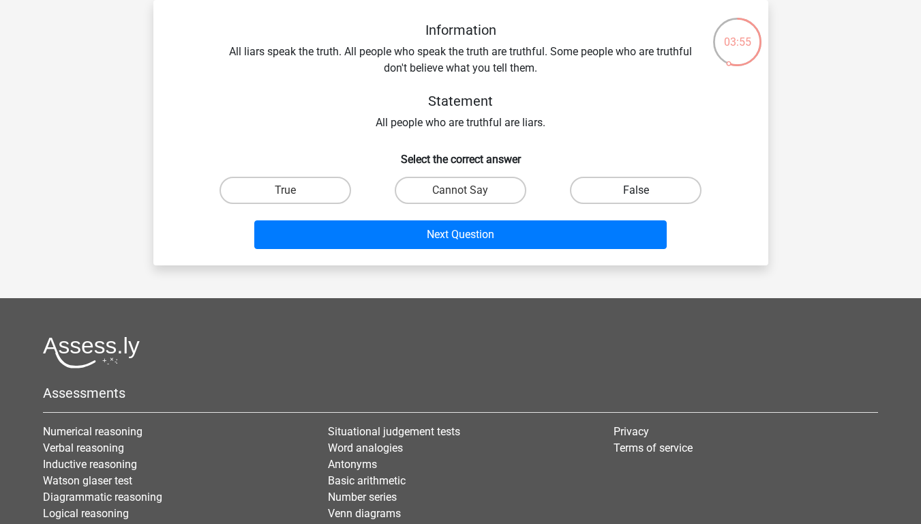
click at [610, 200] on label "False" at bounding box center [636, 190] width 132 height 27
click at [636, 199] on input "False" at bounding box center [640, 194] width 9 height 9
radio input "true"
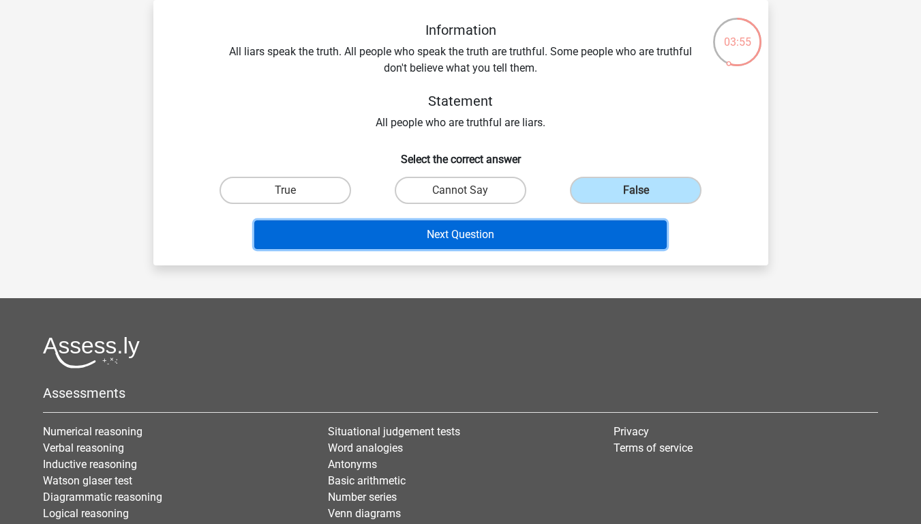
click at [607, 224] on button "Next Question" at bounding box center [460, 234] width 412 height 29
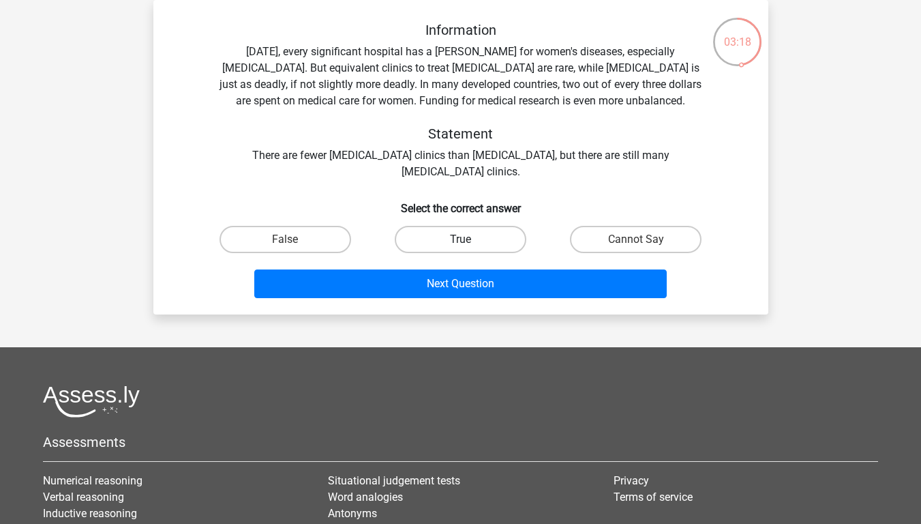
click at [502, 249] on label "True" at bounding box center [461, 239] width 132 height 27
click at [469, 248] on input "True" at bounding box center [464, 243] width 9 height 9
radio input "true"
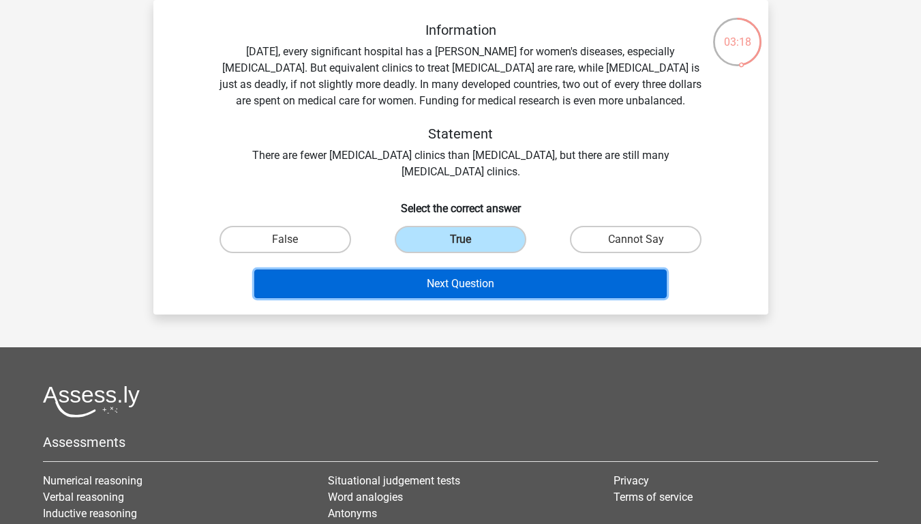
click at [509, 286] on button "Next Question" at bounding box center [460, 283] width 412 height 29
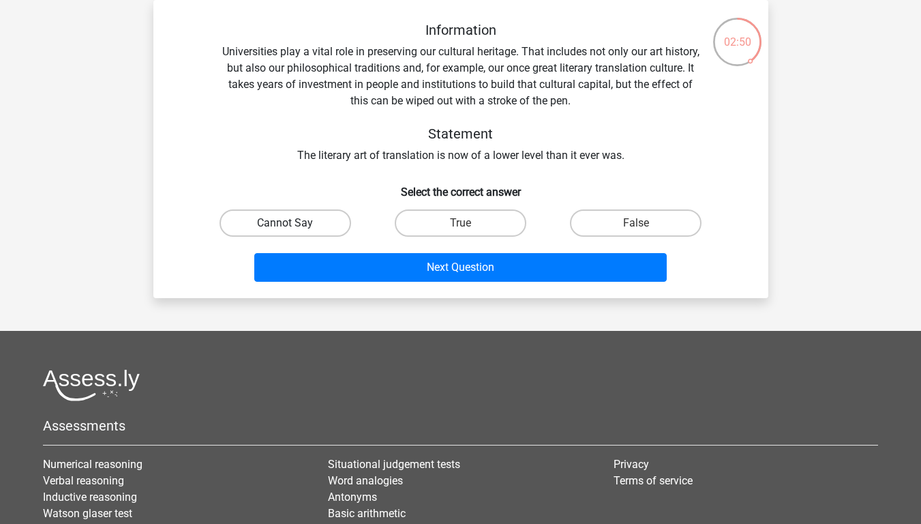
click at [232, 223] on label "Cannot Say" at bounding box center [286, 222] width 132 height 27
click at [285, 223] on input "Cannot Say" at bounding box center [289, 227] width 9 height 9
radio input "true"
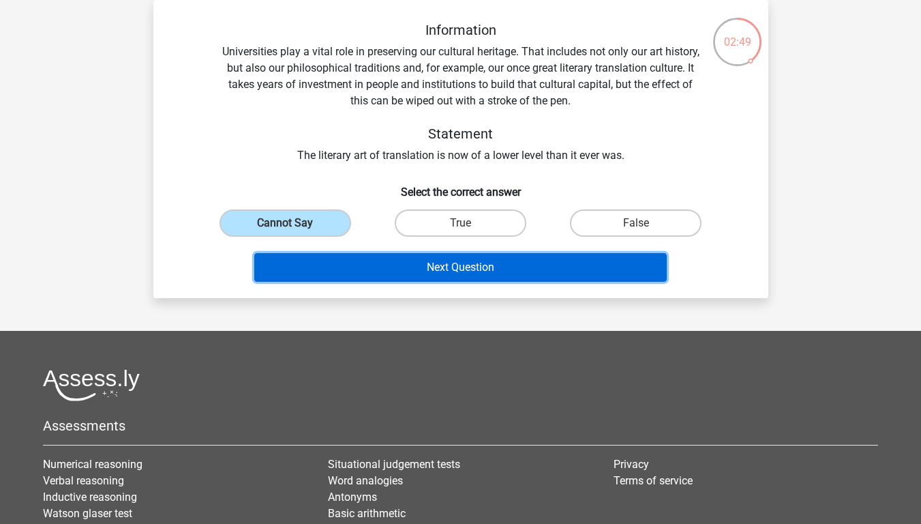
click at [343, 263] on button "Next Question" at bounding box center [460, 267] width 412 height 29
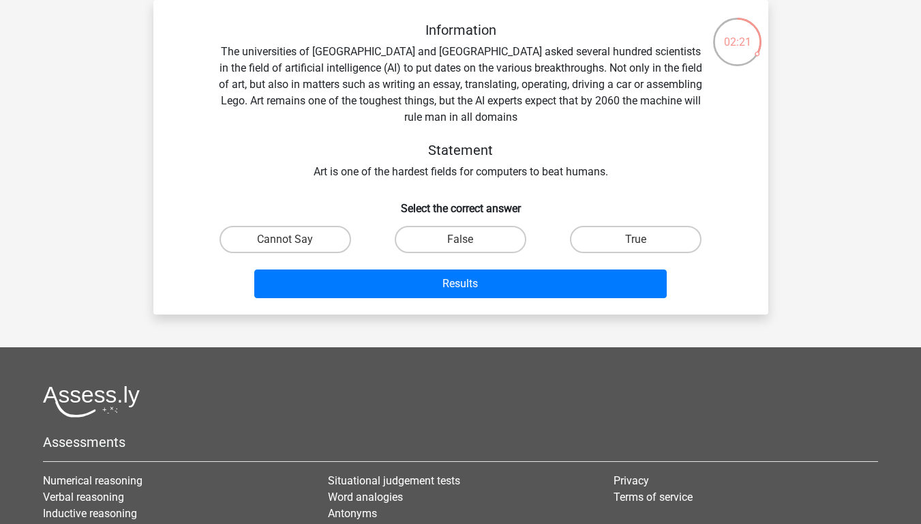
click at [636, 243] on input "True" at bounding box center [640, 243] width 9 height 9
radio input "true"
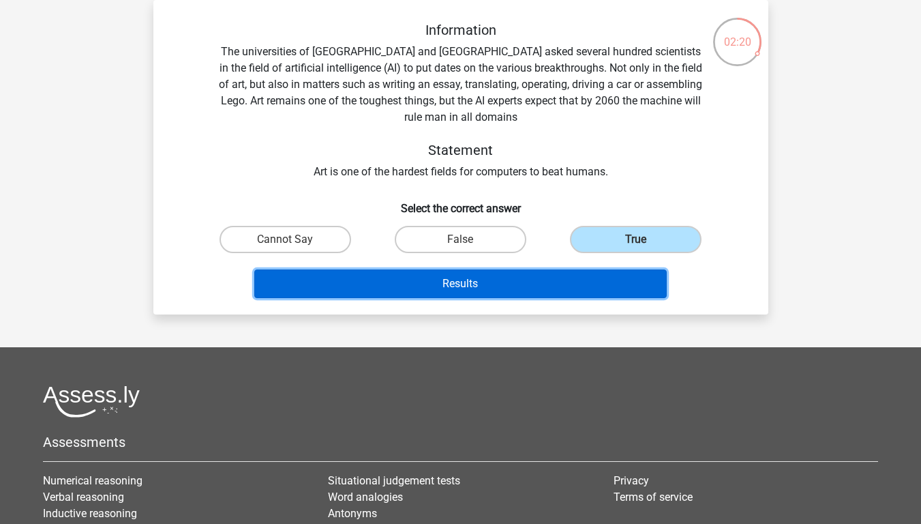
click at [605, 279] on button "Results" at bounding box center [460, 283] width 412 height 29
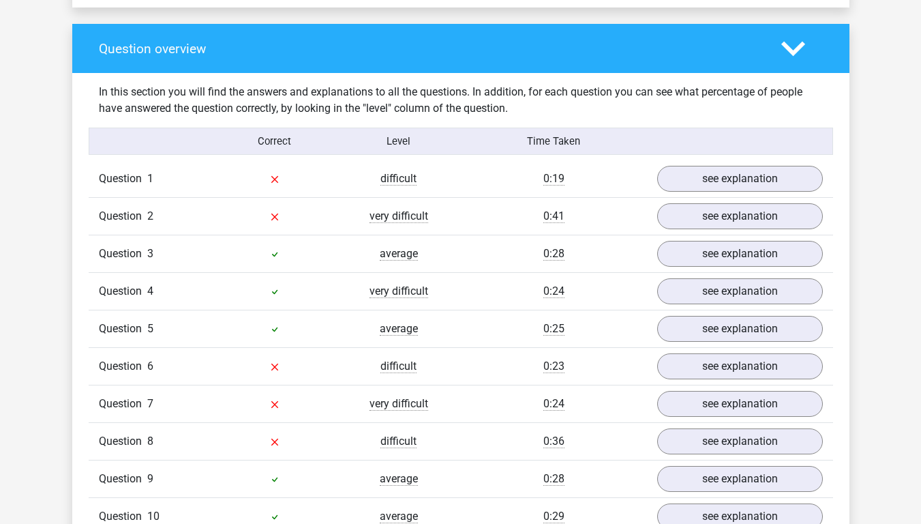
scroll to position [1023, 0]
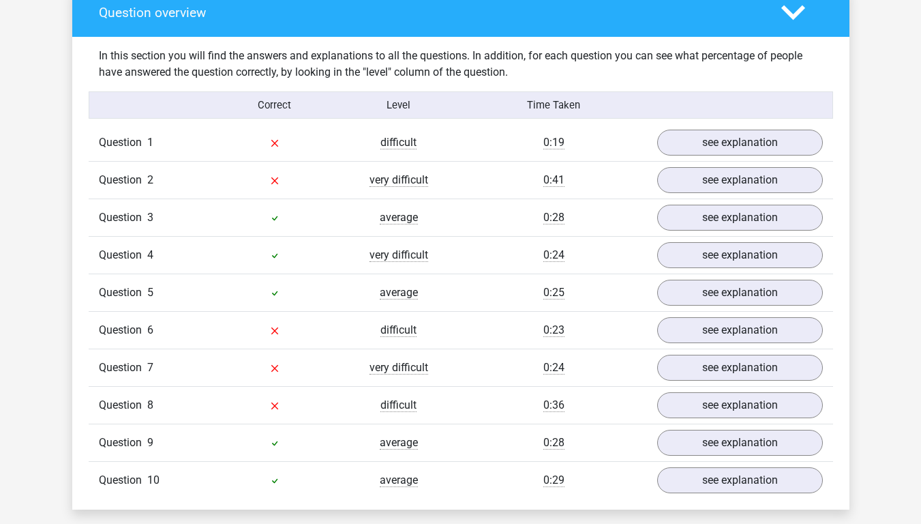
click at [191, 142] on div "Question 1" at bounding box center [151, 142] width 124 height 16
click at [412, 134] on div "difficult" at bounding box center [399, 142] width 124 height 16
click at [732, 144] on link "see explanation" at bounding box center [739, 143] width 190 height 30
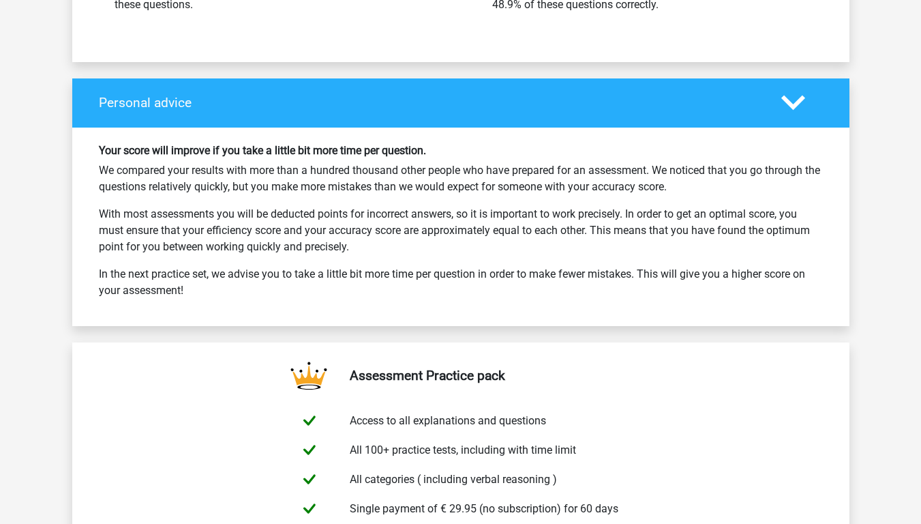
scroll to position [2284, 0]
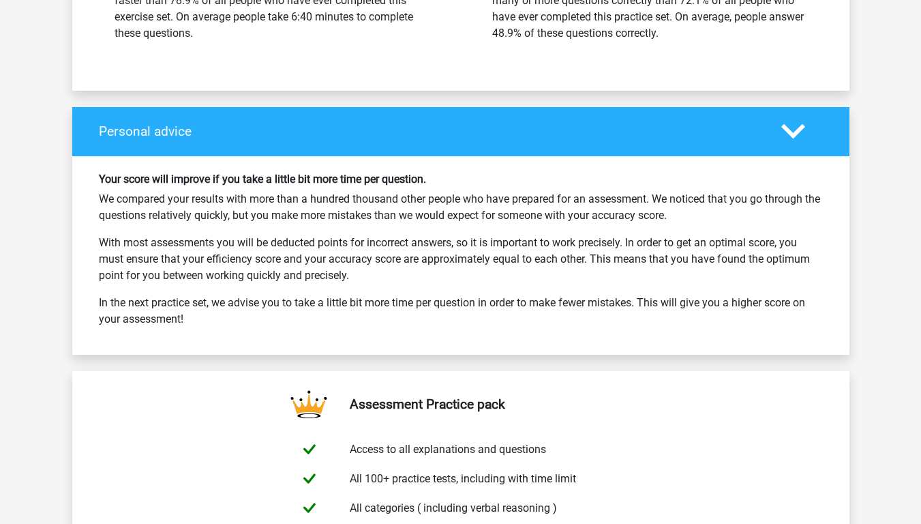
drag, startPoint x: 563, startPoint y: 223, endPoint x: 529, endPoint y: 220, distance: 34.3
click at [530, 220] on p "We compared your results with more than a hundred thousand other people who hav…" at bounding box center [461, 207] width 724 height 33
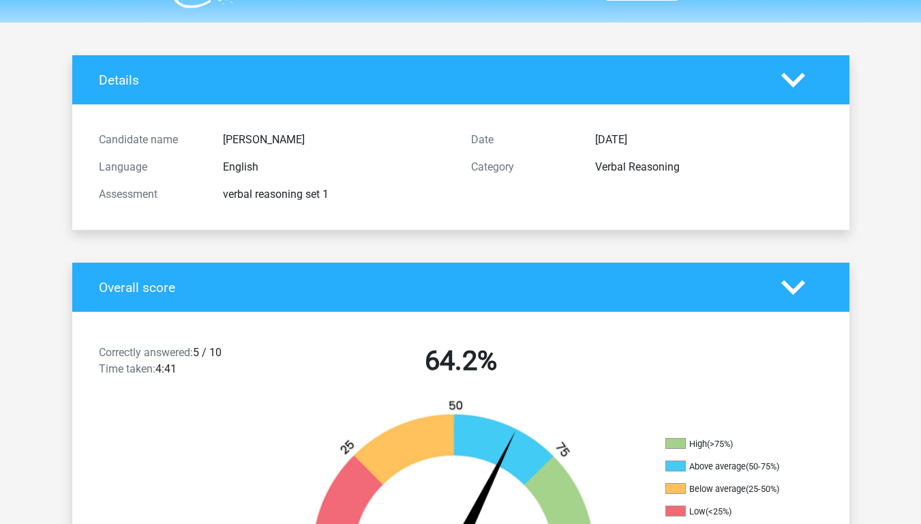
scroll to position [0, 0]
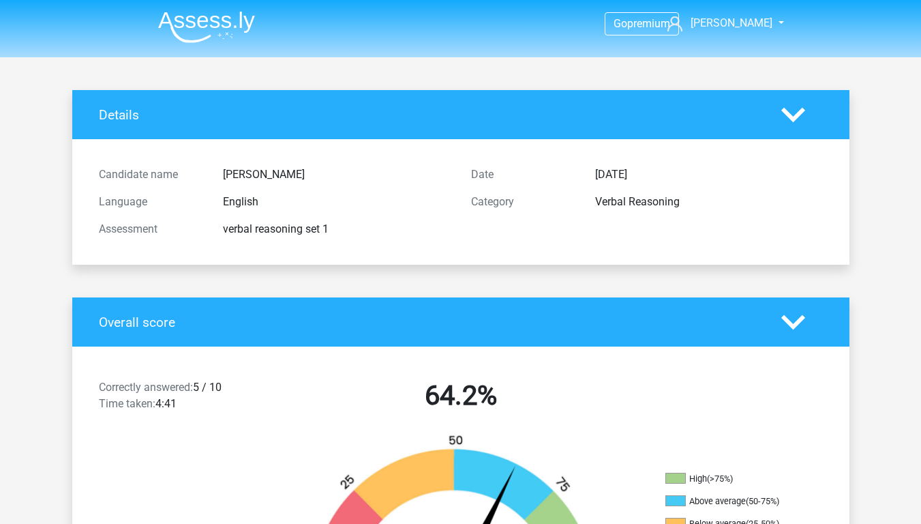
click at [216, 23] on img at bounding box center [206, 27] width 97 height 32
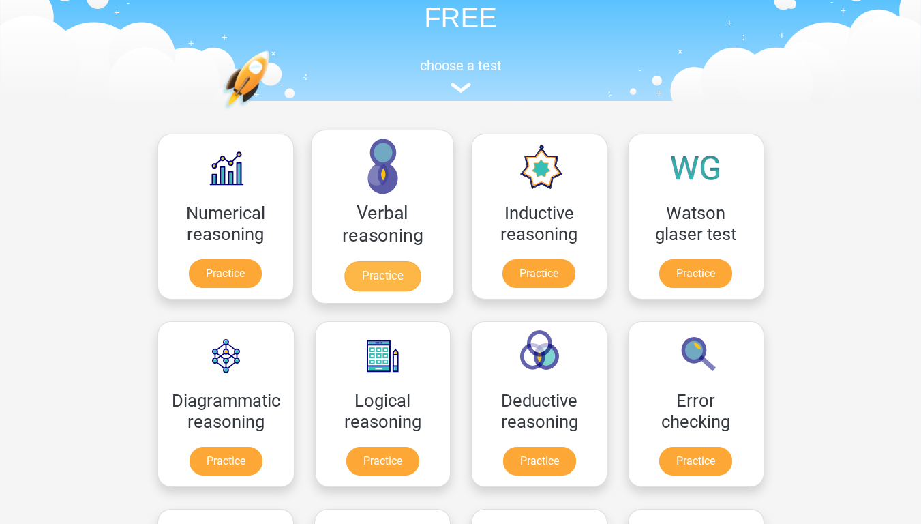
scroll to position [136, 0]
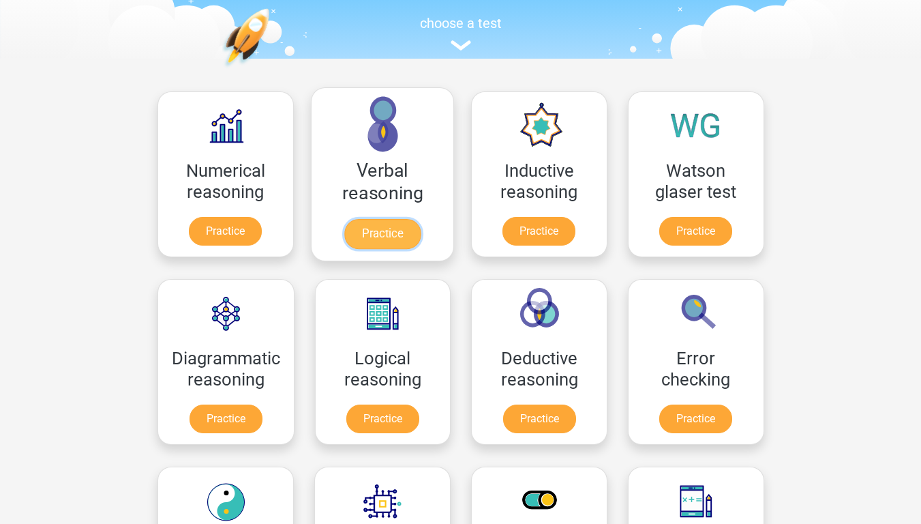
click at [385, 222] on link "Practice" at bounding box center [382, 234] width 76 height 30
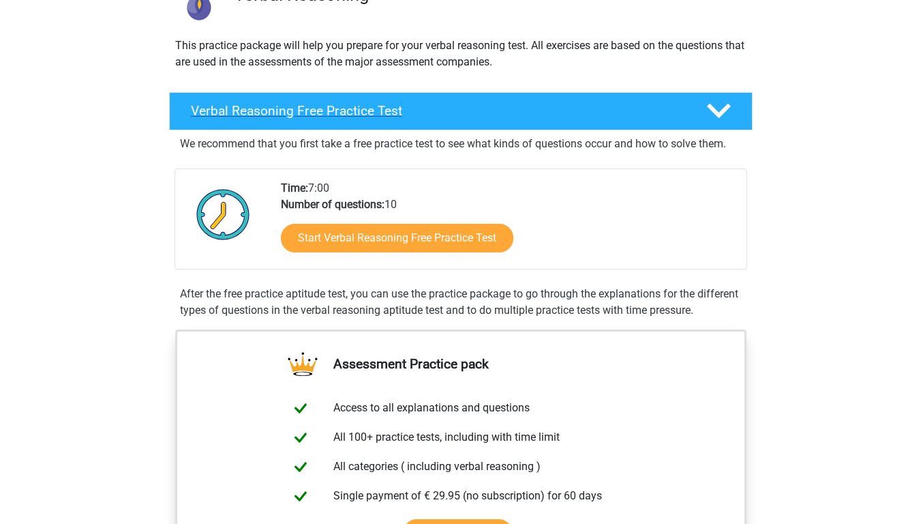
scroll to position [136, 0]
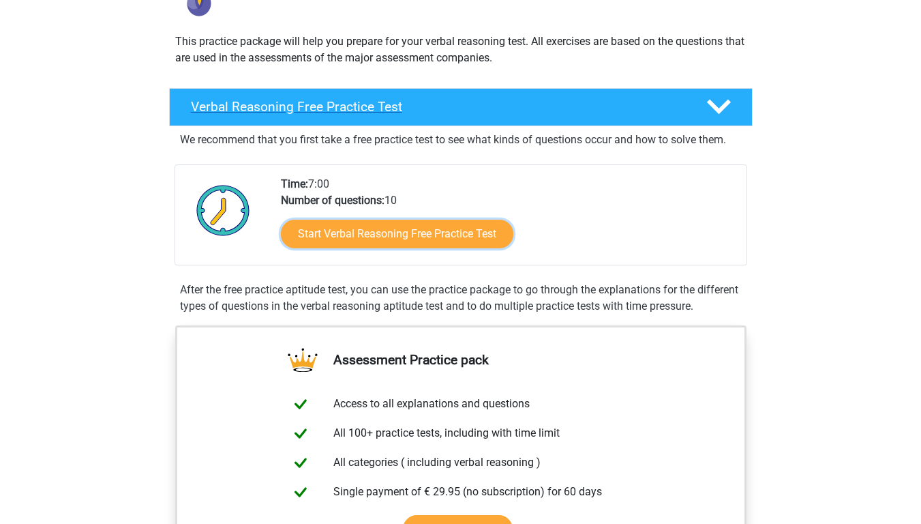
click at [391, 241] on link "Start Verbal Reasoning Free Practice Test" at bounding box center [397, 234] width 232 height 29
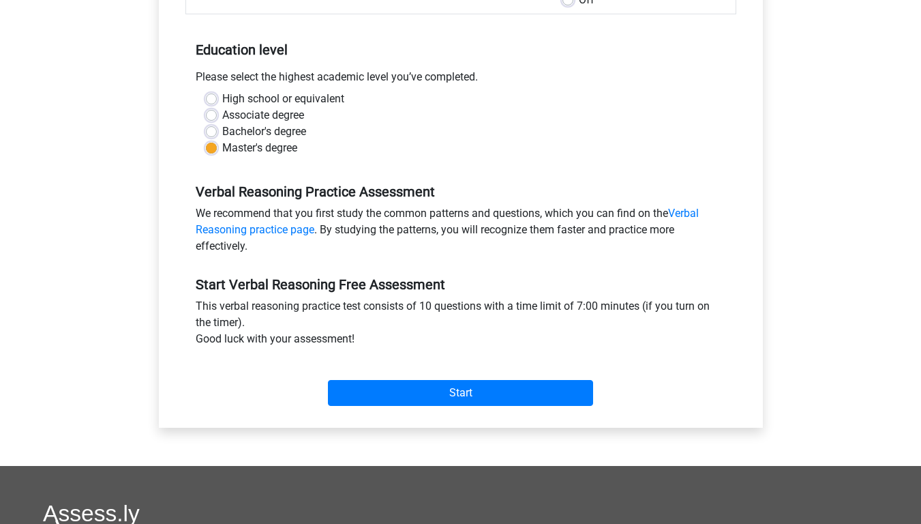
scroll to position [273, 0]
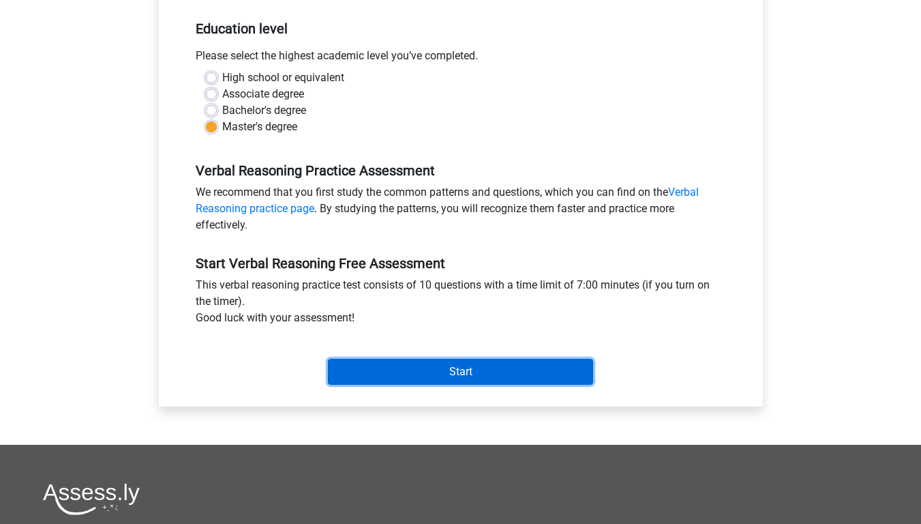
click at [494, 371] on input "Start" at bounding box center [460, 372] width 265 height 26
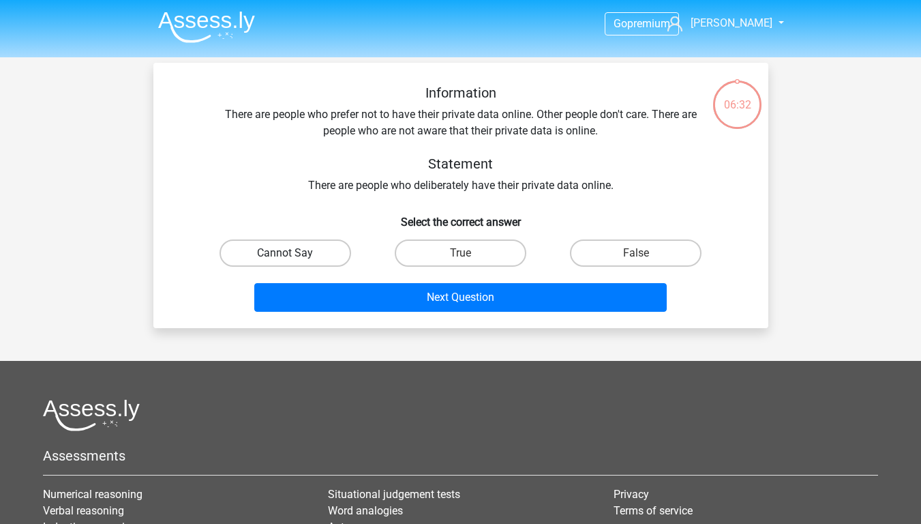
click at [319, 246] on label "Cannot Say" at bounding box center [286, 252] width 132 height 27
click at [294, 253] on input "Cannot Say" at bounding box center [289, 257] width 9 height 9
radio input "true"
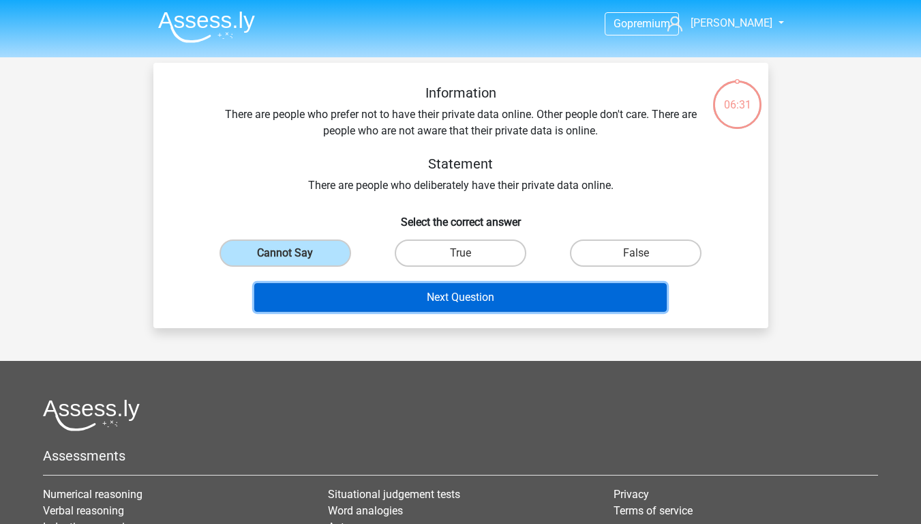
click at [444, 297] on button "Next Question" at bounding box center [460, 297] width 412 height 29
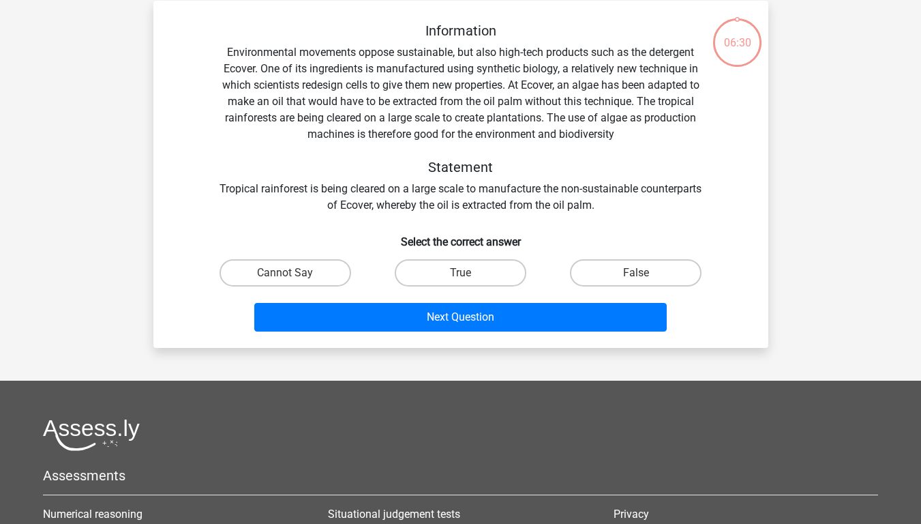
scroll to position [63, 0]
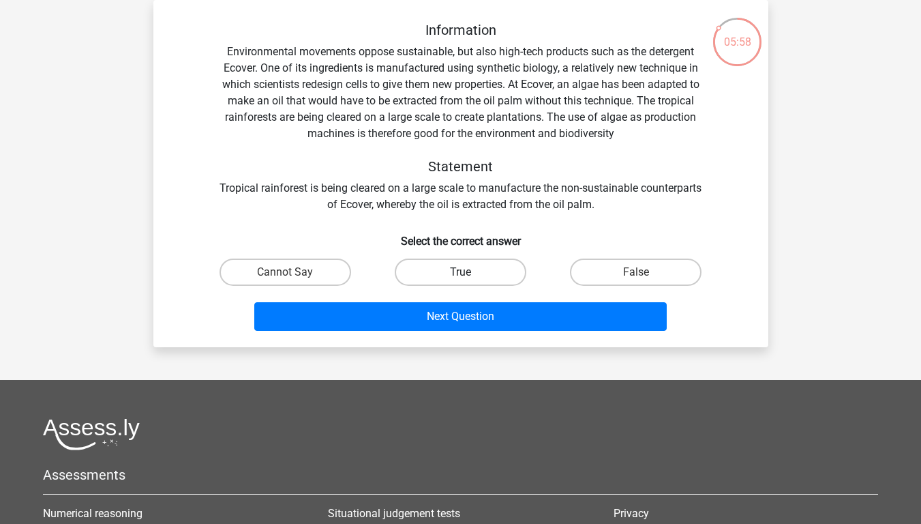
click at [401, 281] on label "True" at bounding box center [461, 271] width 132 height 27
click at [460, 281] on input "True" at bounding box center [464, 276] width 9 height 9
radio input "true"
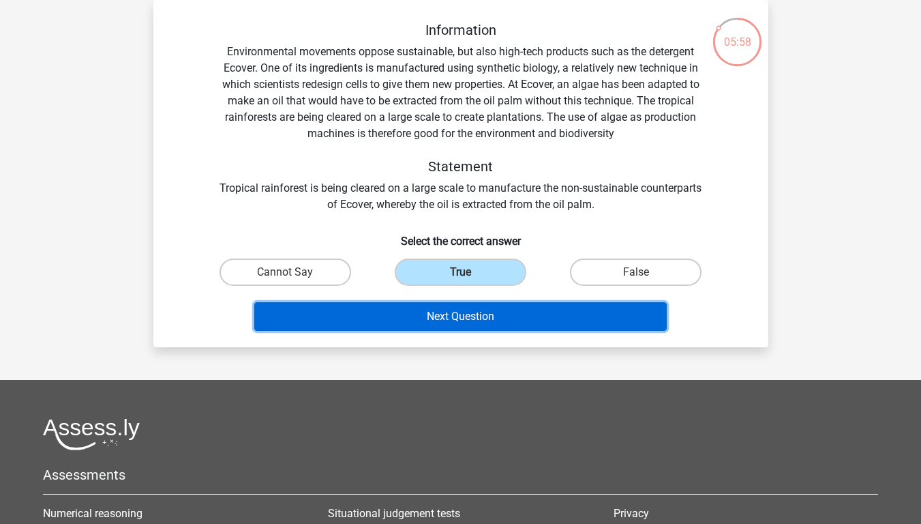
click at [455, 316] on button "Next Question" at bounding box center [460, 316] width 412 height 29
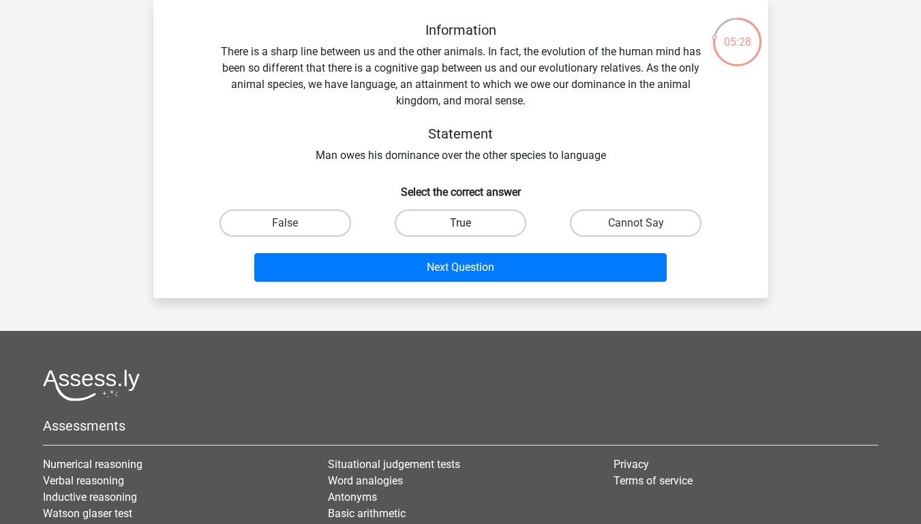
click at [419, 216] on label "True" at bounding box center [461, 222] width 132 height 27
click at [460, 223] on input "True" at bounding box center [464, 227] width 9 height 9
radio input "true"
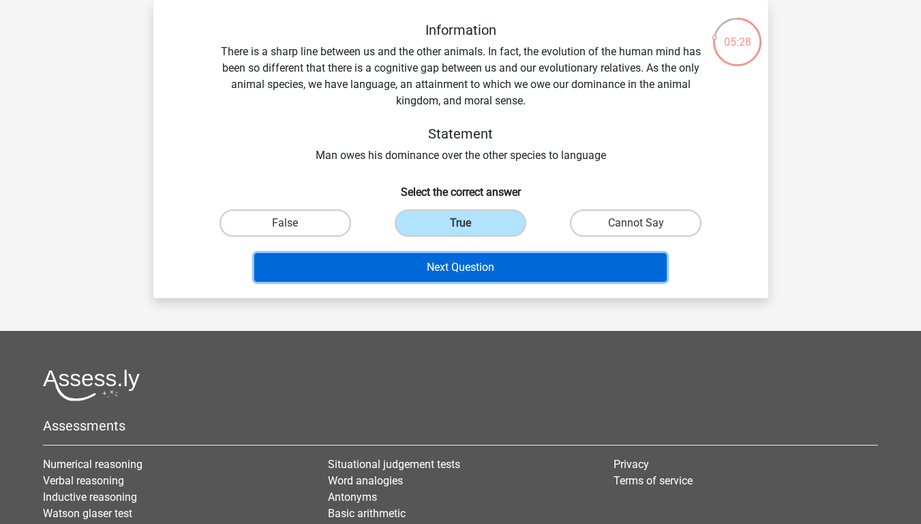
click at [519, 269] on button "Next Question" at bounding box center [460, 267] width 412 height 29
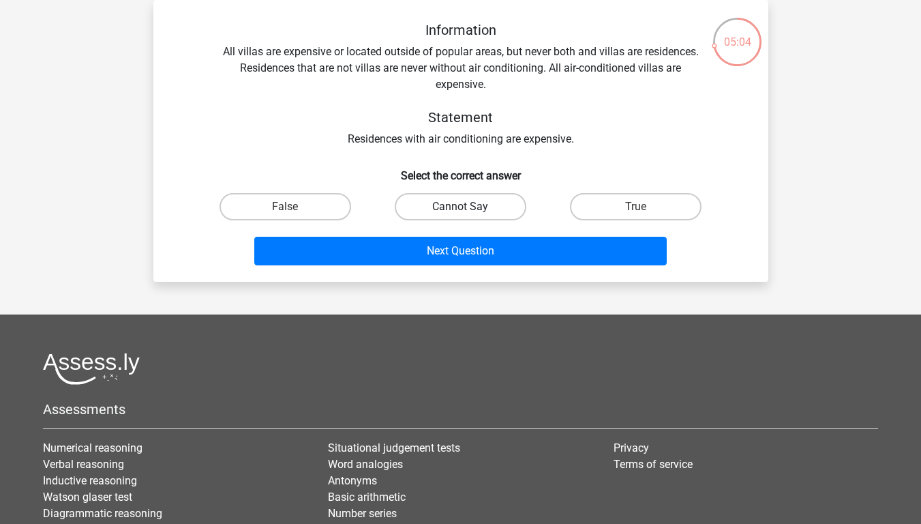
click at [406, 205] on label "Cannot Say" at bounding box center [461, 206] width 132 height 27
click at [460, 207] on input "Cannot Say" at bounding box center [464, 211] width 9 height 9
radio input "true"
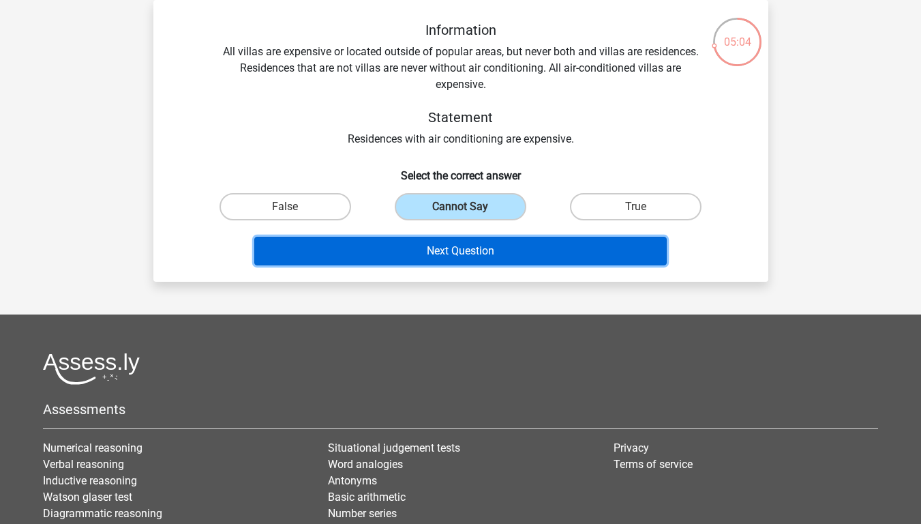
click at [427, 249] on button "Next Question" at bounding box center [460, 251] width 412 height 29
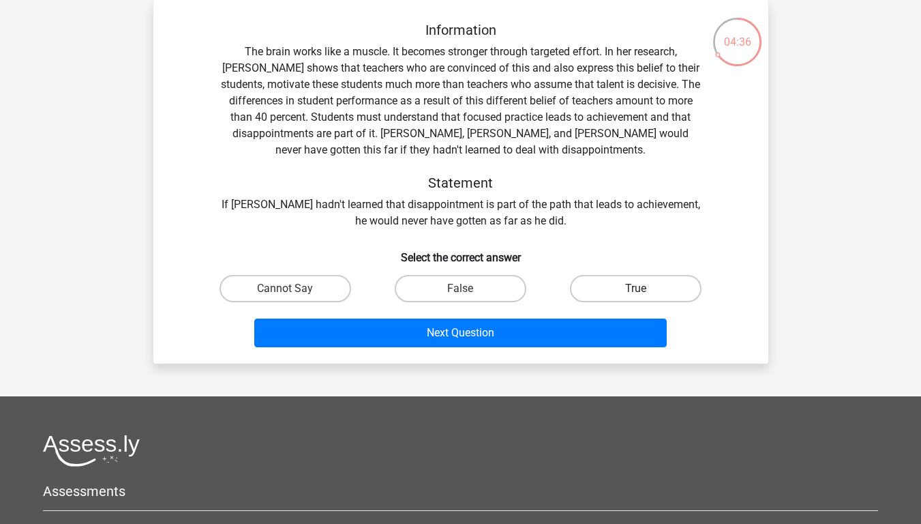
click at [629, 291] on label "True" at bounding box center [636, 288] width 132 height 27
click at [636, 291] on input "True" at bounding box center [640, 292] width 9 height 9
radio input "true"
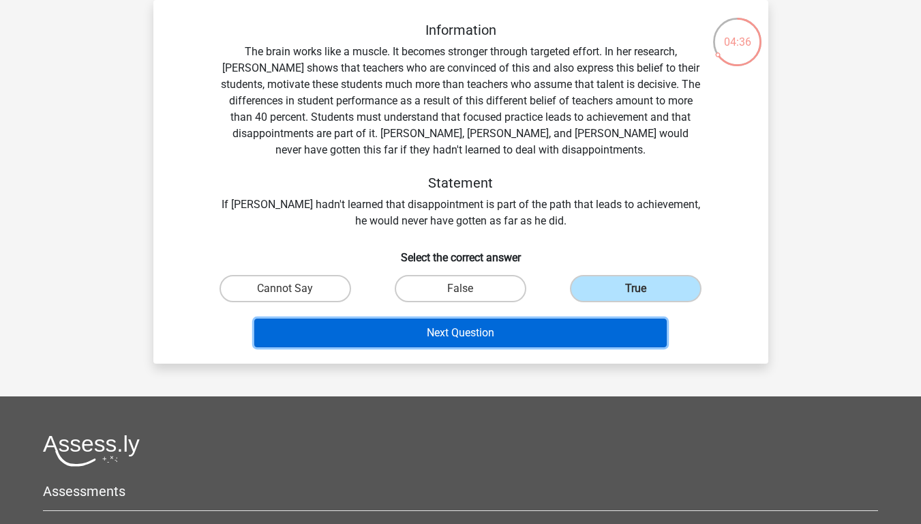
click at [618, 330] on button "Next Question" at bounding box center [460, 332] width 412 height 29
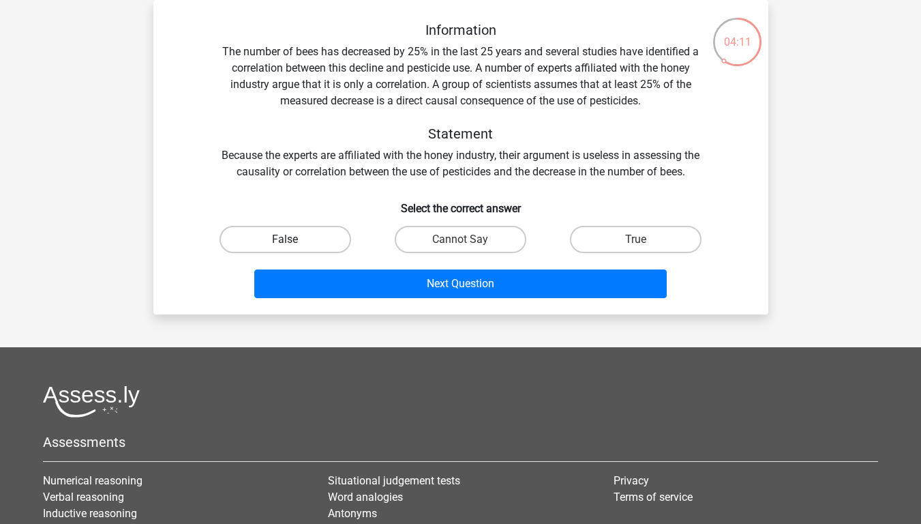
drag, startPoint x: 328, startPoint y: 231, endPoint x: 394, endPoint y: 282, distance: 83.2
click at [329, 231] on label "False" at bounding box center [286, 239] width 132 height 27
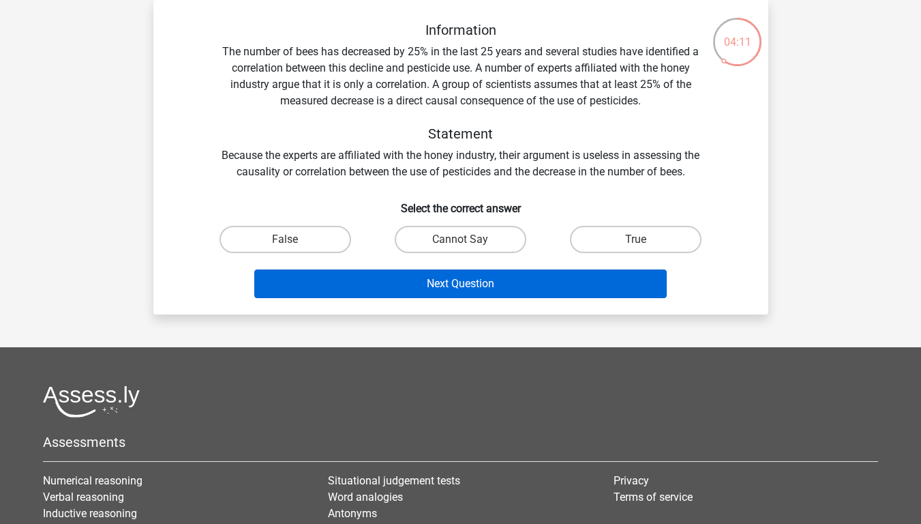
click at [294, 239] on input "False" at bounding box center [289, 243] width 9 height 9
radio input "true"
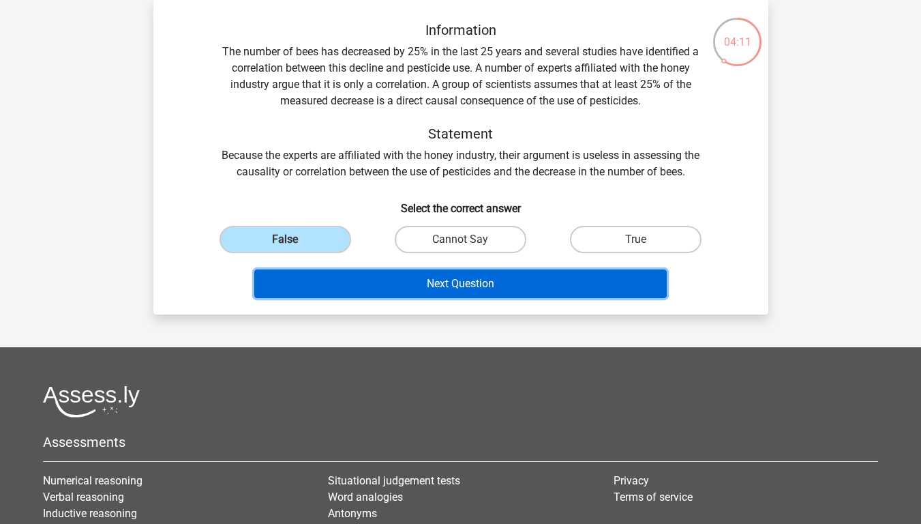
click at [432, 298] on button "Next Question" at bounding box center [460, 283] width 412 height 29
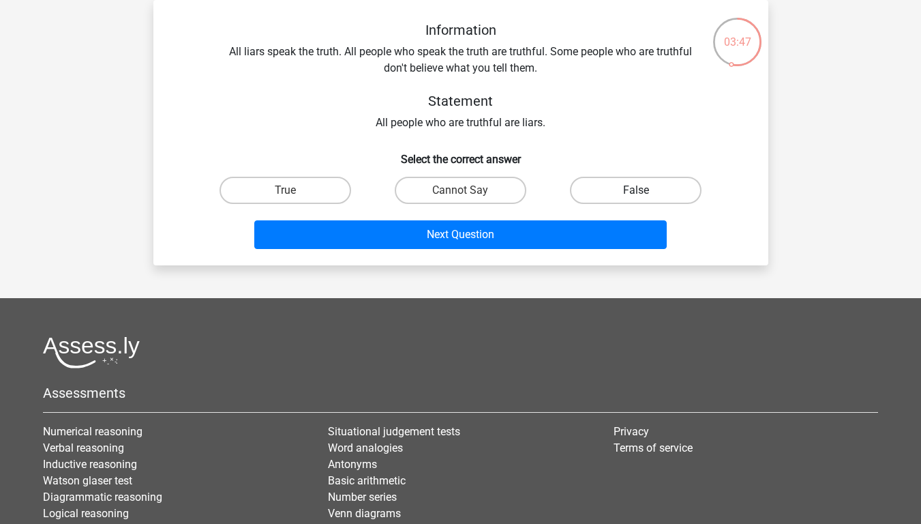
click at [575, 181] on label "False" at bounding box center [636, 190] width 132 height 27
click at [636, 190] on input "False" at bounding box center [640, 194] width 9 height 9
radio input "true"
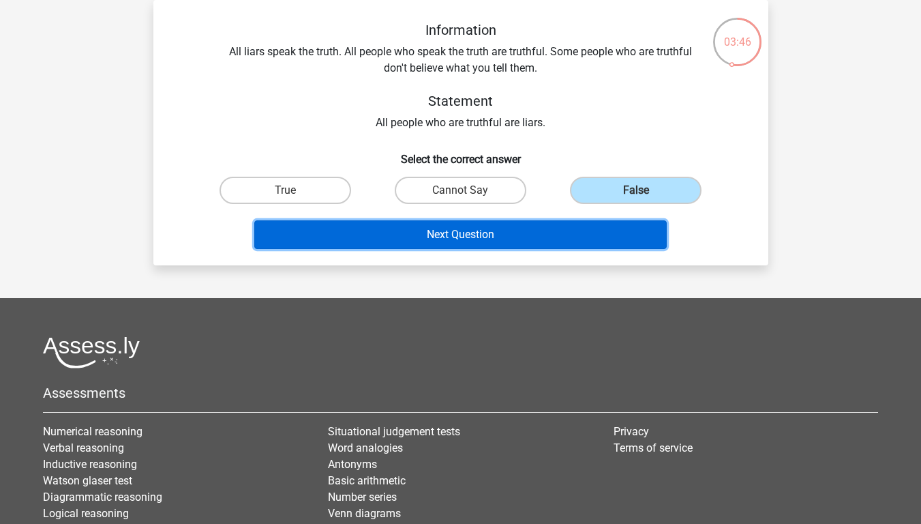
click at [584, 226] on button "Next Question" at bounding box center [460, 234] width 412 height 29
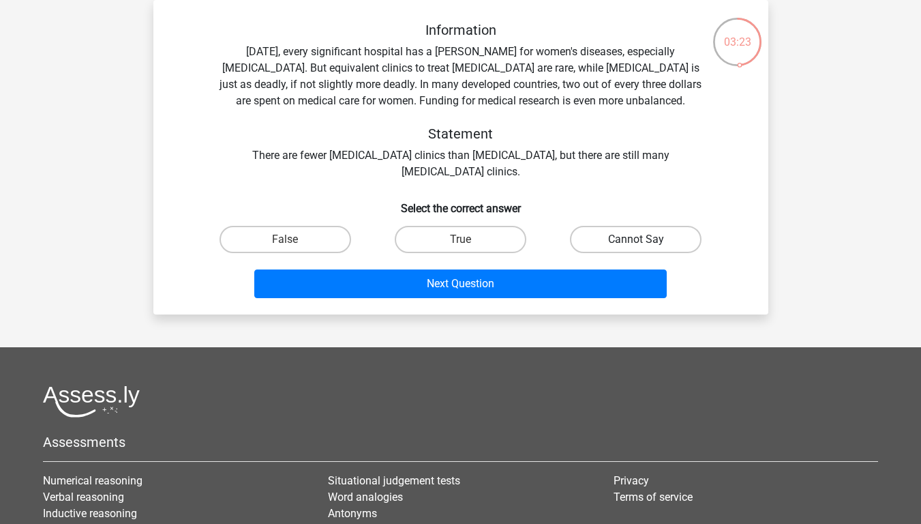
click at [629, 247] on label "Cannot Say" at bounding box center [636, 239] width 132 height 27
click at [636, 247] on input "Cannot Say" at bounding box center [640, 243] width 9 height 9
radio input "true"
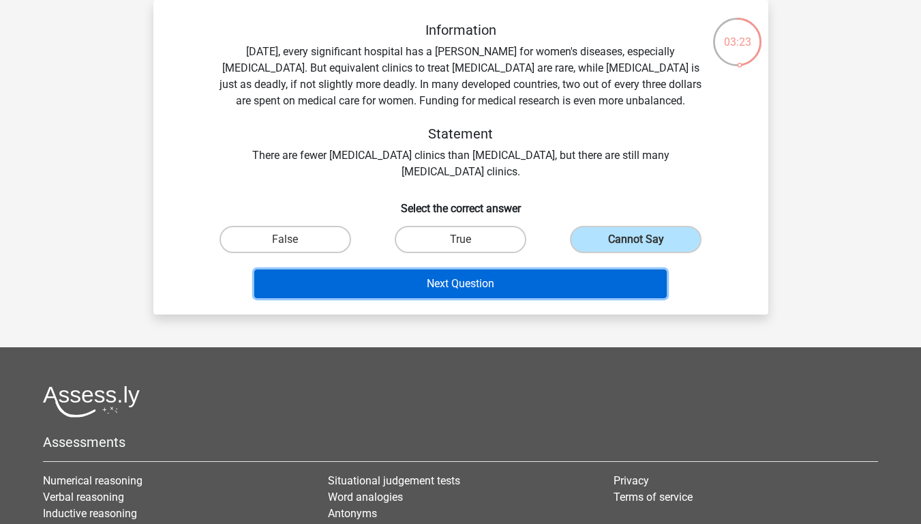
click at [597, 279] on button "Next Question" at bounding box center [460, 283] width 412 height 29
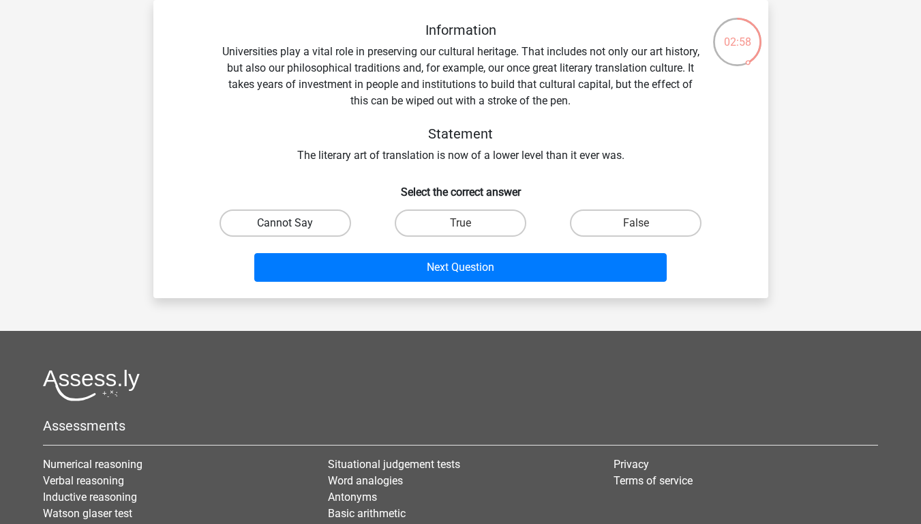
click at [330, 226] on label "Cannot Say" at bounding box center [286, 222] width 132 height 27
click at [294, 226] on input "Cannot Say" at bounding box center [289, 227] width 9 height 9
radio input "true"
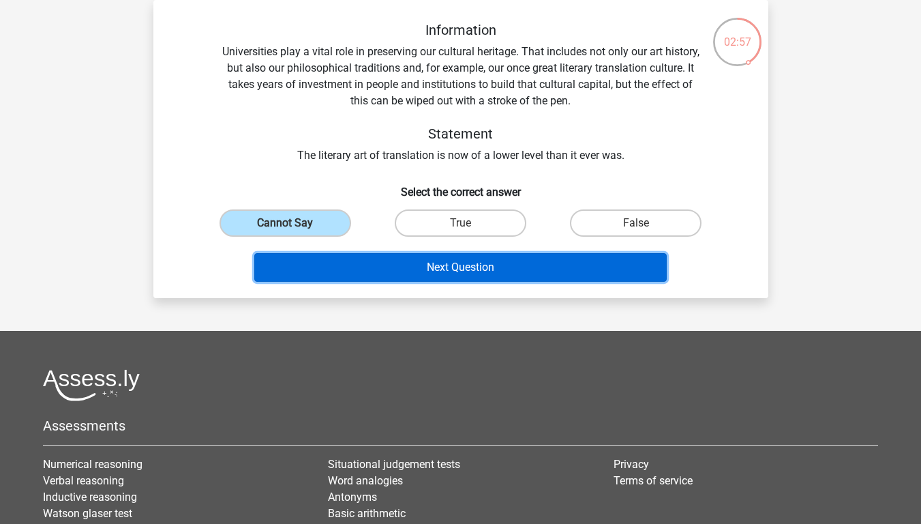
click at [427, 261] on button "Next Question" at bounding box center [460, 267] width 412 height 29
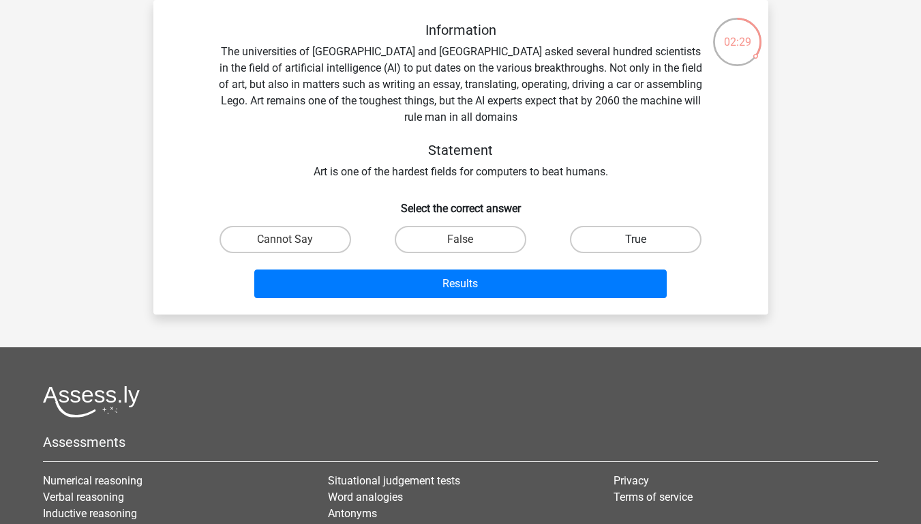
click at [635, 245] on label "True" at bounding box center [636, 239] width 132 height 27
click at [636, 245] on input "True" at bounding box center [640, 243] width 9 height 9
radio input "true"
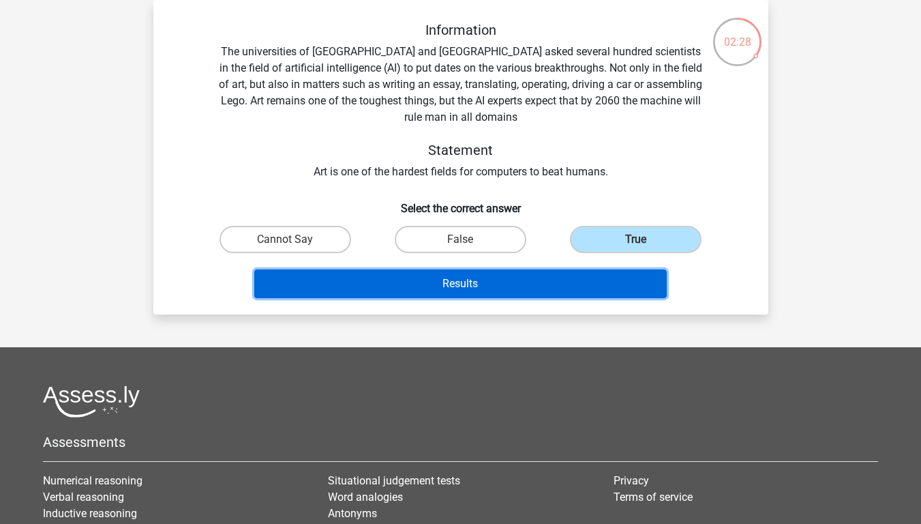
click at [615, 279] on button "Results" at bounding box center [460, 283] width 412 height 29
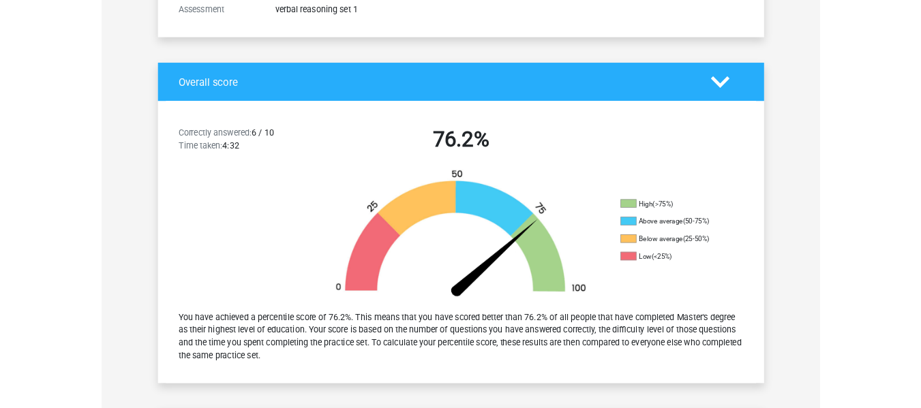
scroll to position [205, 0]
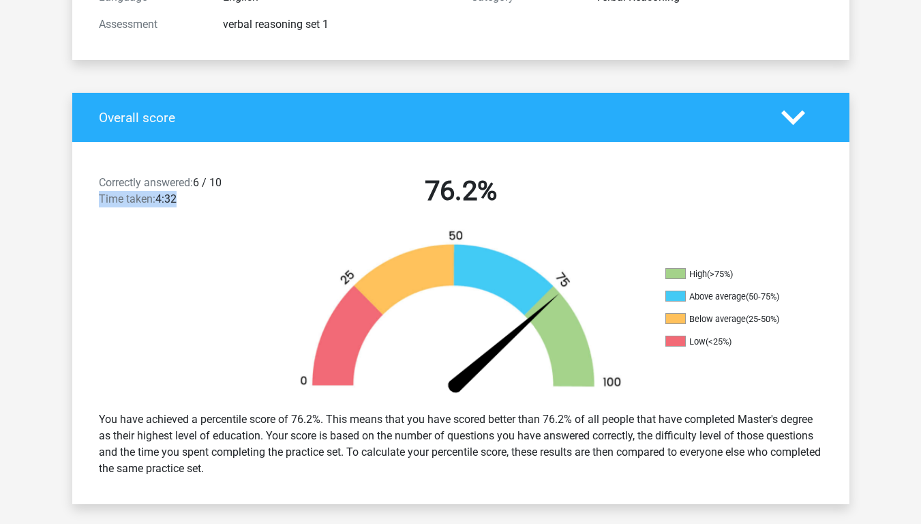
drag, startPoint x: 104, startPoint y: 202, endPoint x: 235, endPoint y: 213, distance: 130.7
click at [235, 213] on div "Correctly answered: 6 / 10 Time taken: 4:32" at bounding box center [182, 194] width 186 height 38
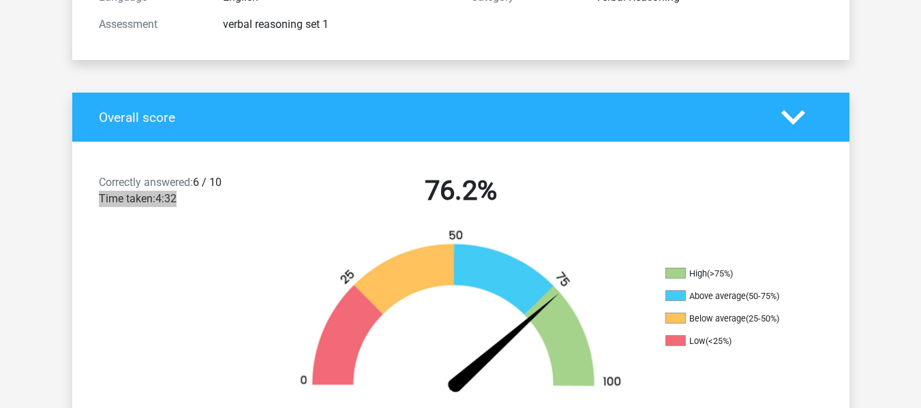
scroll to position [0, 0]
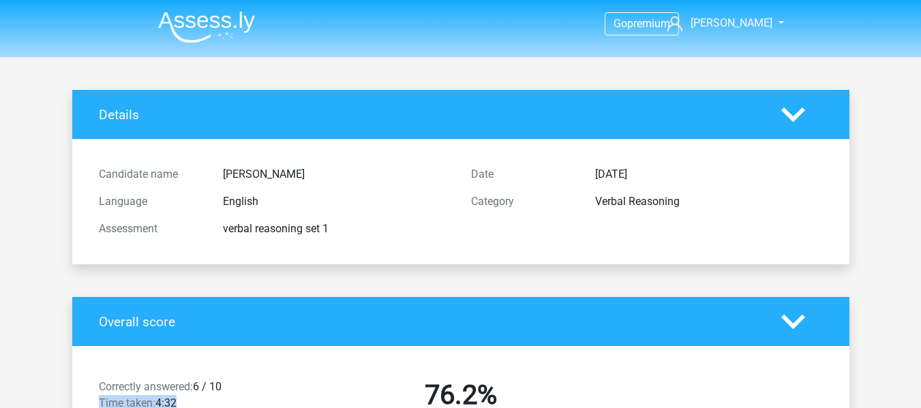
click at [235, 21] on img at bounding box center [206, 27] width 97 height 32
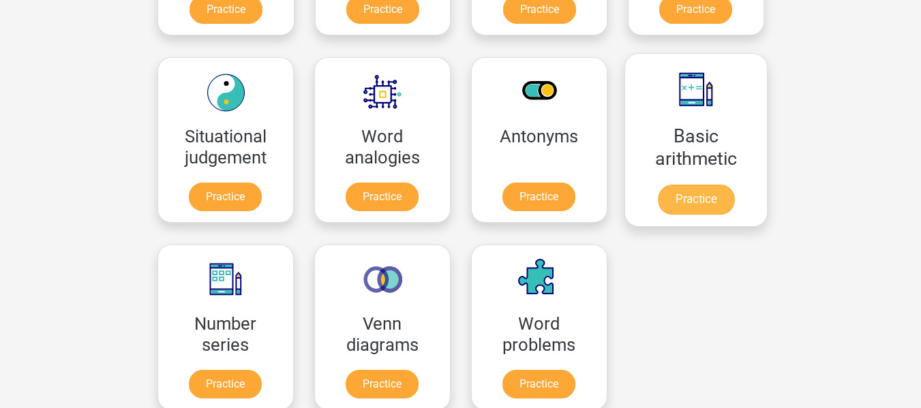
scroll to position [614, 0]
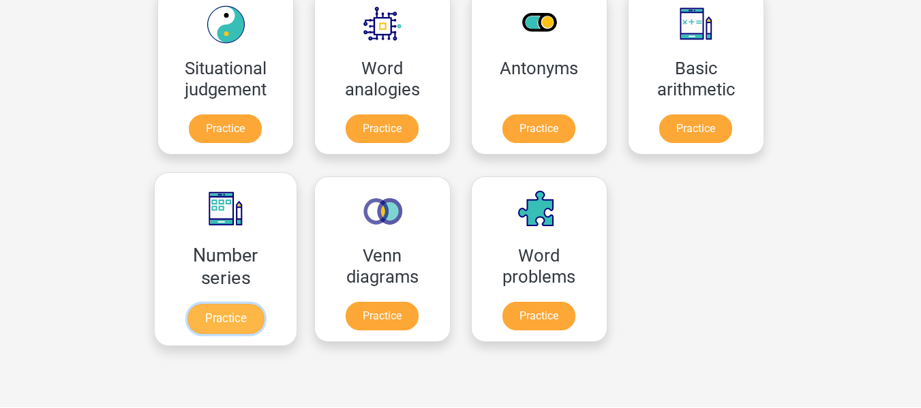
click at [250, 314] on link "Practice" at bounding box center [225, 319] width 76 height 30
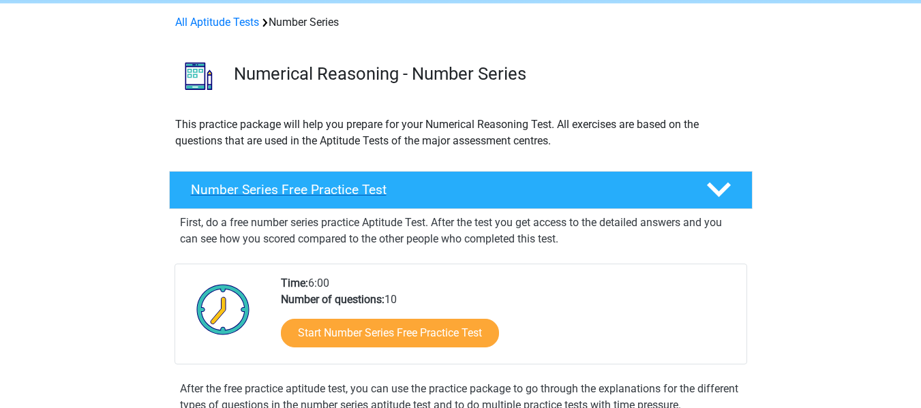
scroll to position [136, 0]
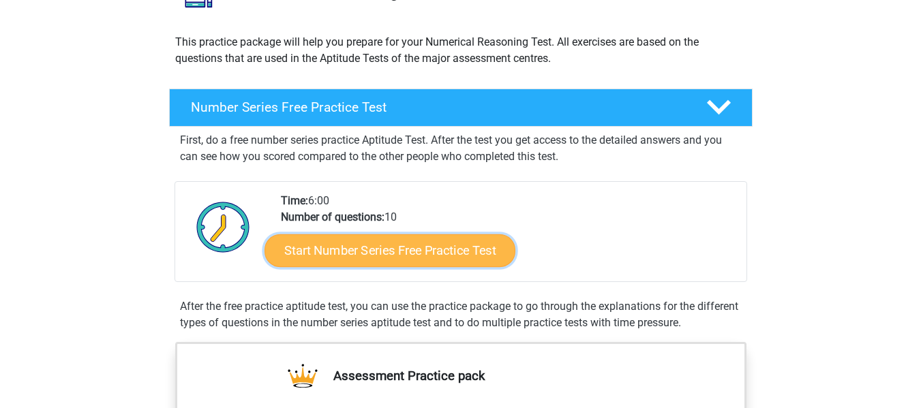
click at [475, 256] on link "Start Number Series Free Practice Test" at bounding box center [389, 250] width 251 height 33
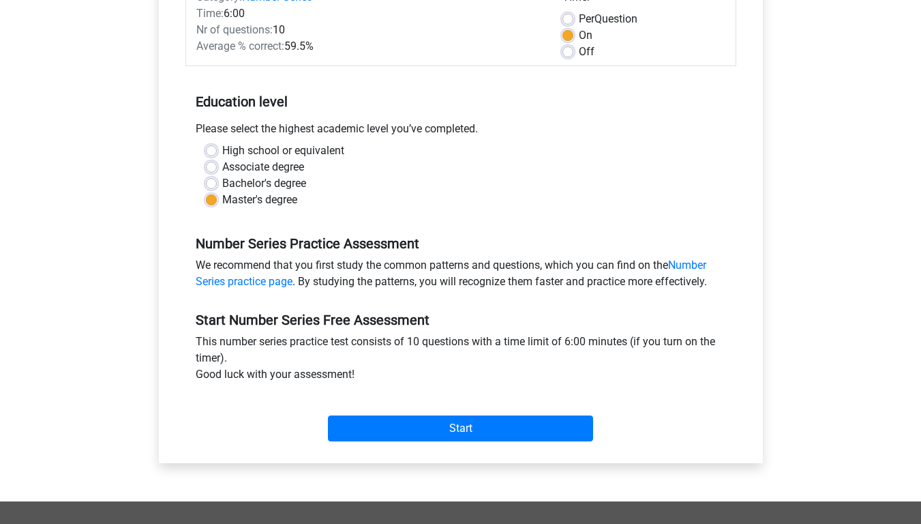
scroll to position [205, 0]
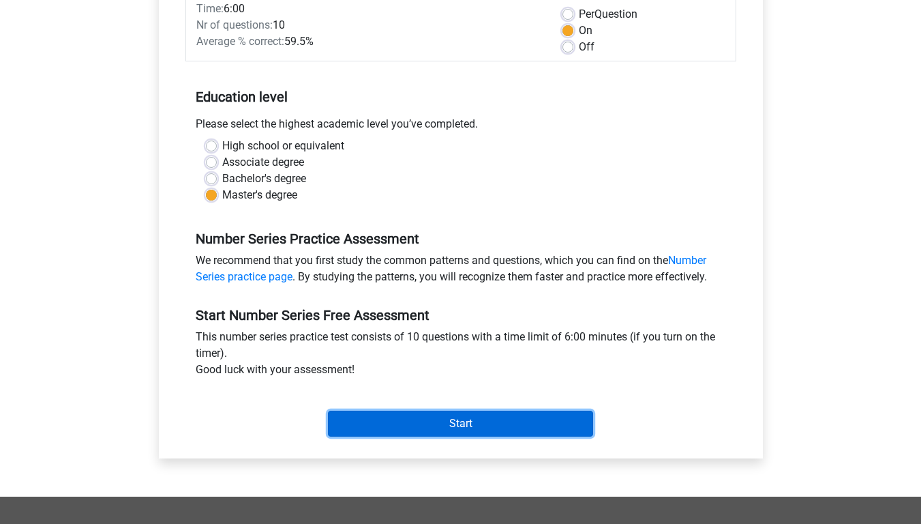
click at [502, 408] on input "Start" at bounding box center [460, 423] width 265 height 26
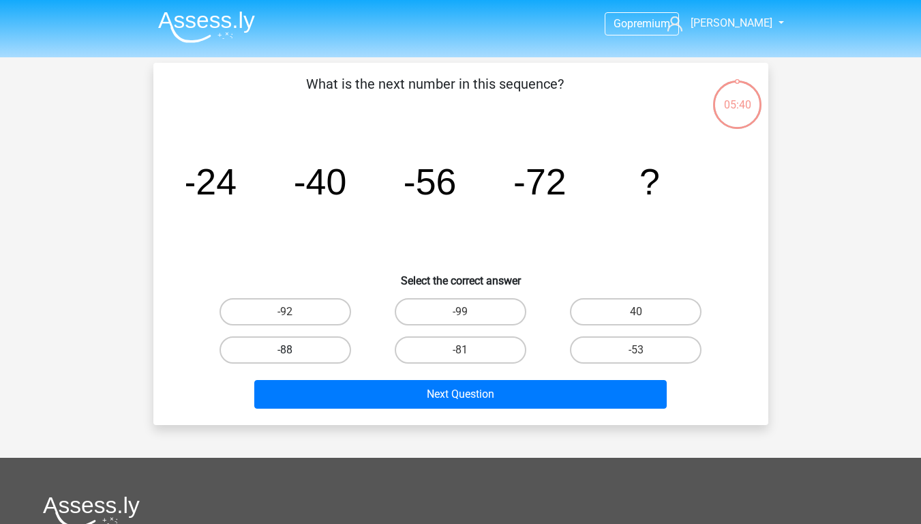
click at [334, 353] on label "-88" at bounding box center [286, 349] width 132 height 27
click at [294, 353] on input "-88" at bounding box center [289, 354] width 9 height 9
radio input "true"
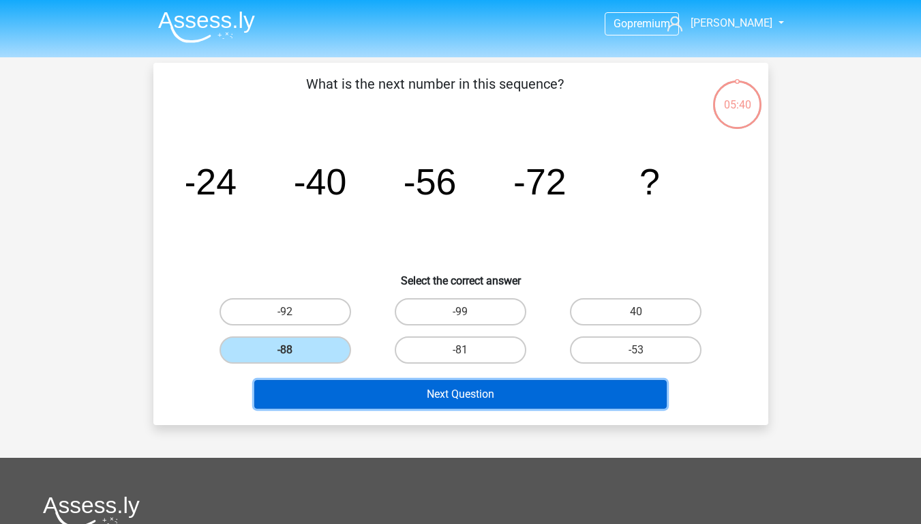
click at [399, 401] on button "Next Question" at bounding box center [460, 394] width 412 height 29
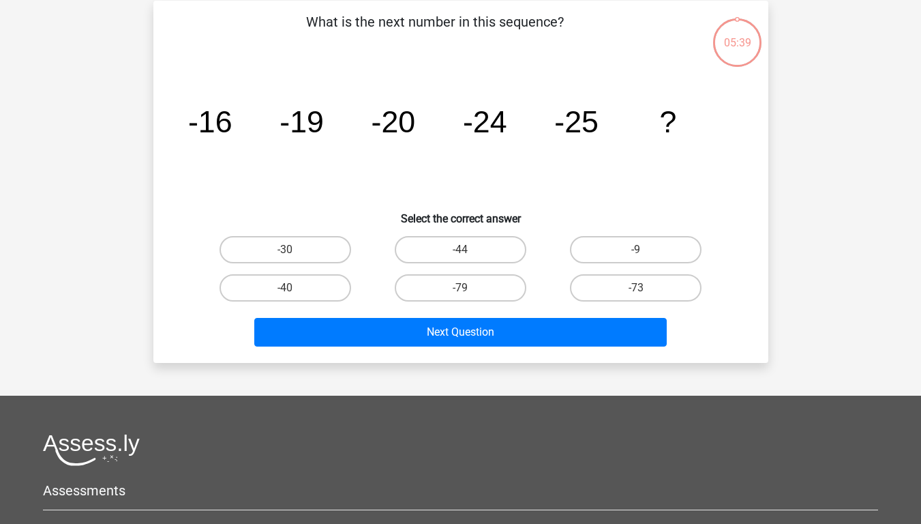
scroll to position [63, 0]
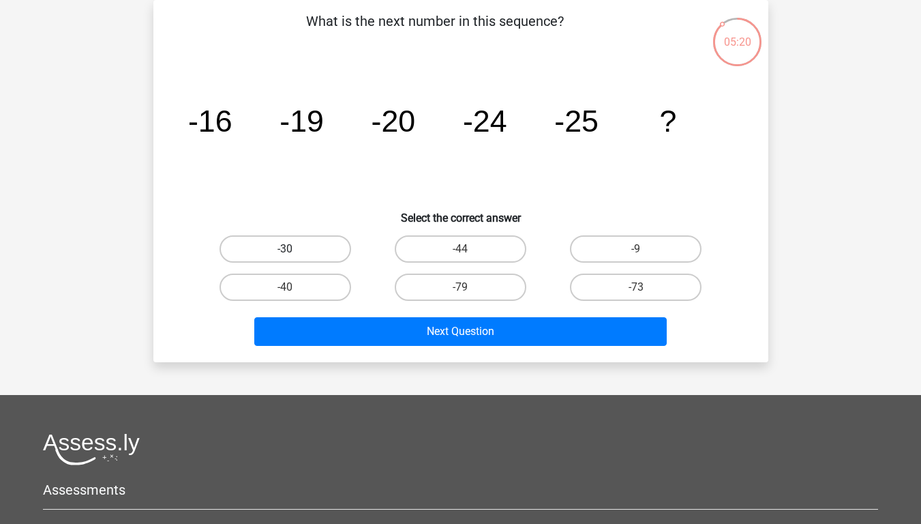
click at [318, 246] on label "-30" at bounding box center [286, 248] width 132 height 27
click at [294, 249] on input "-30" at bounding box center [289, 253] width 9 height 9
radio input "true"
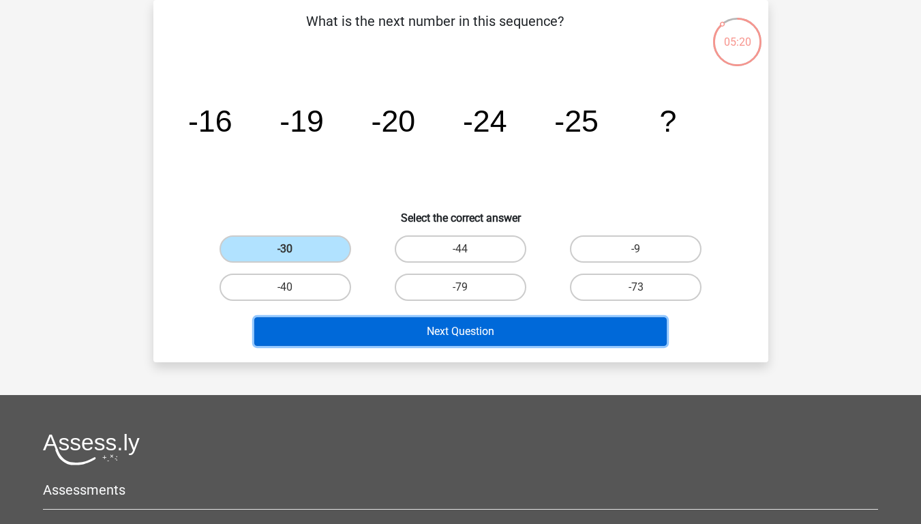
click at [420, 339] on button "Next Question" at bounding box center [460, 331] width 412 height 29
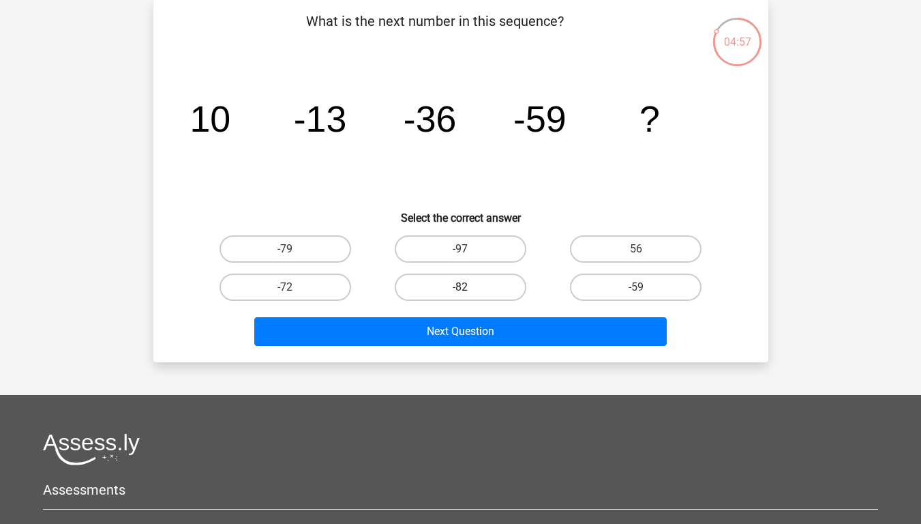
click at [492, 288] on label "-82" at bounding box center [461, 286] width 132 height 27
click at [469, 288] on input "-82" at bounding box center [464, 291] width 9 height 9
radio input "true"
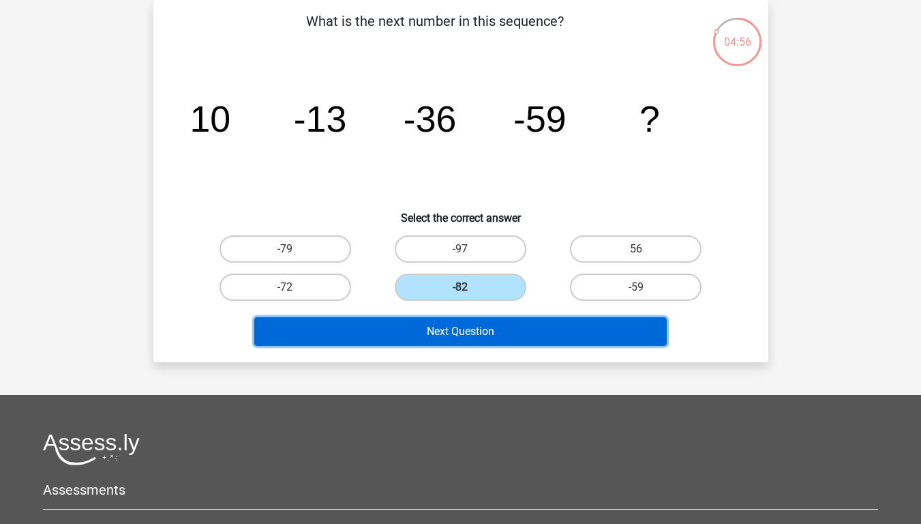
click at [494, 333] on button "Next Question" at bounding box center [460, 331] width 412 height 29
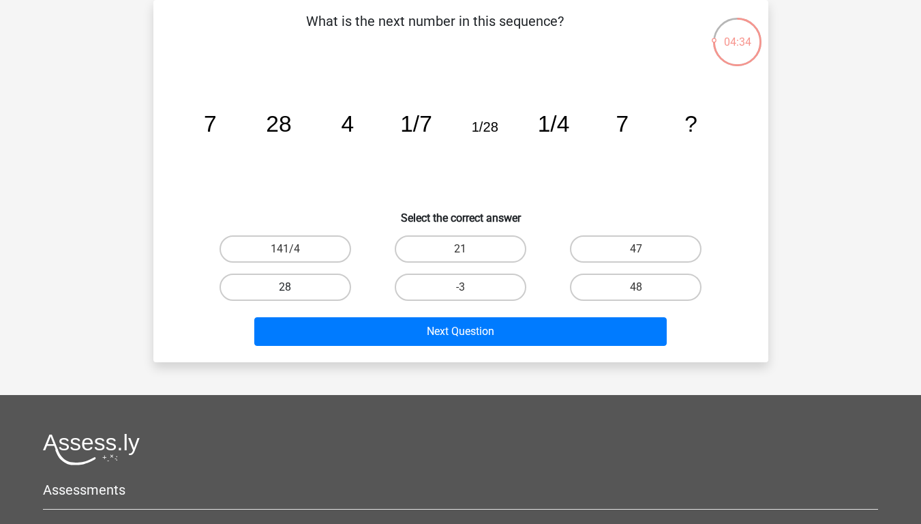
click at [325, 278] on label "28" at bounding box center [286, 286] width 132 height 27
click at [294, 287] on input "28" at bounding box center [289, 291] width 9 height 9
radio input "true"
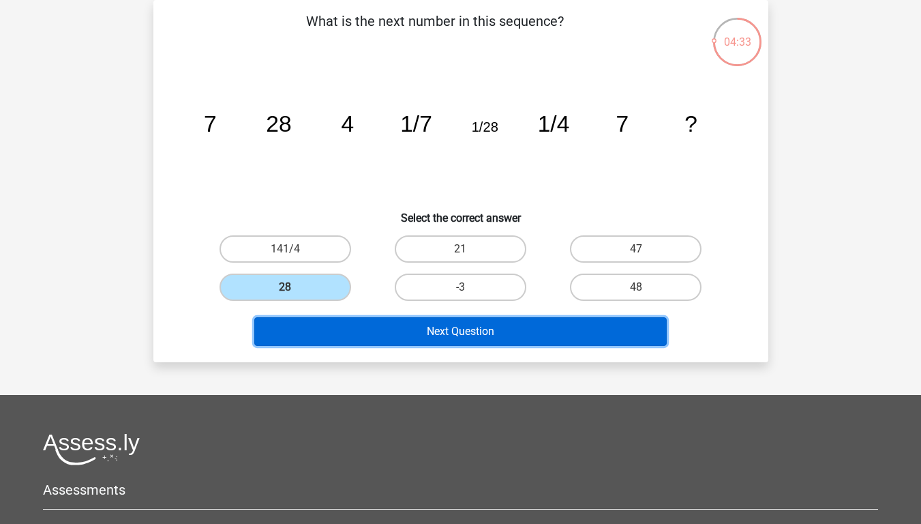
click at [381, 321] on button "Next Question" at bounding box center [460, 331] width 412 height 29
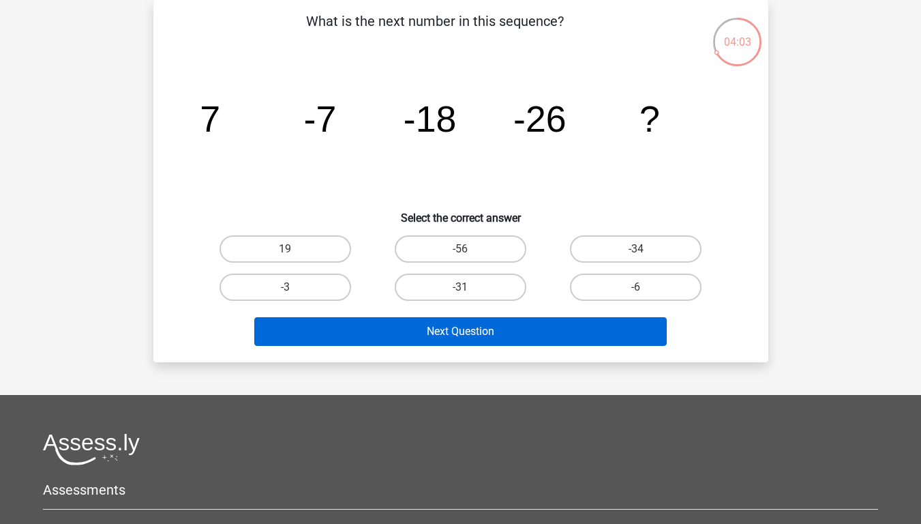
drag, startPoint x: 515, startPoint y: 273, endPoint x: 509, endPoint y: 322, distance: 48.9
click at [515, 273] on label "-31" at bounding box center [461, 286] width 132 height 27
click at [469, 287] on input "-31" at bounding box center [464, 291] width 9 height 9
radio input "true"
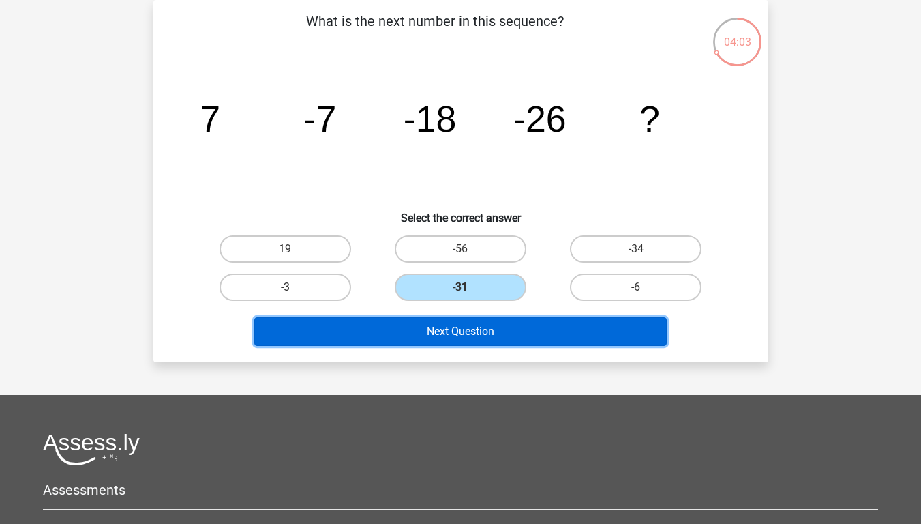
click at [509, 334] on button "Next Question" at bounding box center [460, 331] width 412 height 29
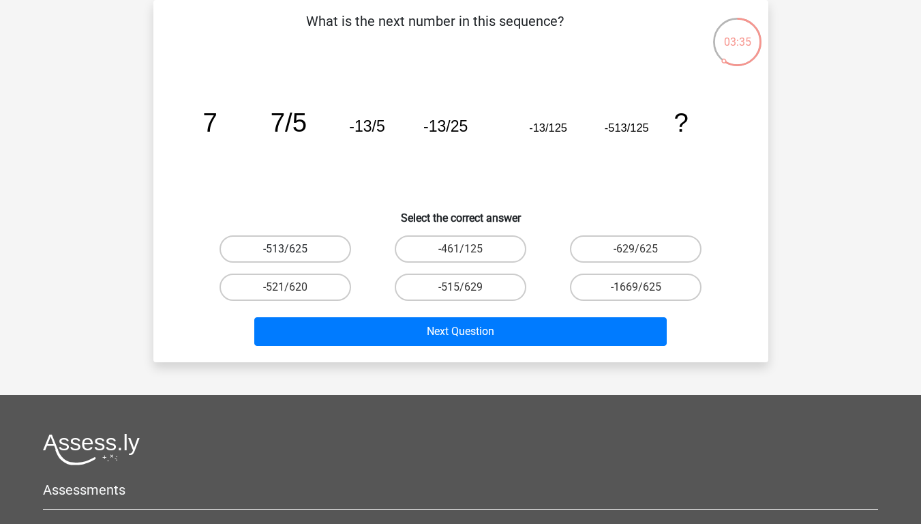
click at [323, 248] on label "-513/625" at bounding box center [286, 248] width 132 height 27
click at [294, 249] on input "-513/625" at bounding box center [289, 253] width 9 height 9
radio input "true"
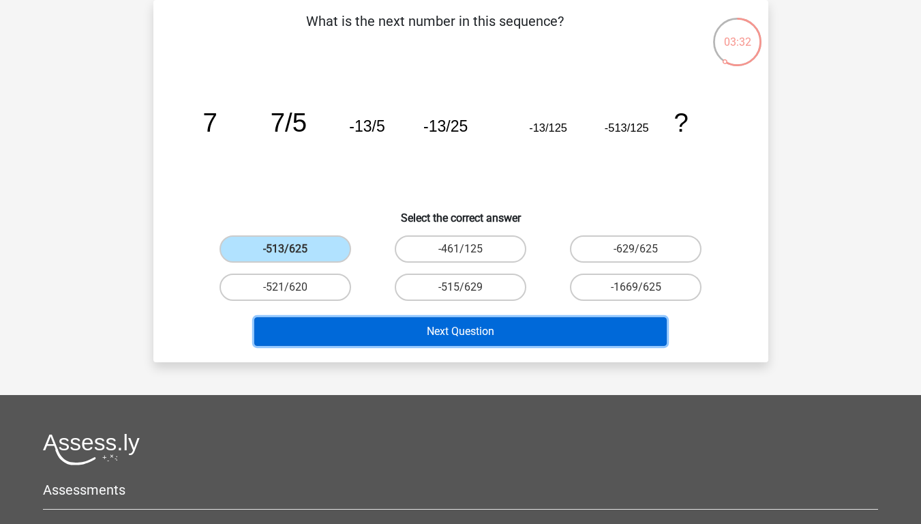
click at [443, 327] on button "Next Question" at bounding box center [460, 331] width 412 height 29
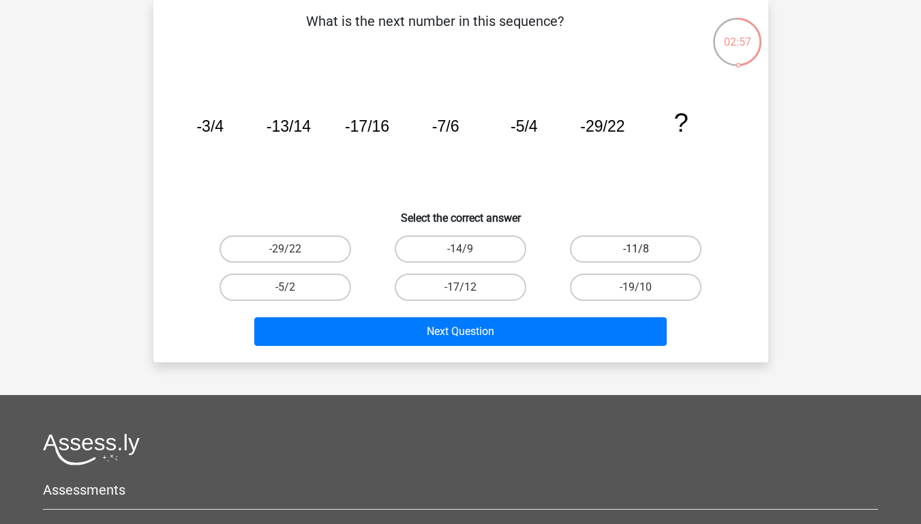
click at [632, 249] on label "-11/8" at bounding box center [636, 248] width 132 height 27
click at [636, 249] on input "-11/8" at bounding box center [640, 253] width 9 height 9
radio input "true"
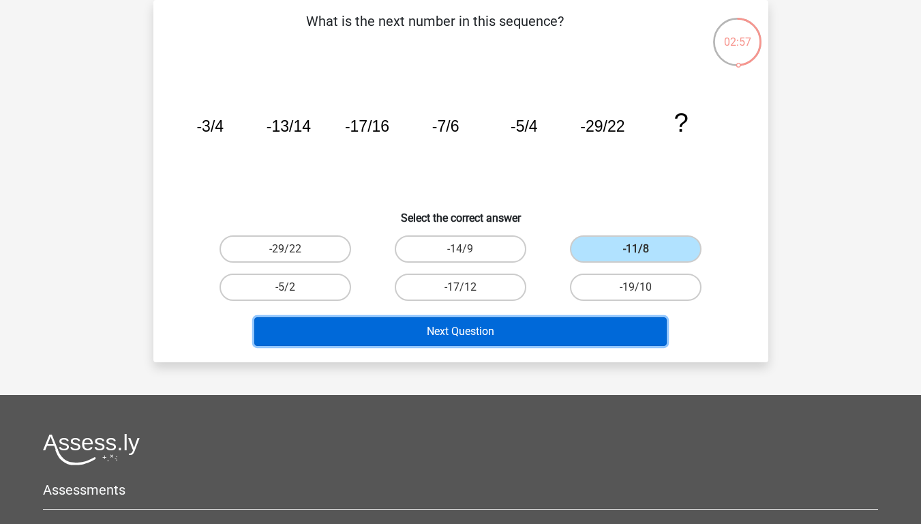
click at [600, 331] on button "Next Question" at bounding box center [460, 331] width 412 height 29
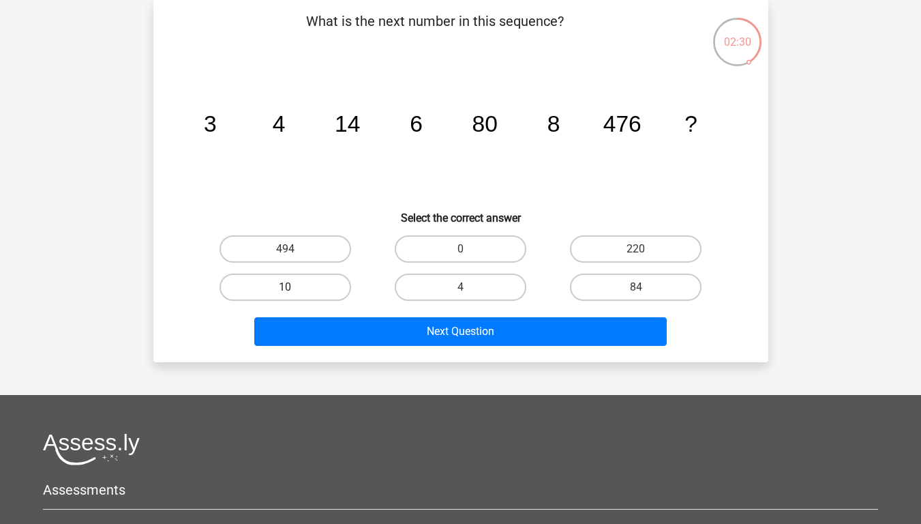
click at [283, 287] on label "10" at bounding box center [286, 286] width 132 height 27
click at [285, 287] on input "10" at bounding box center [289, 291] width 9 height 9
radio input "true"
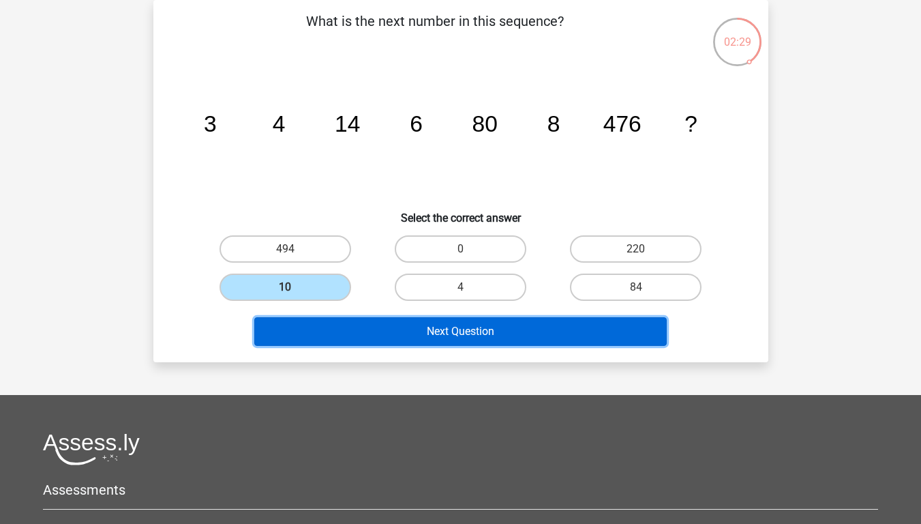
click at [320, 327] on button "Next Question" at bounding box center [460, 331] width 412 height 29
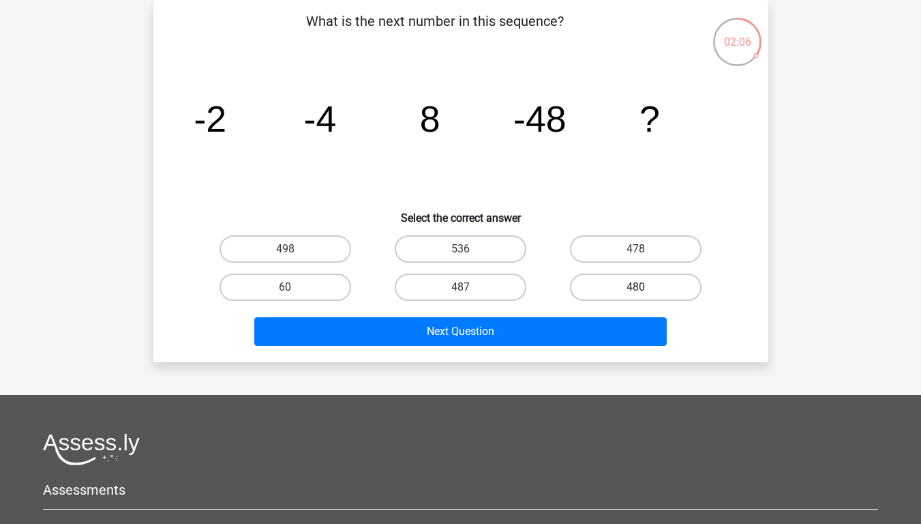
click at [600, 292] on label "480" at bounding box center [636, 286] width 132 height 27
click at [636, 292] on input "480" at bounding box center [640, 291] width 9 height 9
radio input "true"
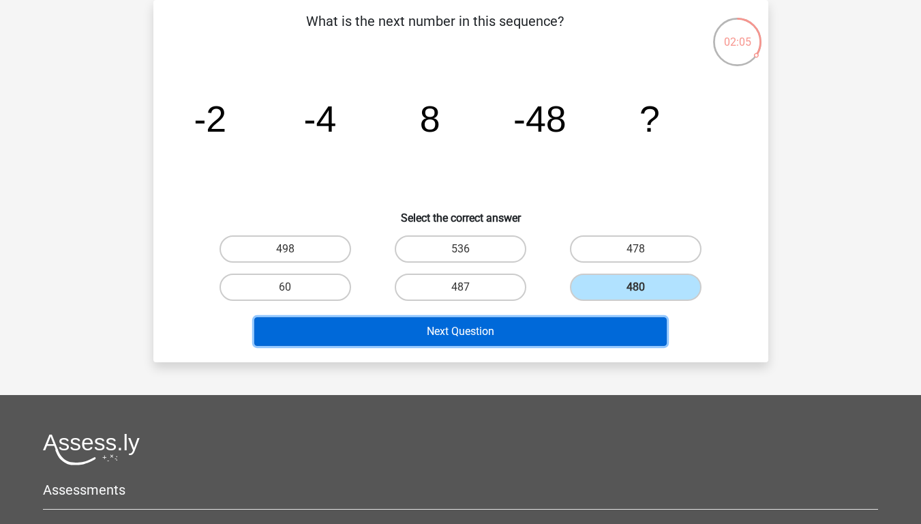
click at [572, 332] on button "Next Question" at bounding box center [460, 331] width 412 height 29
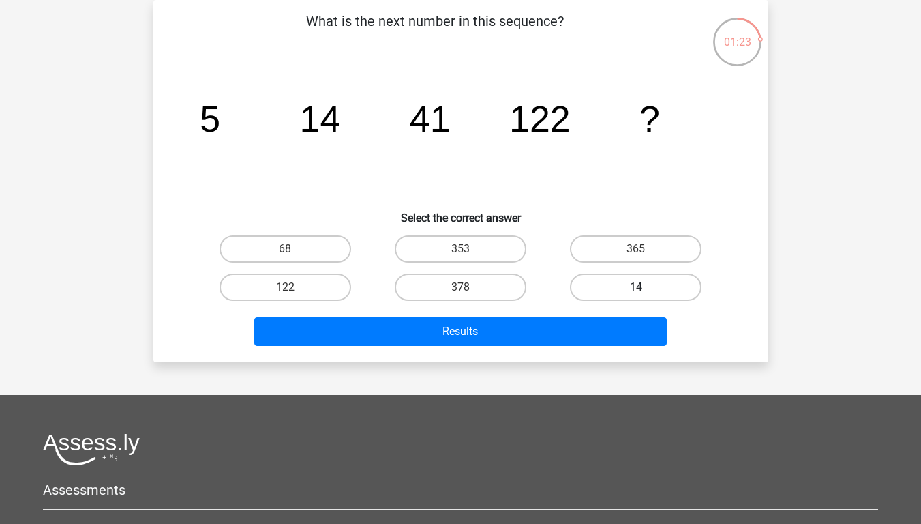
click at [674, 289] on label "14" at bounding box center [636, 286] width 132 height 27
click at [645, 289] on input "14" at bounding box center [640, 291] width 9 height 9
radio input "true"
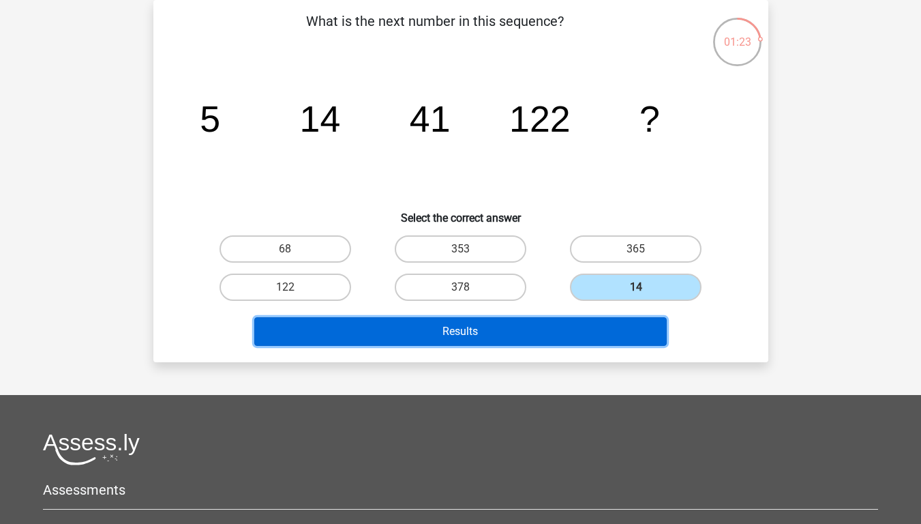
click at [613, 325] on button "Results" at bounding box center [460, 331] width 412 height 29
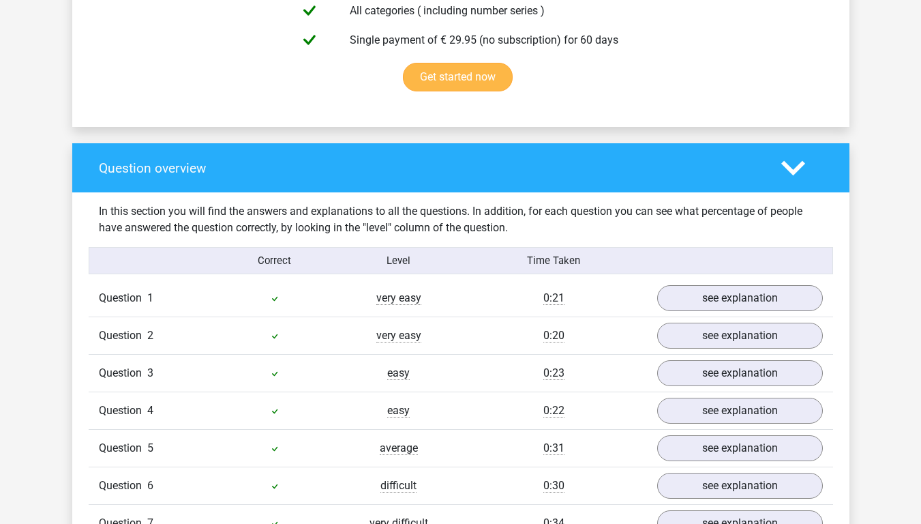
scroll to position [886, 0]
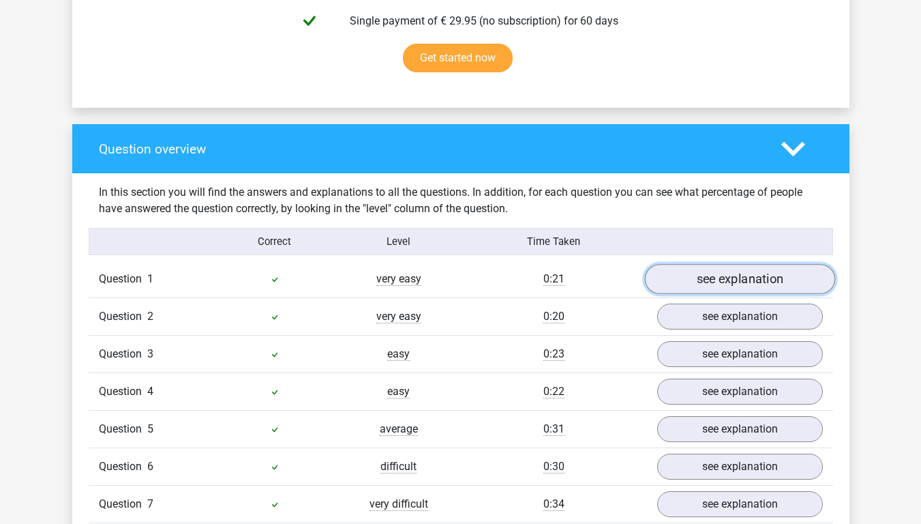
click at [717, 282] on link "see explanation" at bounding box center [739, 279] width 190 height 30
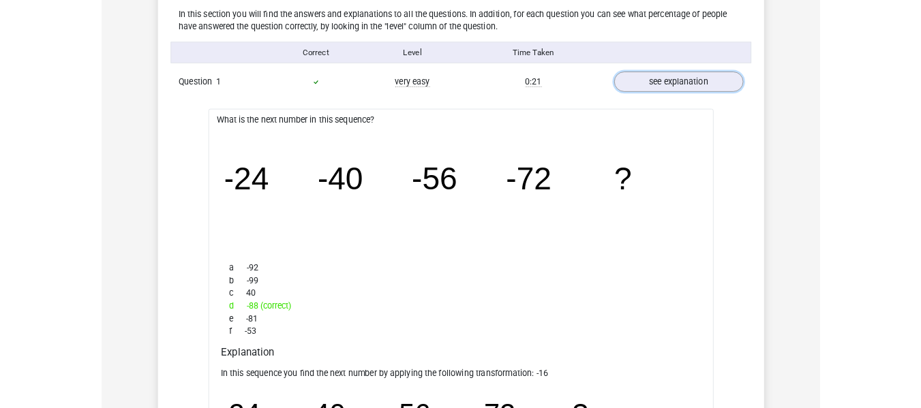
scroll to position [1091, 0]
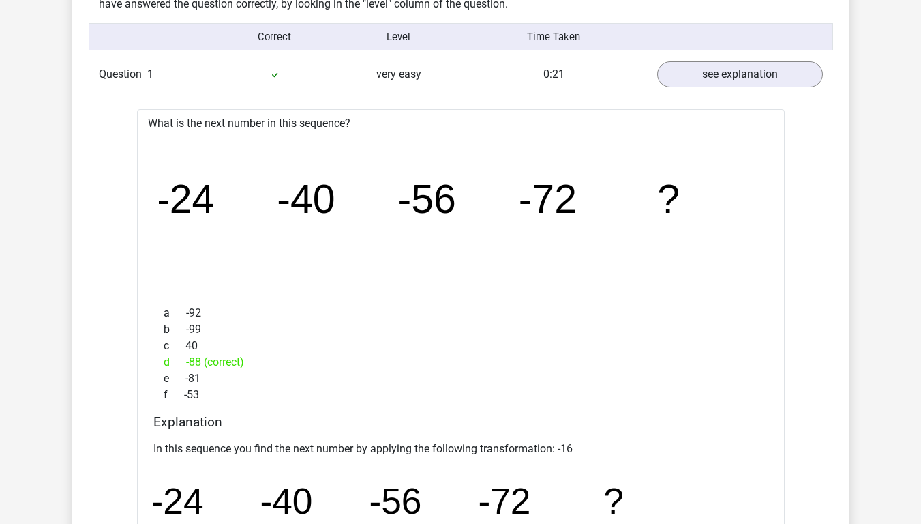
click at [601, 185] on icon "image/svg+xml -24 -40 -56 -72 ?" at bounding box center [461, 212] width 604 height 151
